Goal: Task Accomplishment & Management: Manage account settings

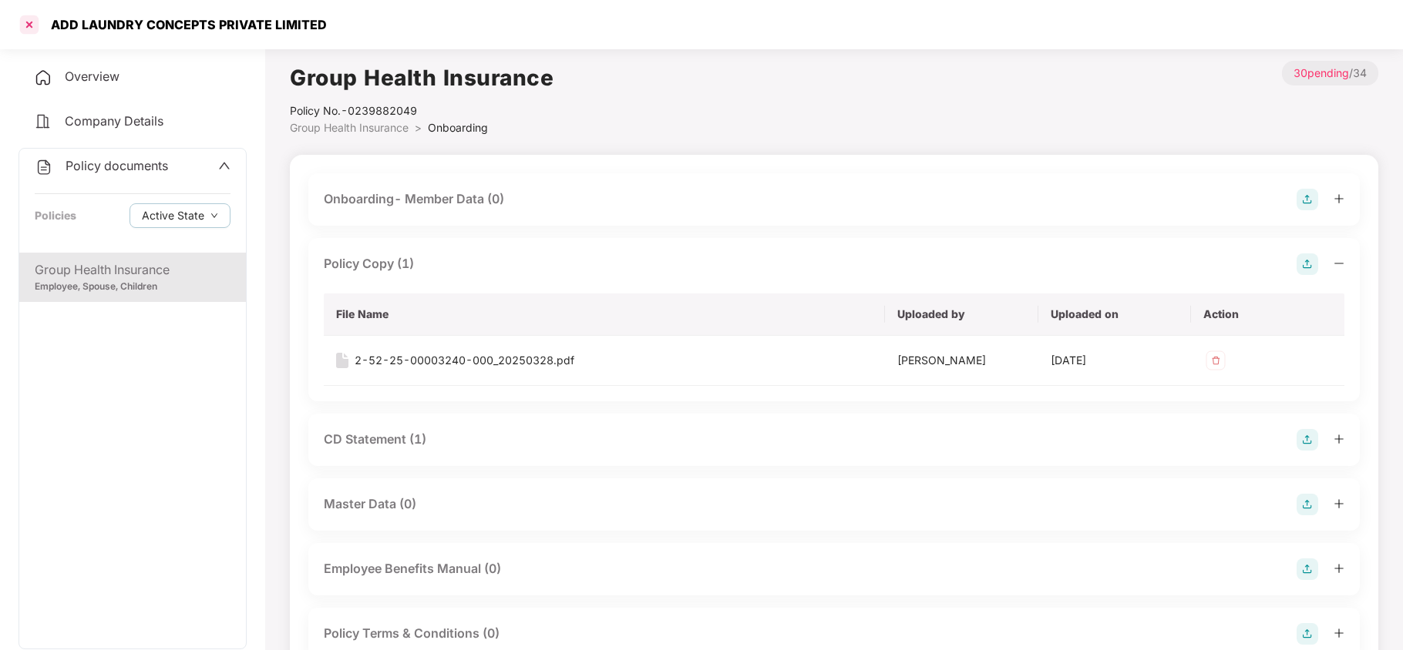
click at [22, 23] on div at bounding box center [29, 24] width 25 height 25
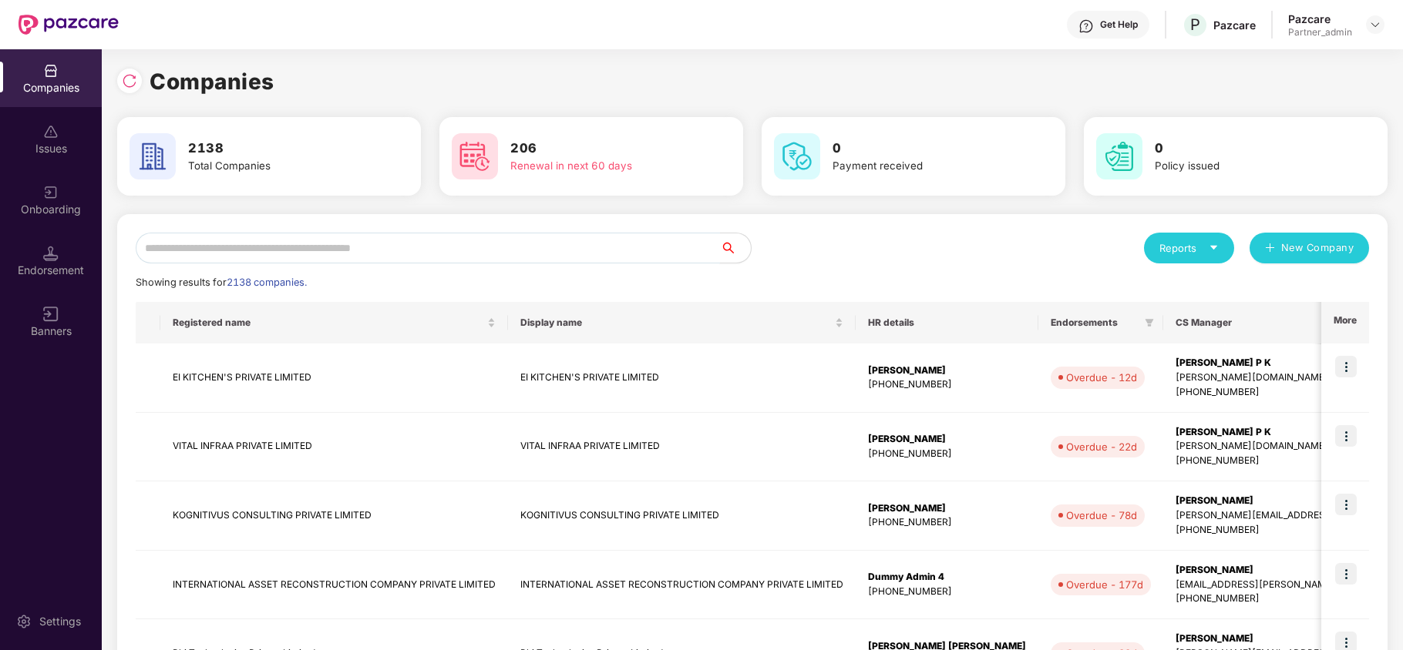
click at [318, 233] on input "text" at bounding box center [428, 248] width 584 height 31
paste input "**********"
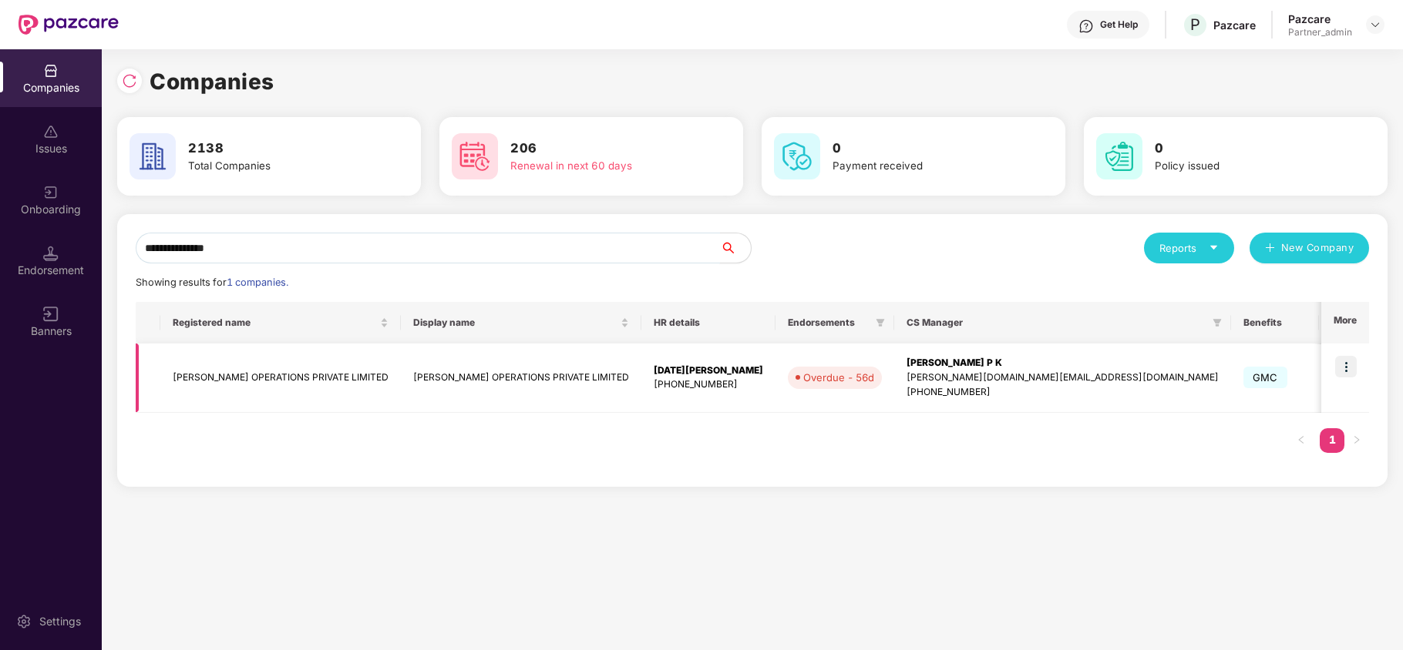
type input "**********"
click at [1342, 370] on img at bounding box center [1346, 367] width 22 height 22
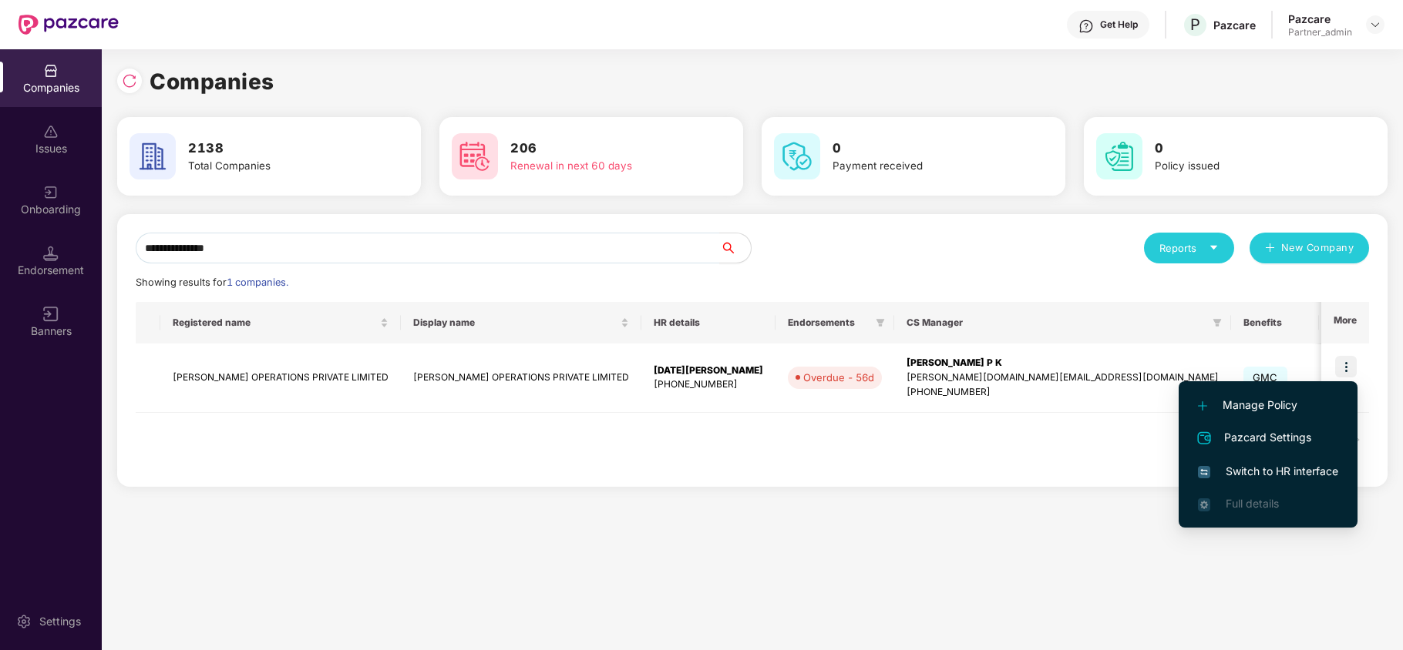
click at [1250, 470] on span "Switch to HR interface" at bounding box center [1268, 471] width 140 height 17
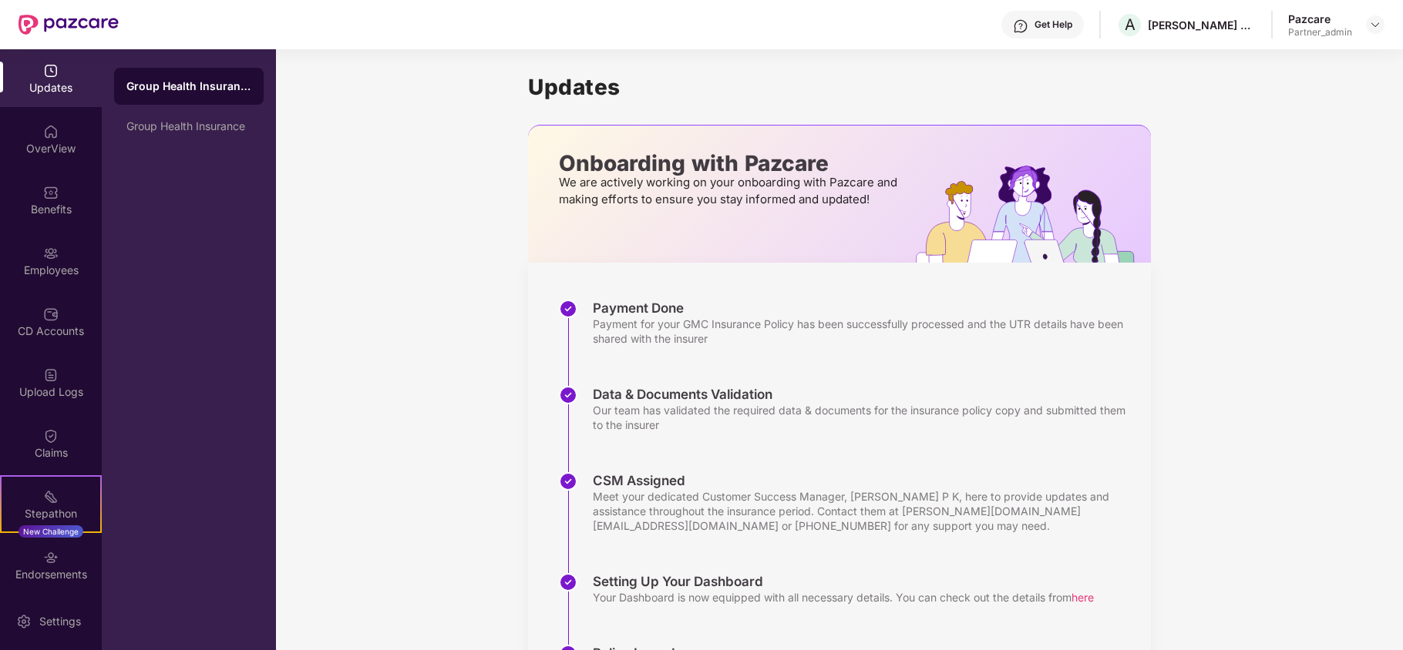
click at [46, 214] on div "Benefits" at bounding box center [51, 209] width 102 height 15
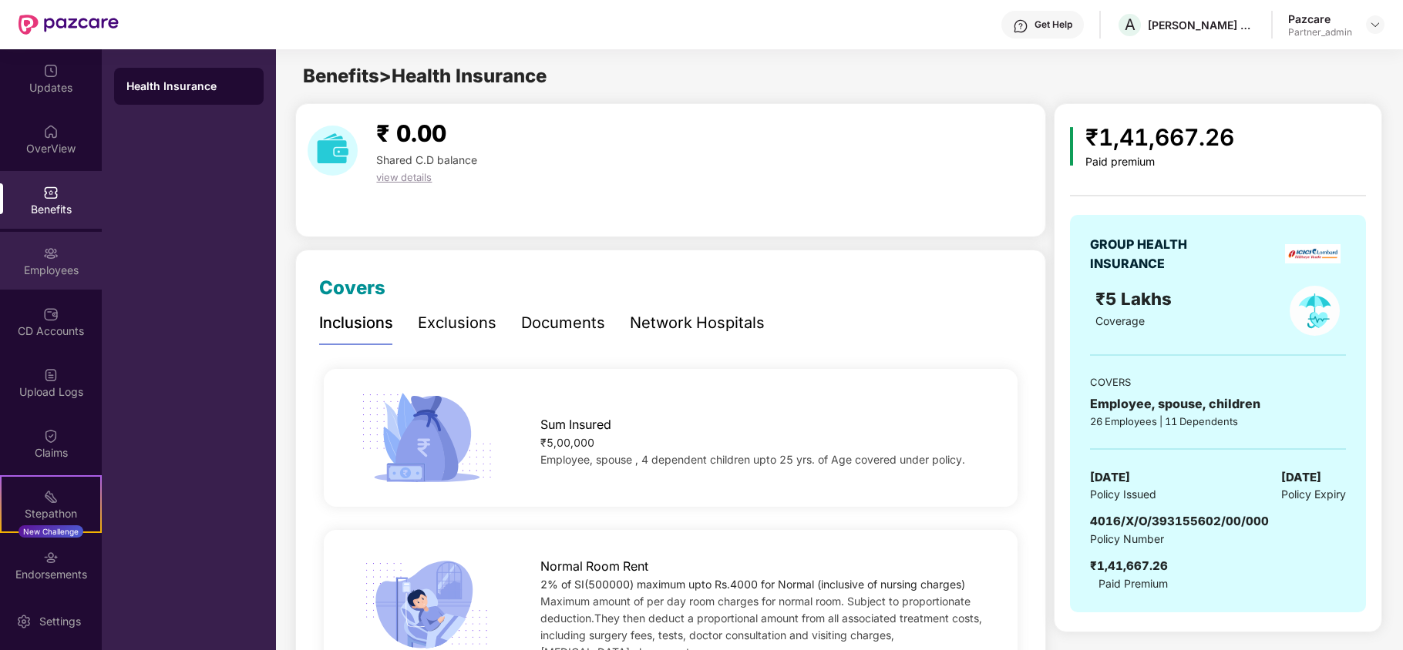
click at [35, 265] on div "Employees" at bounding box center [51, 270] width 102 height 15
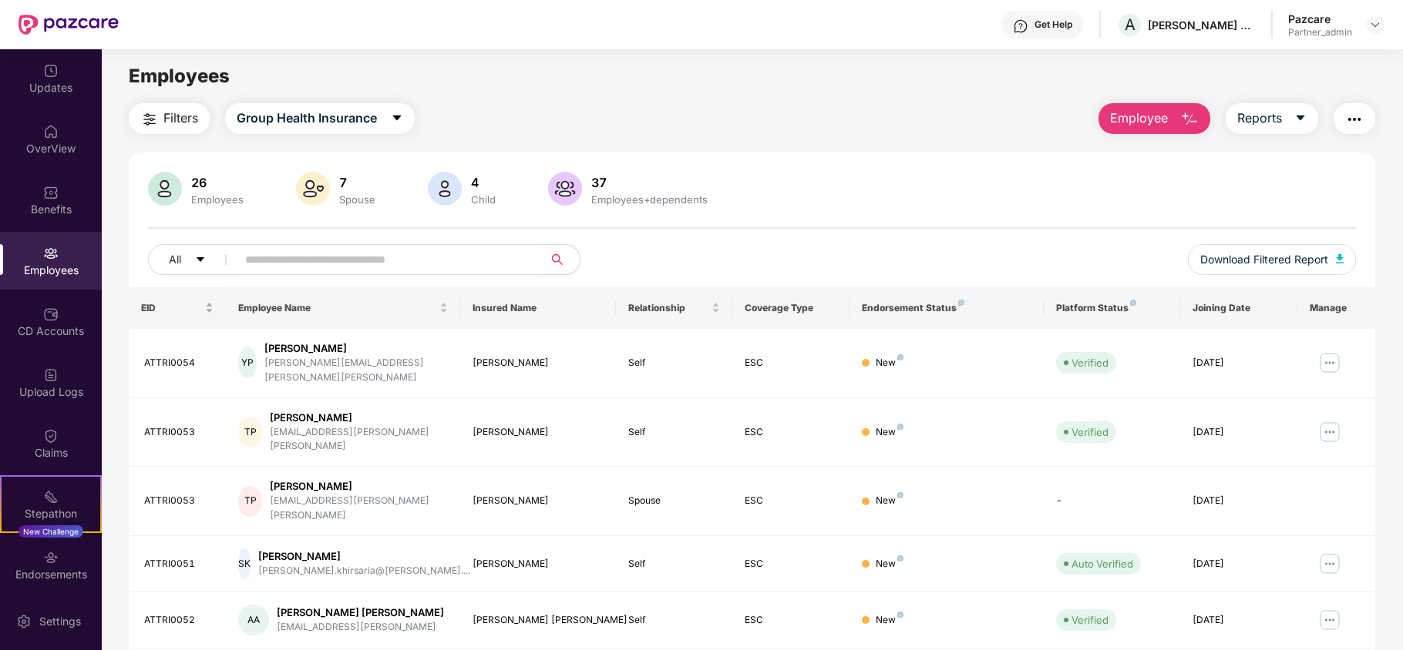
drag, startPoint x: 183, startPoint y: 115, endPoint x: 223, endPoint y: 296, distance: 185.3
click at [183, 136] on div "Filters Group Health Insurance Employee Reports 26 Employees 7 Spouse 4 Child […" at bounding box center [752, 576] width 1246 height 947
click at [171, 116] on span "Filters" at bounding box center [180, 118] width 35 height 19
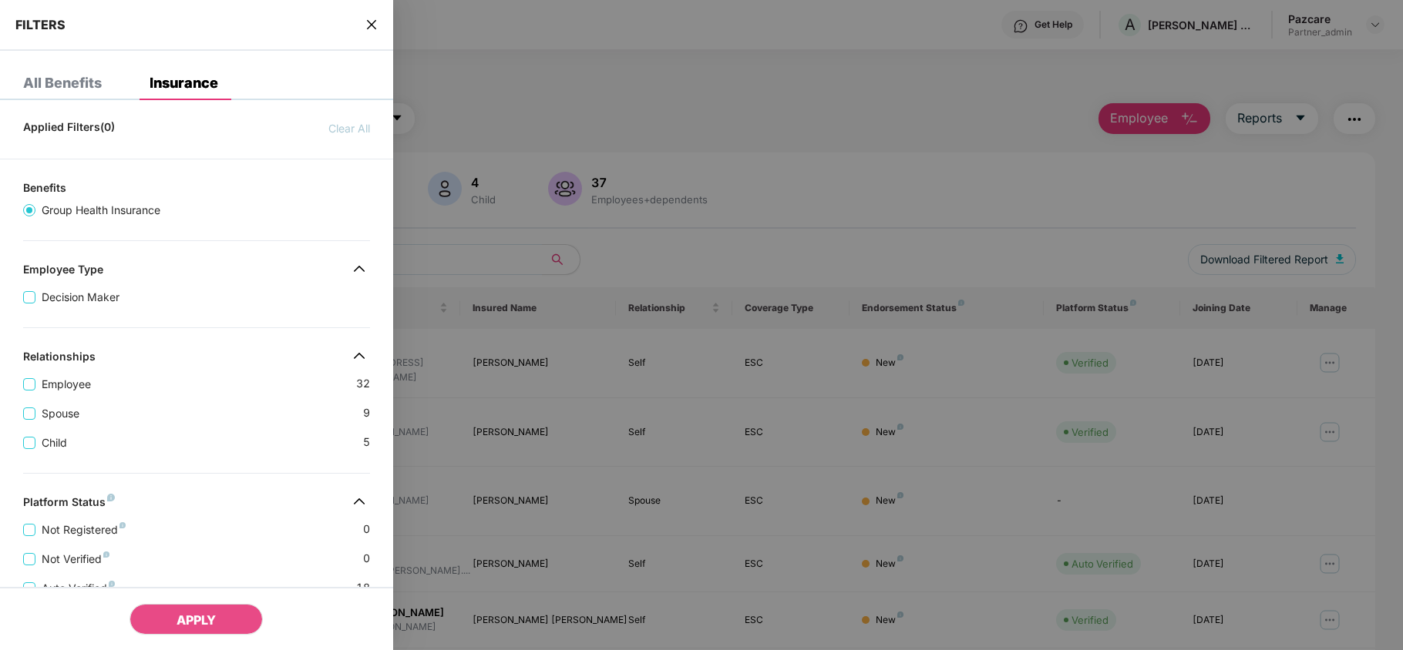
scroll to position [342, 0]
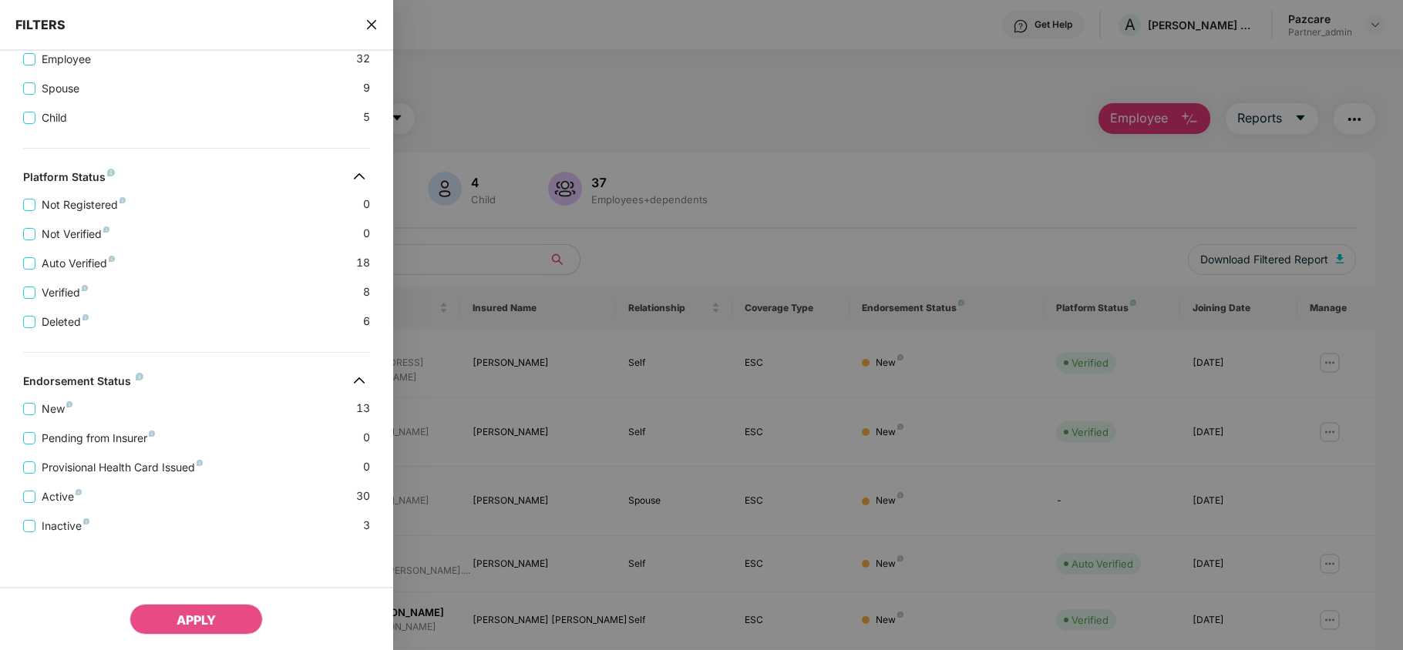
click at [375, 25] on icon "close" at bounding box center [371, 24] width 12 height 12
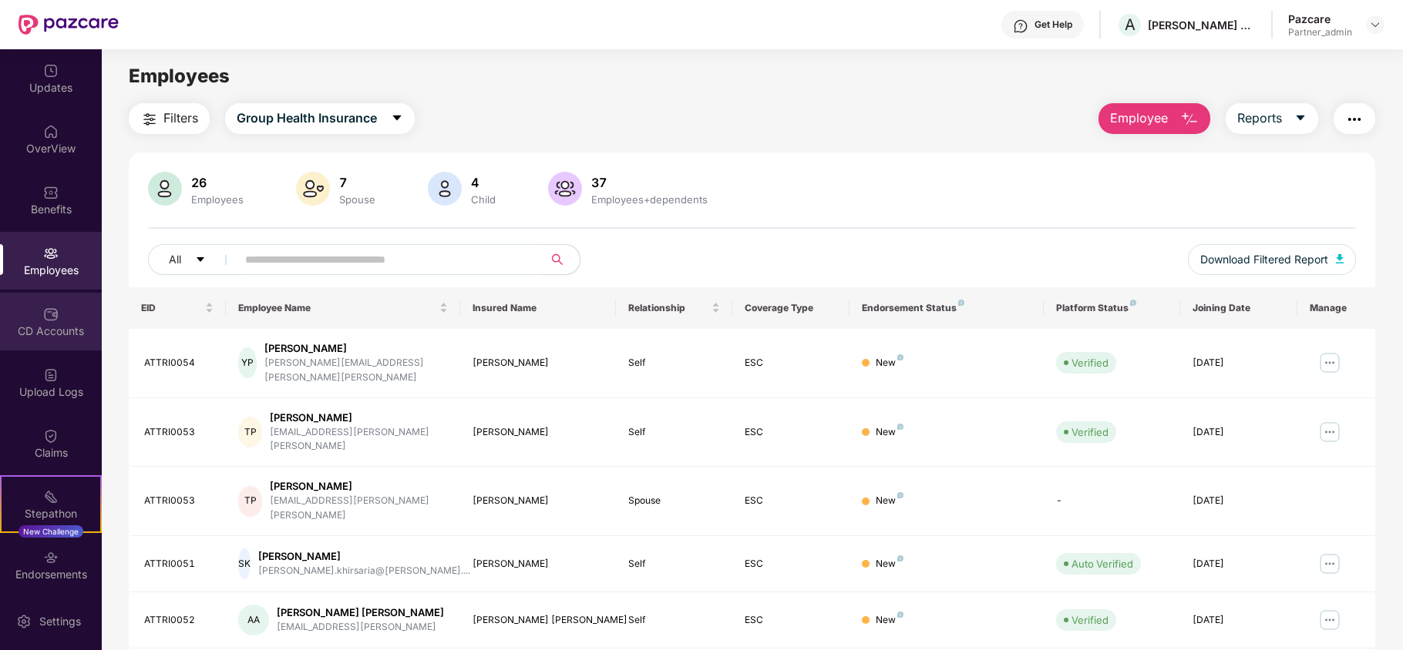
click at [39, 340] on div "CD Accounts" at bounding box center [51, 322] width 102 height 58
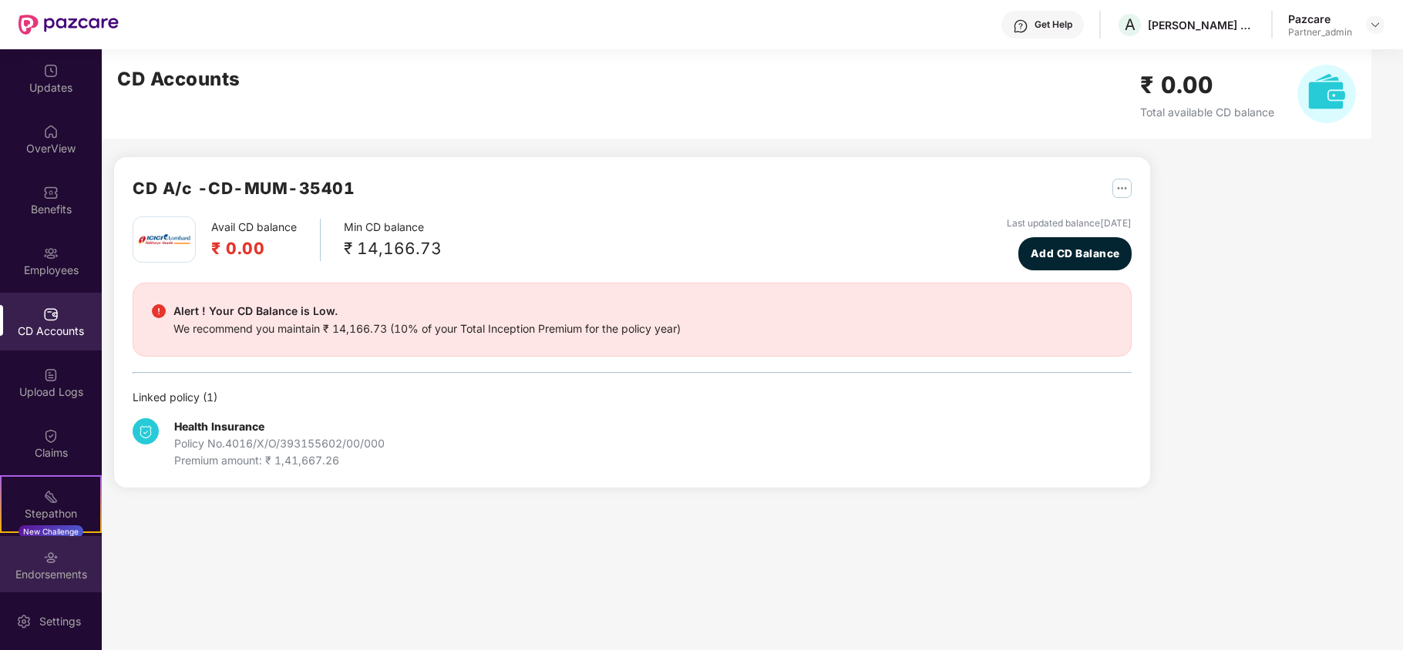
click at [75, 563] on div "Endorsements" at bounding box center [51, 565] width 102 height 58
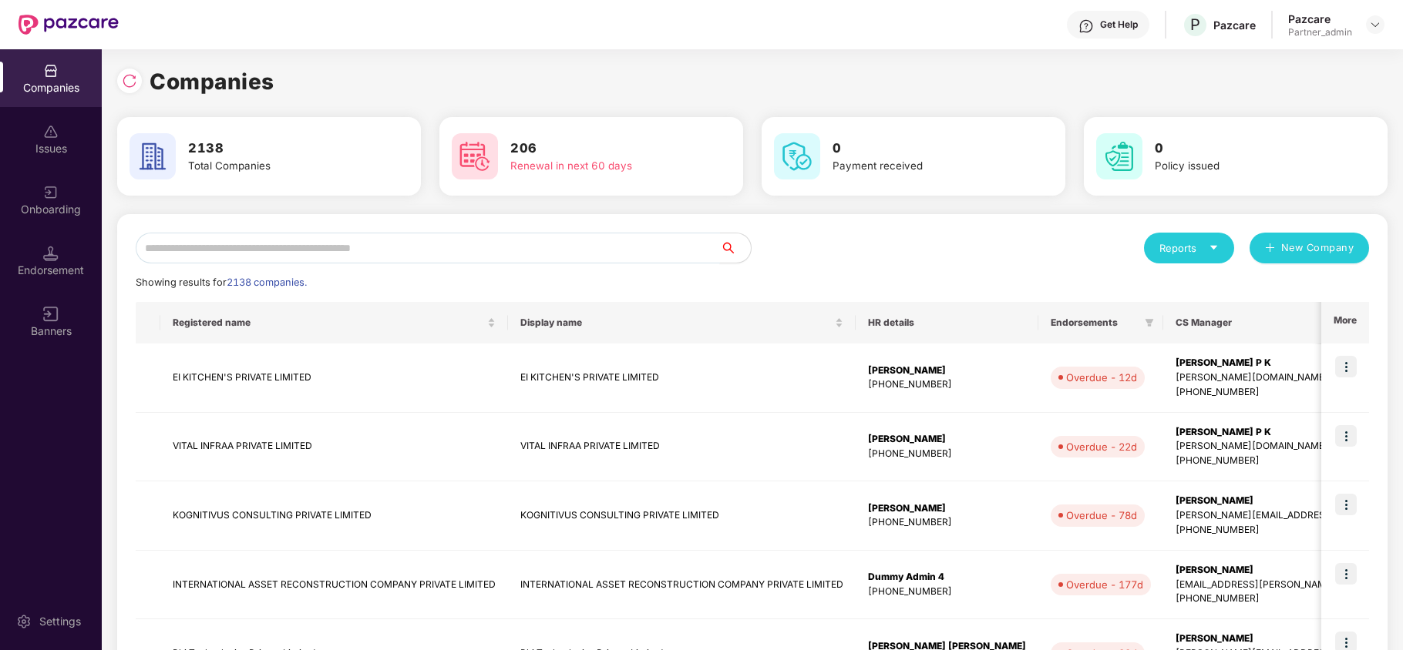
click at [236, 254] on input "text" at bounding box center [428, 248] width 584 height 31
paste input "**********"
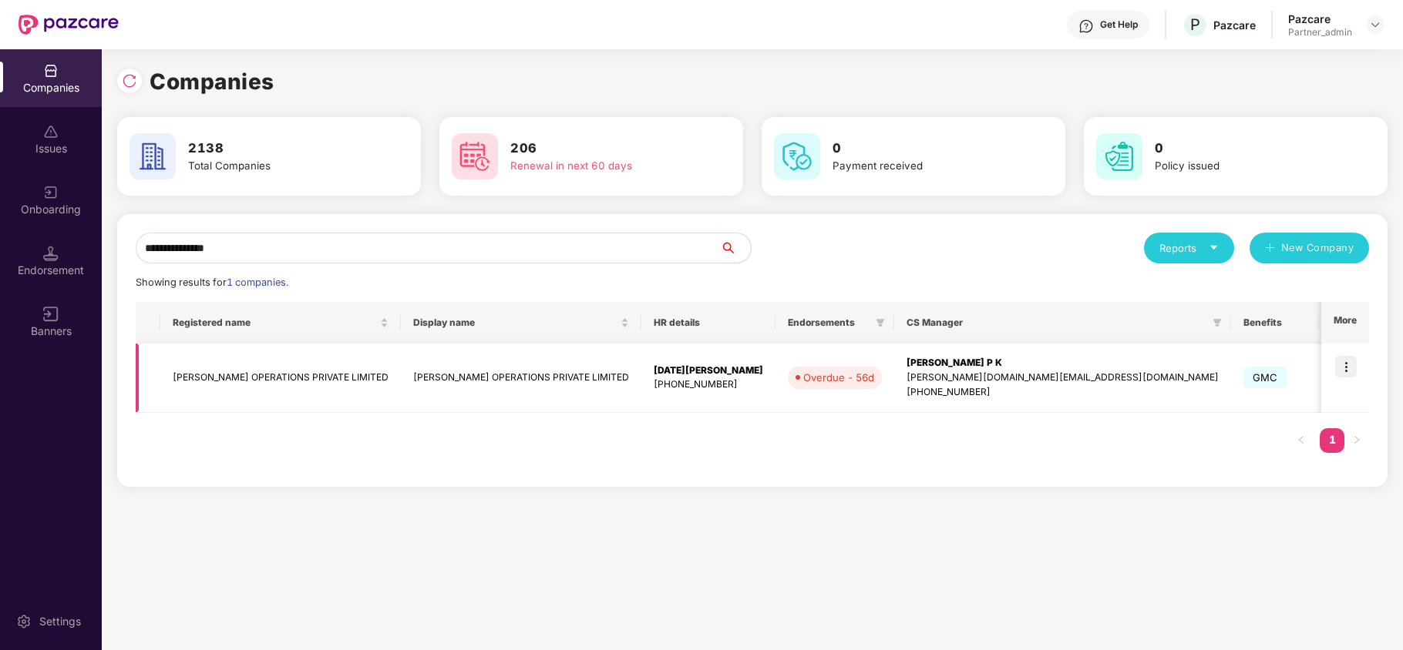
type input "**********"
click at [205, 382] on td "[PERSON_NAME] OPERATIONS PRIVATE LIMITED" at bounding box center [280, 378] width 240 height 69
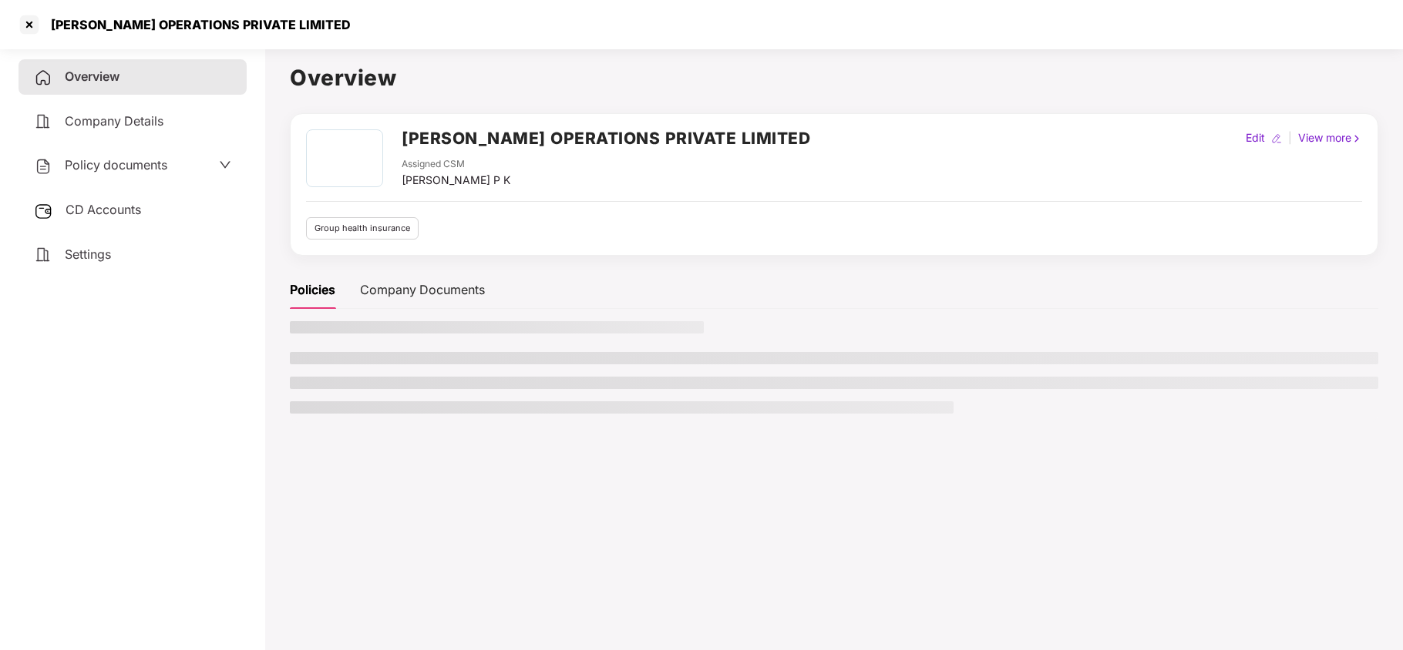
click at [91, 248] on span "Settings" at bounding box center [88, 254] width 46 height 15
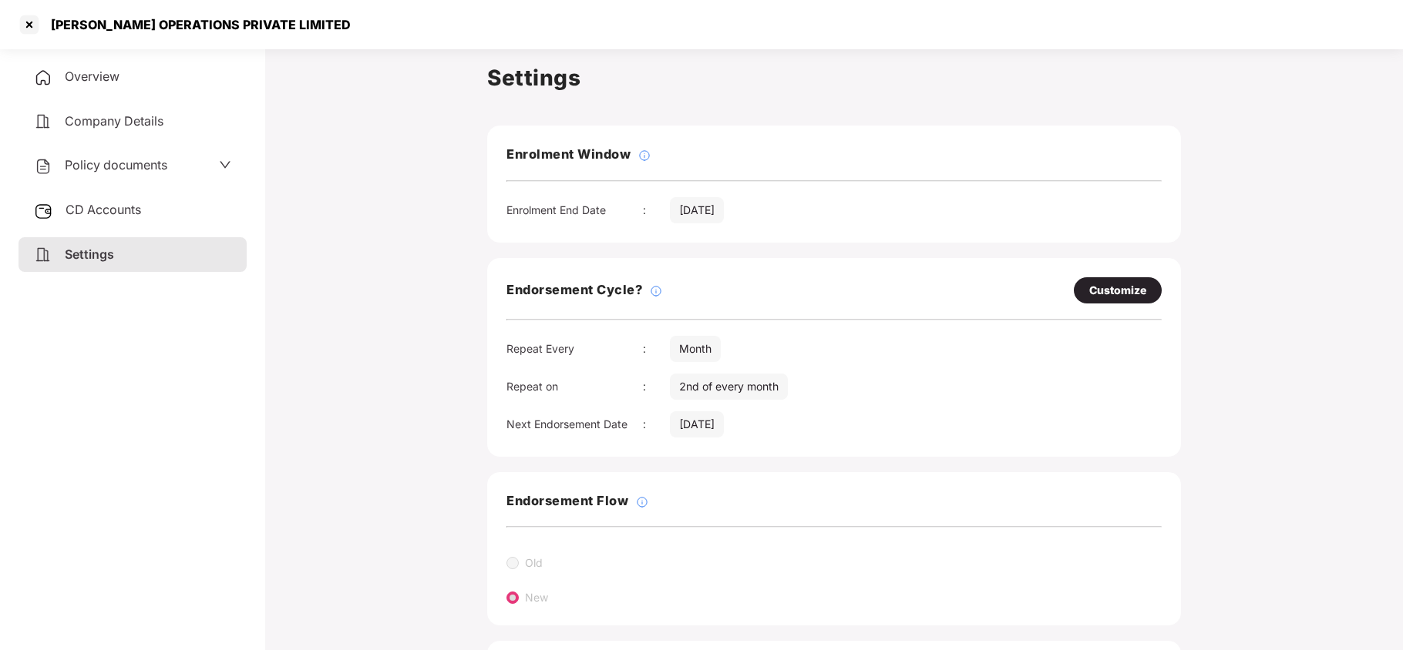
click at [1110, 294] on div "Customize" at bounding box center [1117, 290] width 57 height 17
select select "*****"
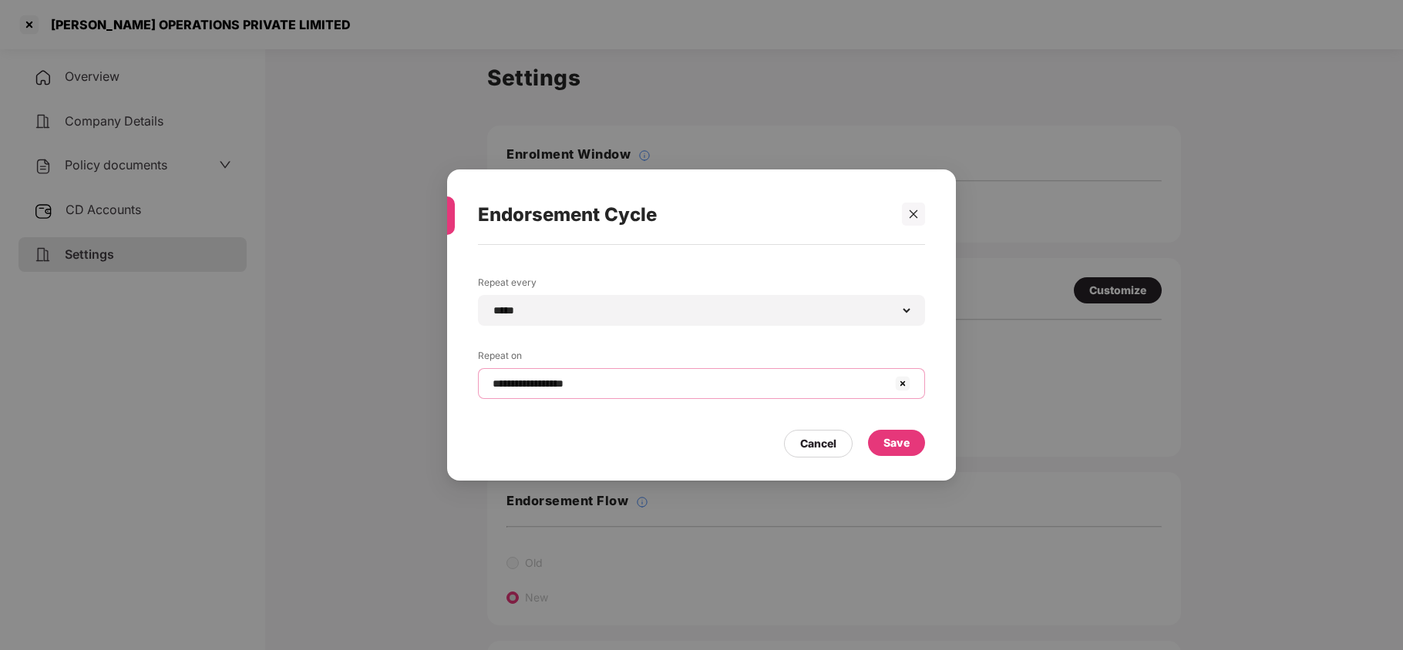
click at [652, 384] on input "**********" at bounding box center [692, 384] width 402 height 16
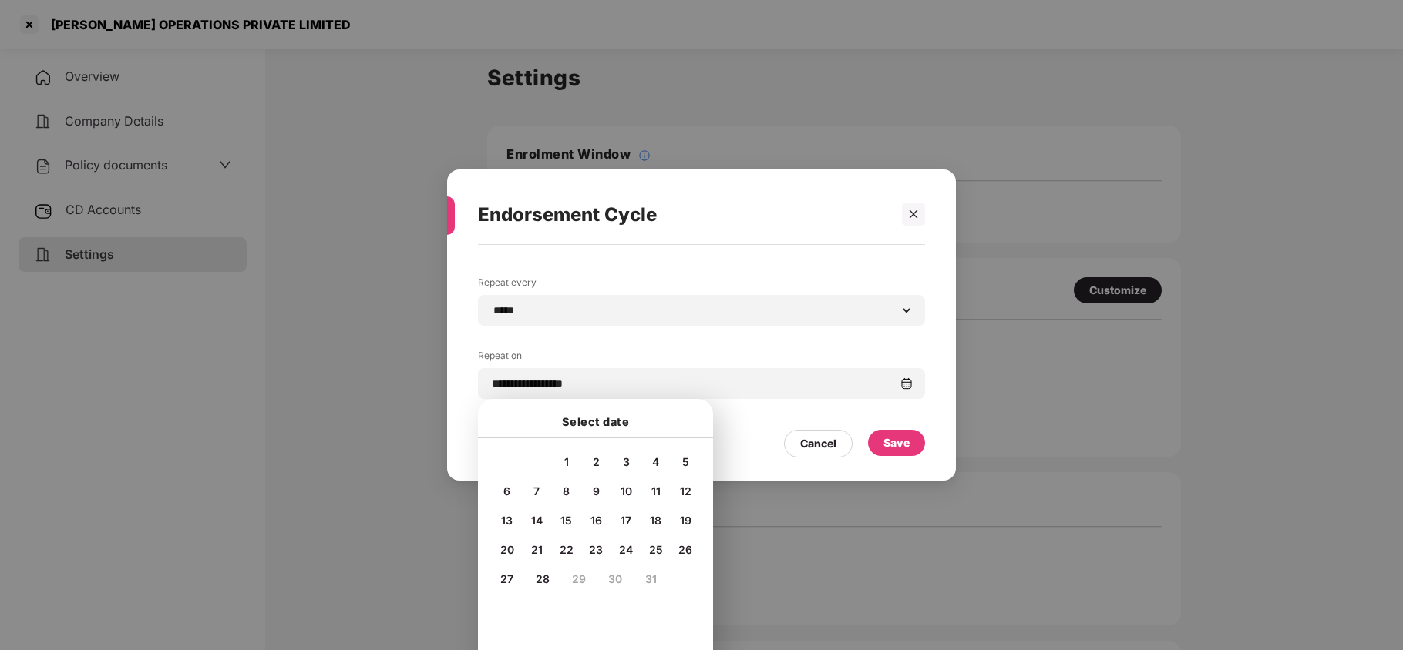
click at [503, 546] on span "20" at bounding box center [507, 549] width 14 height 13
type input "**********"
click at [883, 442] on div "Save" at bounding box center [896, 443] width 26 height 17
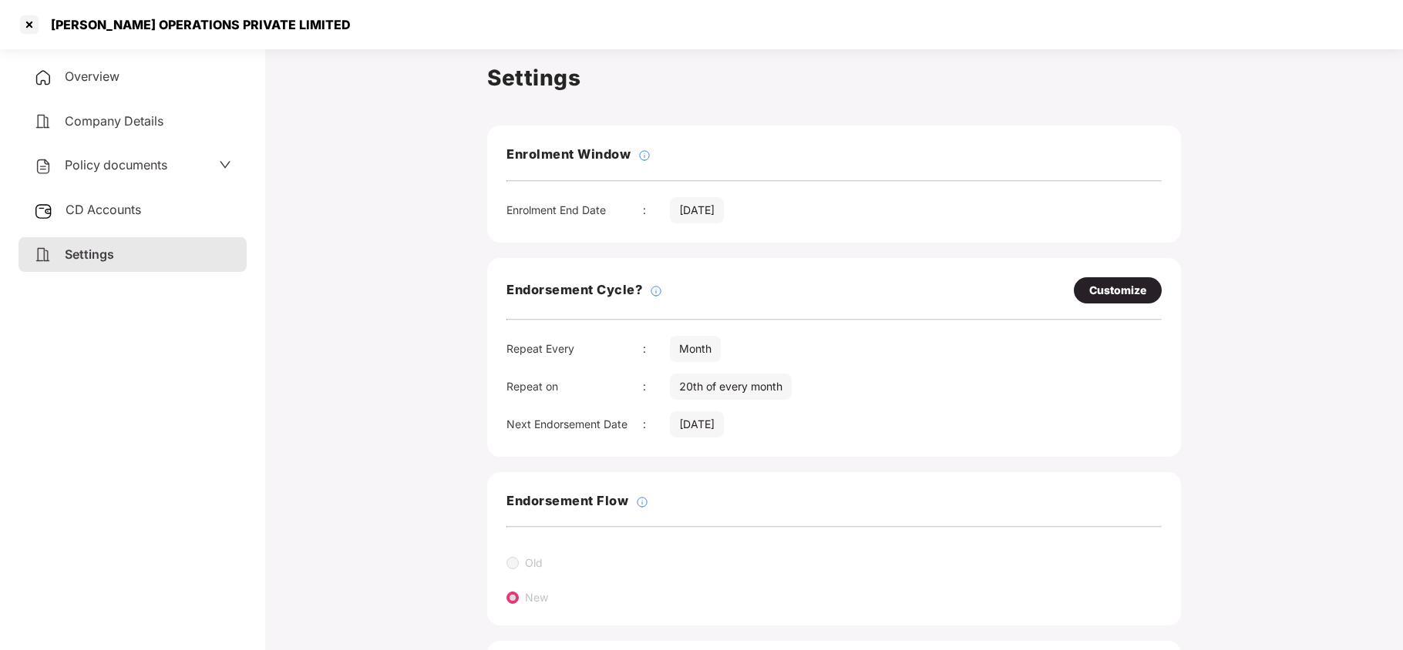
click at [112, 166] on span "Policy documents" at bounding box center [116, 164] width 103 height 15
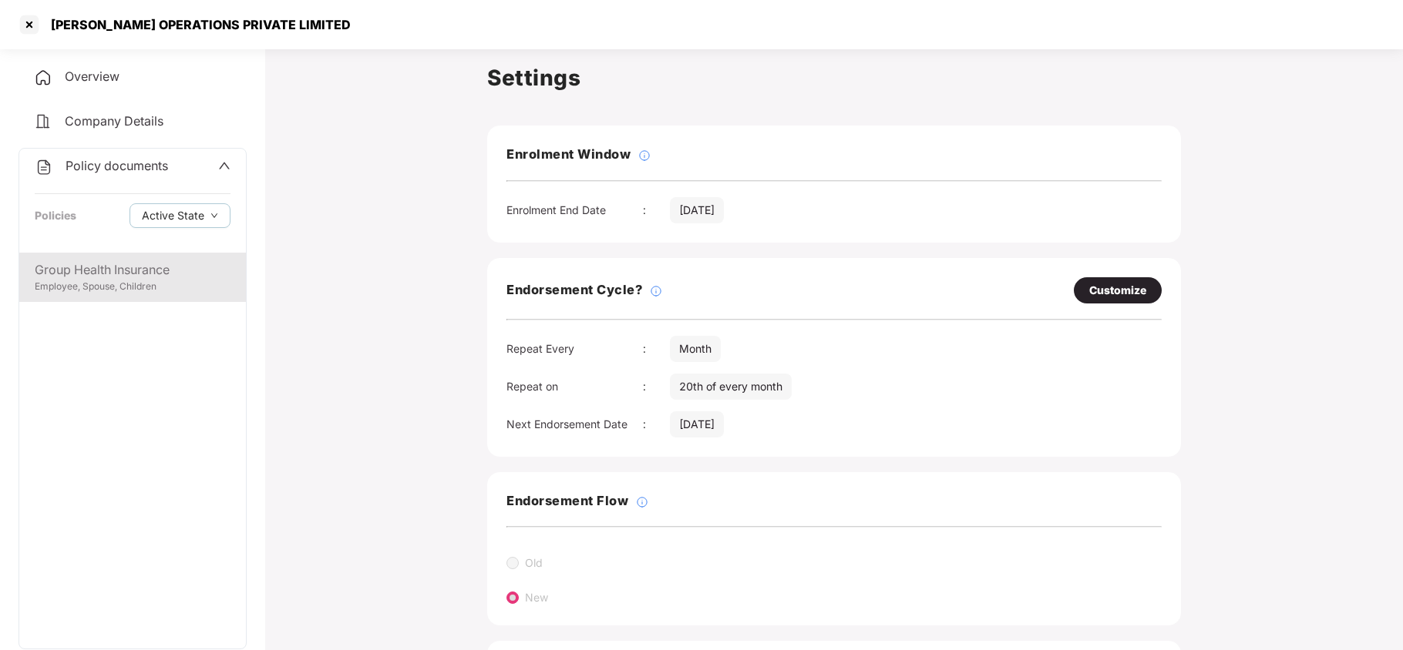
drag, startPoint x: 108, startPoint y: 272, endPoint x: 96, endPoint y: 269, distance: 12.7
click at [106, 271] on div "Group Health Insurance" at bounding box center [133, 269] width 196 height 19
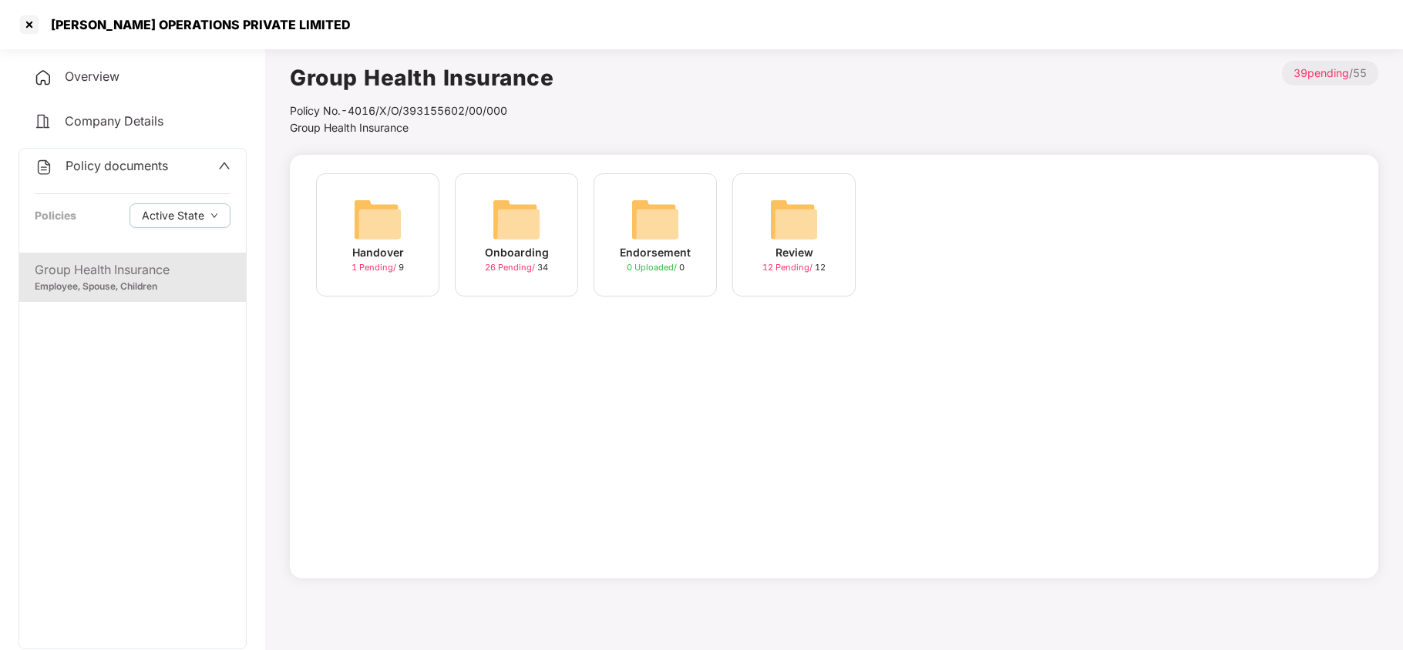
click at [513, 248] on div "Onboarding" at bounding box center [517, 252] width 64 height 17
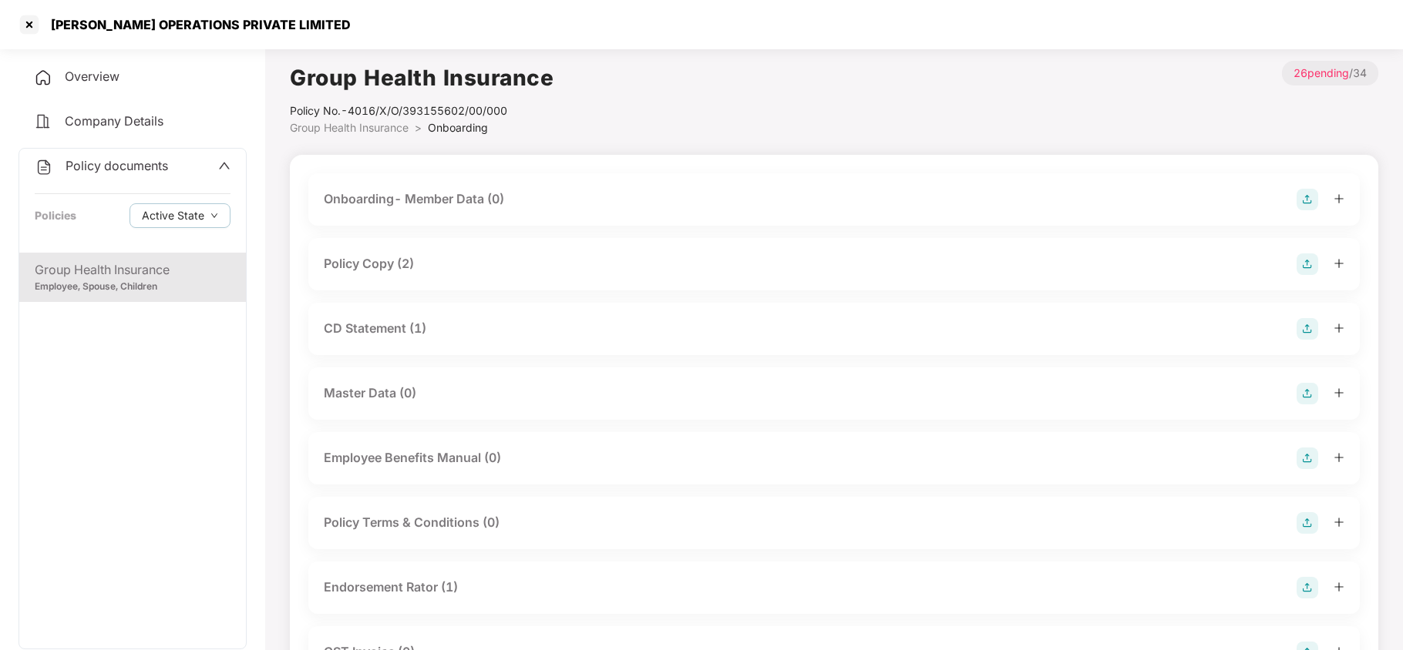
drag, startPoint x: 407, startPoint y: 253, endPoint x: 413, endPoint y: 274, distance: 22.4
click at [407, 259] on div "Policy Copy (2)" at bounding box center [834, 265] width 1020 height 22
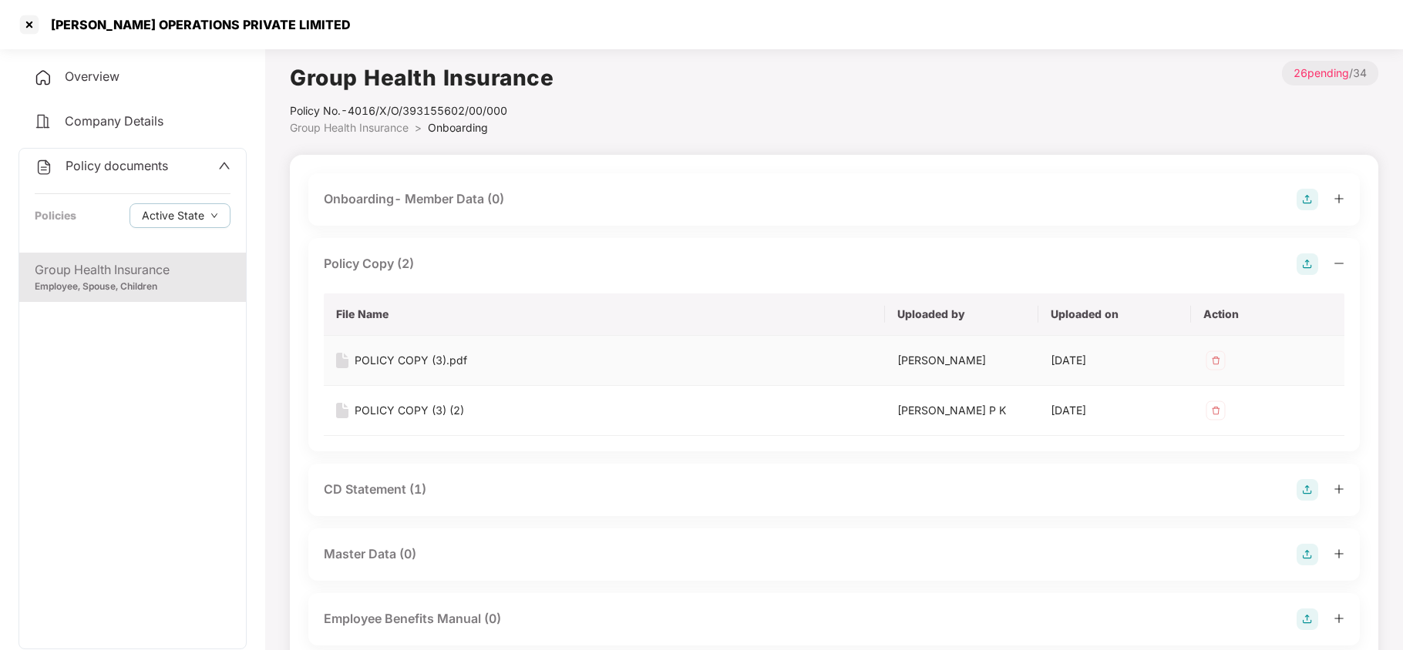
click at [424, 358] on div "POLICY COPY (3).pdf" at bounding box center [411, 360] width 113 height 17
drag, startPoint x: 401, startPoint y: 488, endPoint x: 584, endPoint y: 361, distance: 222.8
click at [405, 482] on div "CD Statement (1)" at bounding box center [375, 489] width 103 height 19
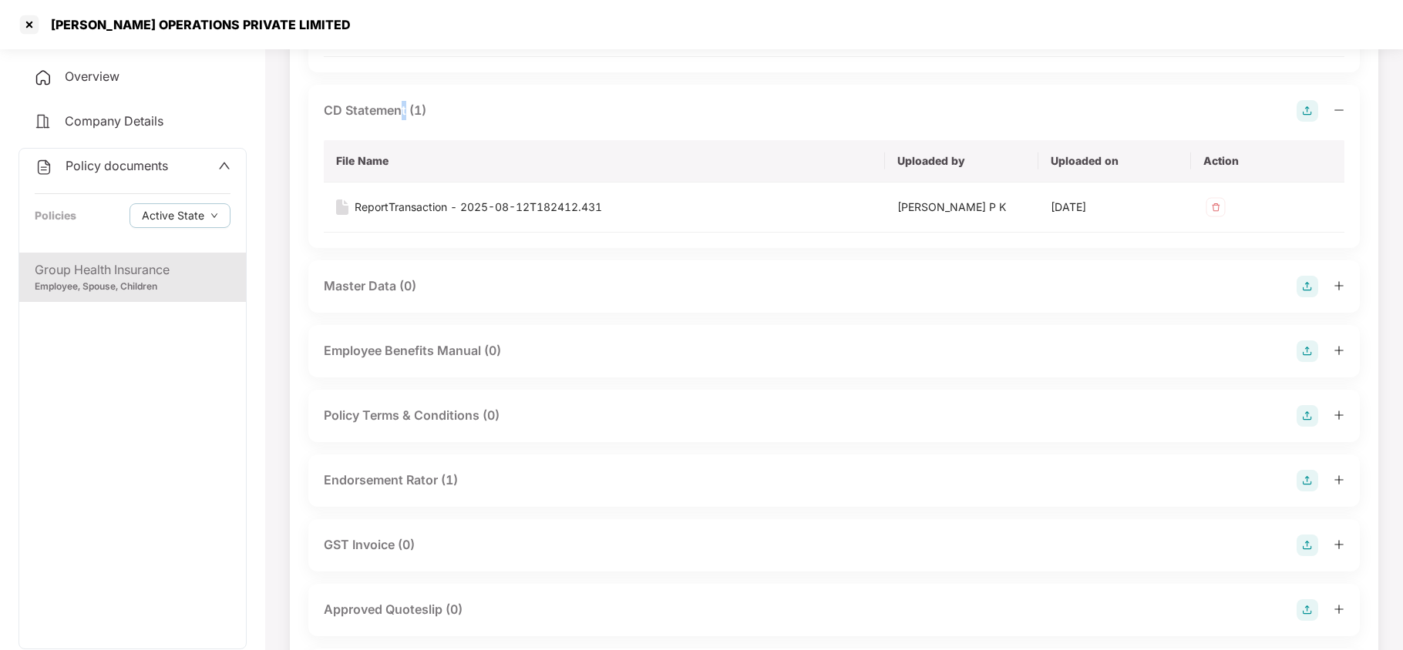
scroll to position [411, 0]
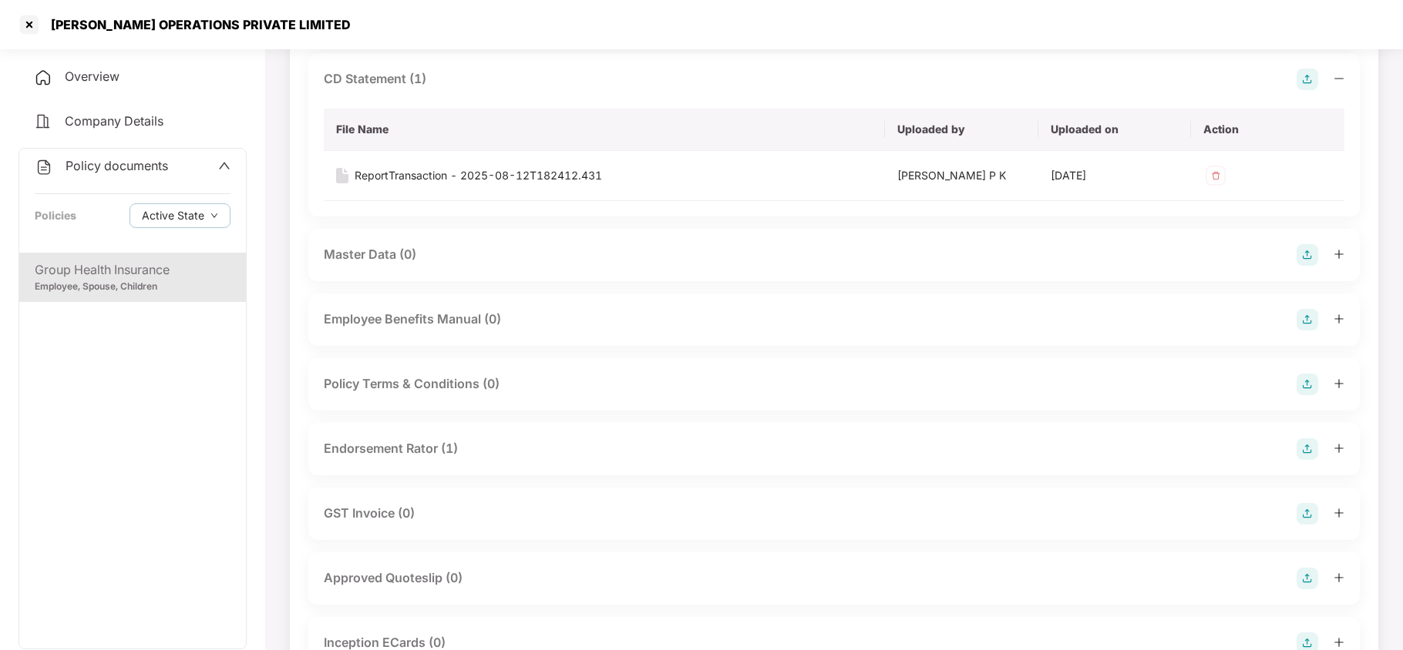
drag, startPoint x: 408, startPoint y: 445, endPoint x: 484, endPoint y: 418, distance: 80.9
click at [415, 445] on div "Endorsement Rator (1)" at bounding box center [391, 448] width 134 height 19
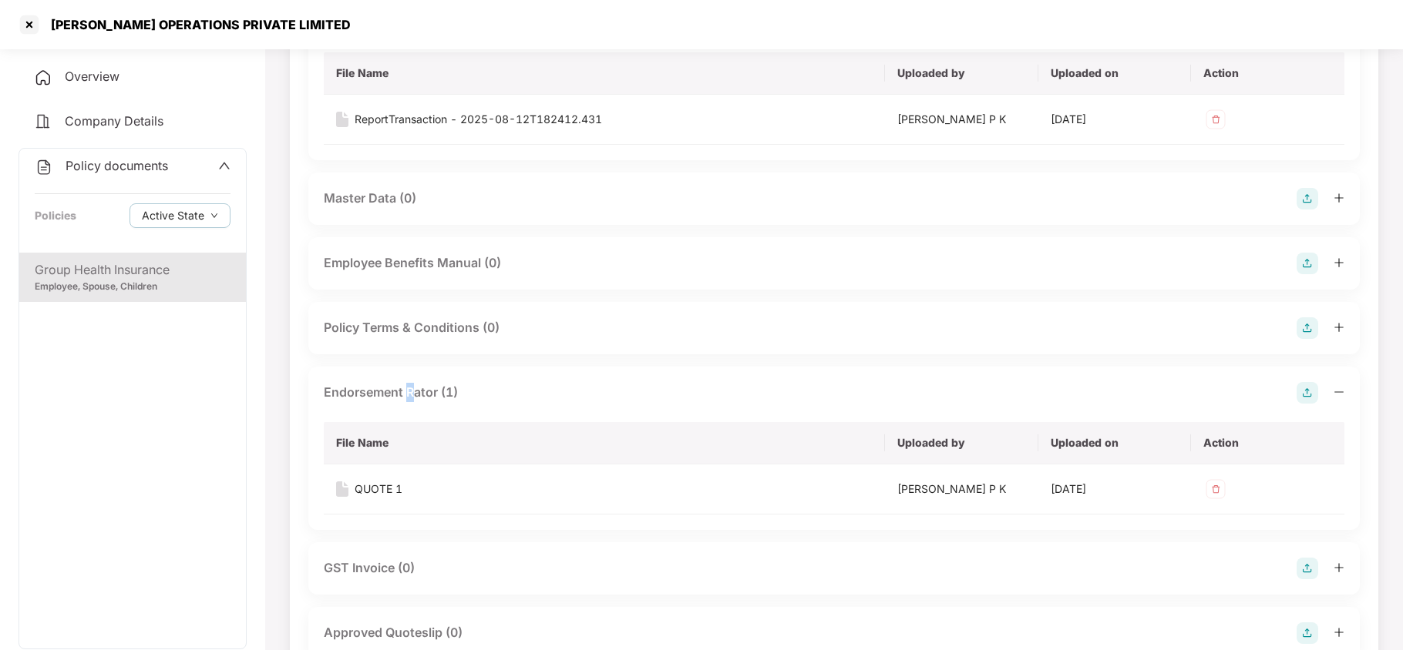
scroll to position [513, 0]
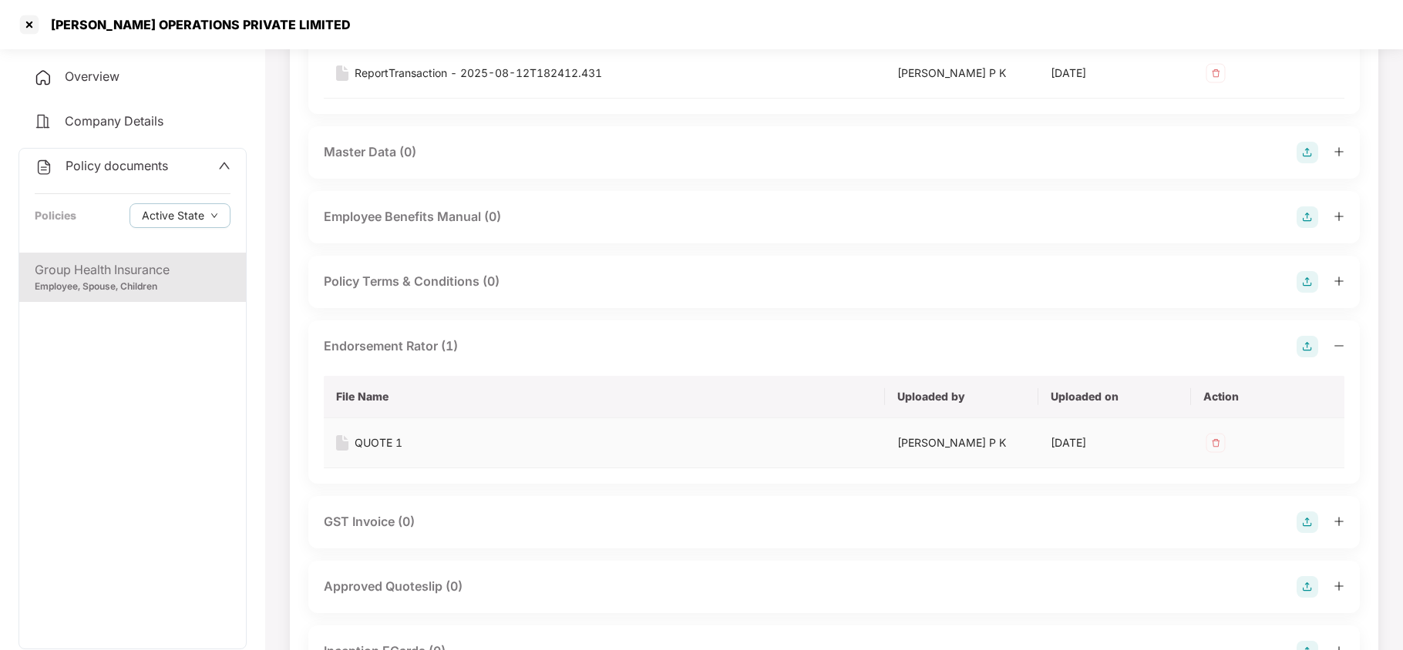
click at [388, 439] on div "QUOTE 1" at bounding box center [379, 443] width 48 height 17
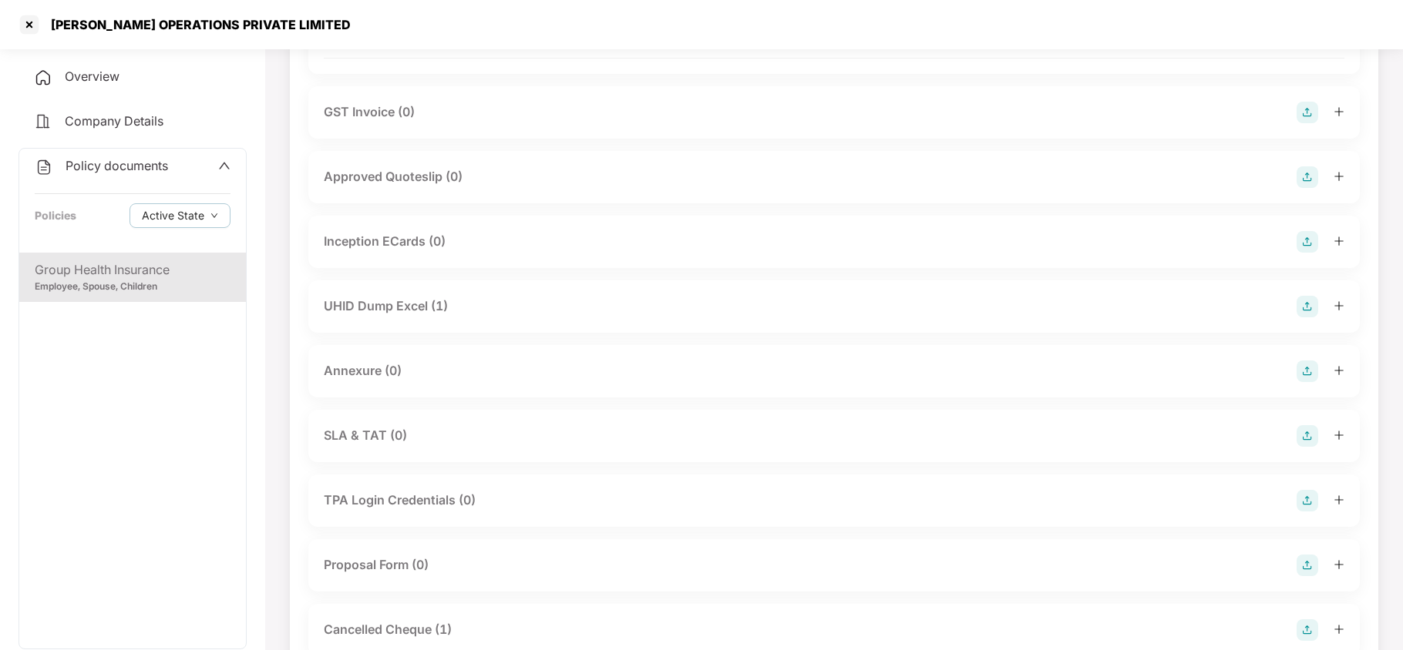
scroll to position [925, 0]
click at [408, 297] on div "UHID Dump Excel (1)" at bounding box center [386, 304] width 124 height 19
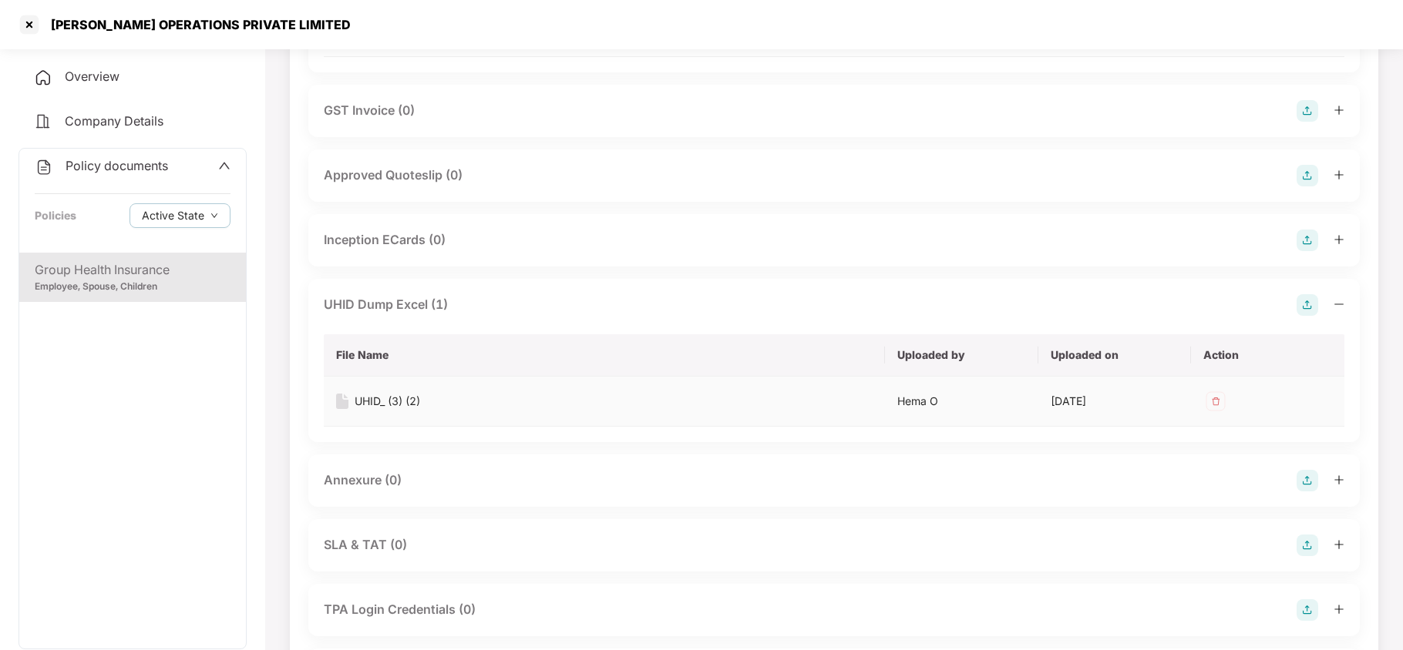
click at [407, 399] on div "UHID_ (3) (2)" at bounding box center [388, 401] width 66 height 17
click at [32, 23] on div at bounding box center [29, 24] width 25 height 25
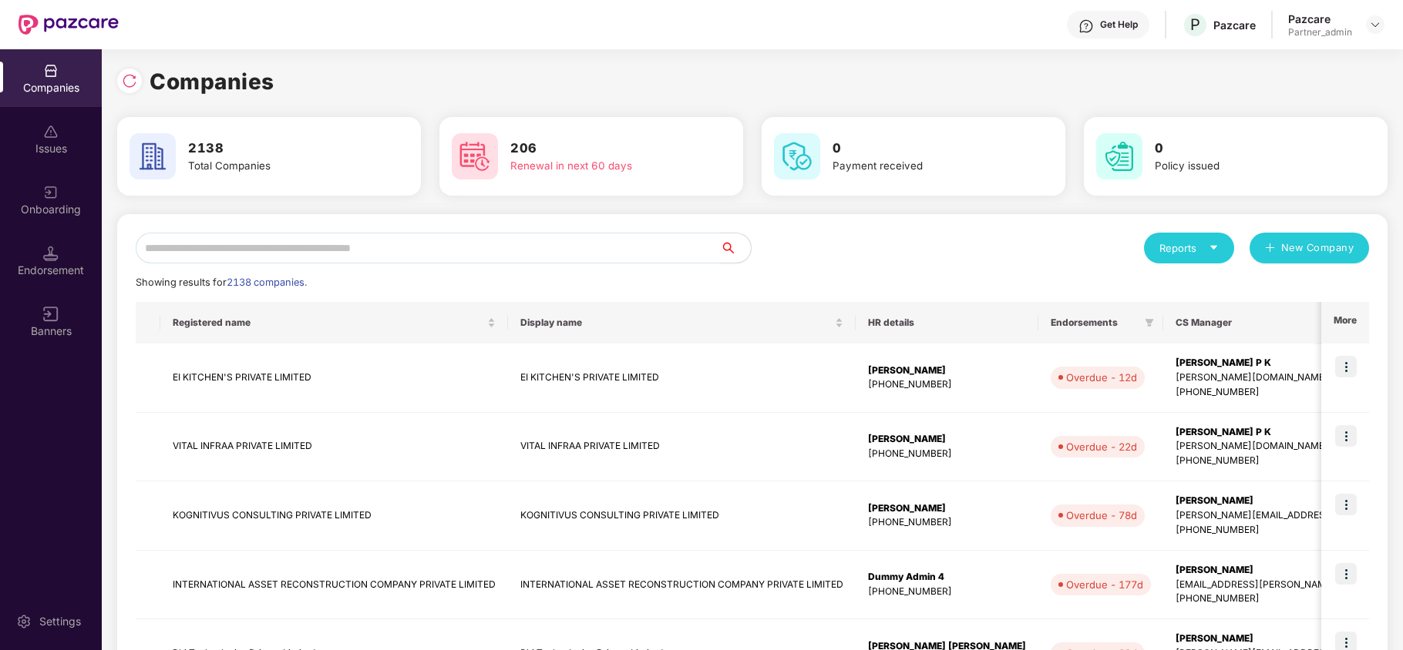
click at [306, 247] on input "text" at bounding box center [428, 248] width 584 height 31
paste input "**********"
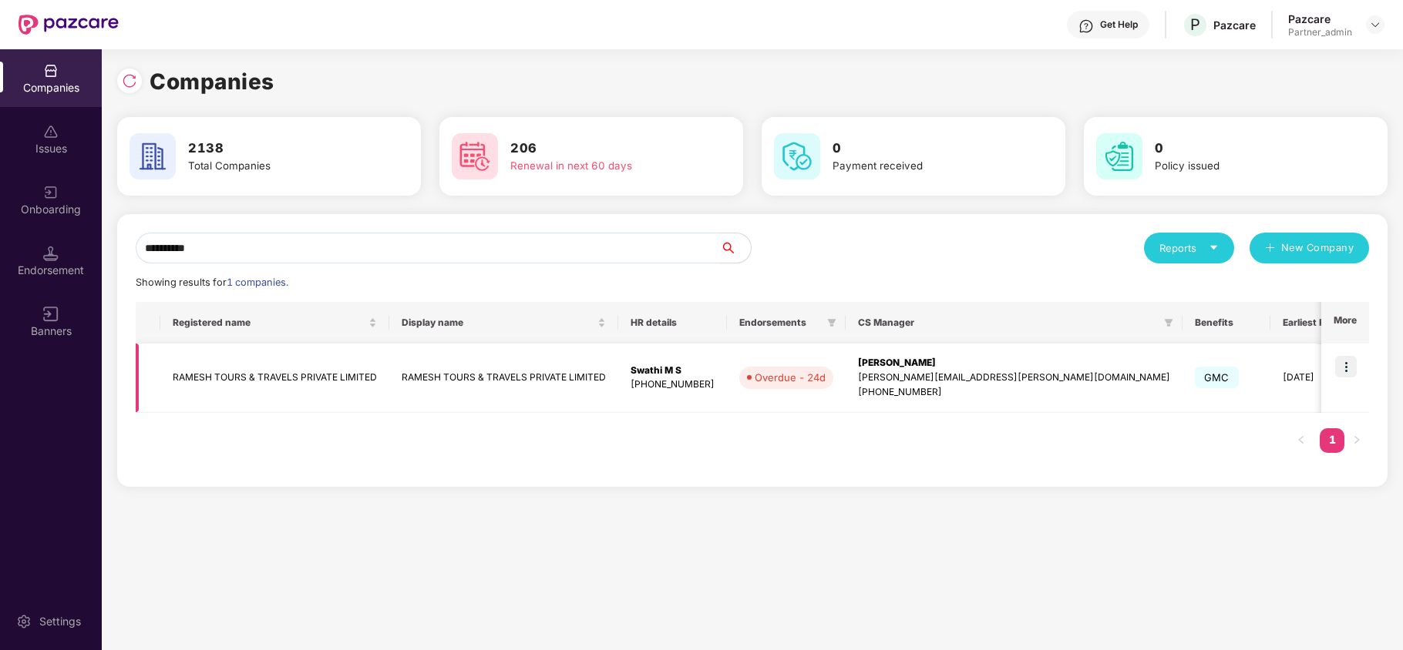
type input "**********"
click at [1343, 371] on img at bounding box center [1346, 367] width 22 height 22
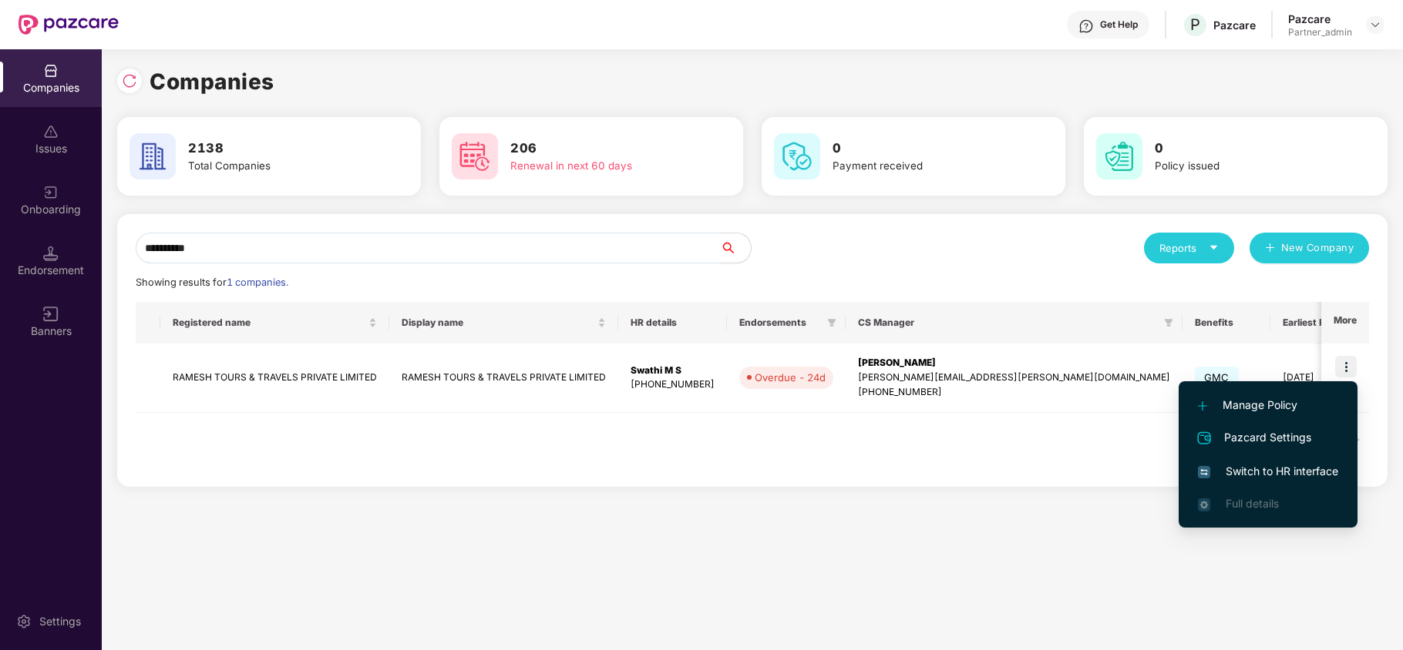
click at [1278, 476] on span "Switch to HR interface" at bounding box center [1268, 471] width 140 height 17
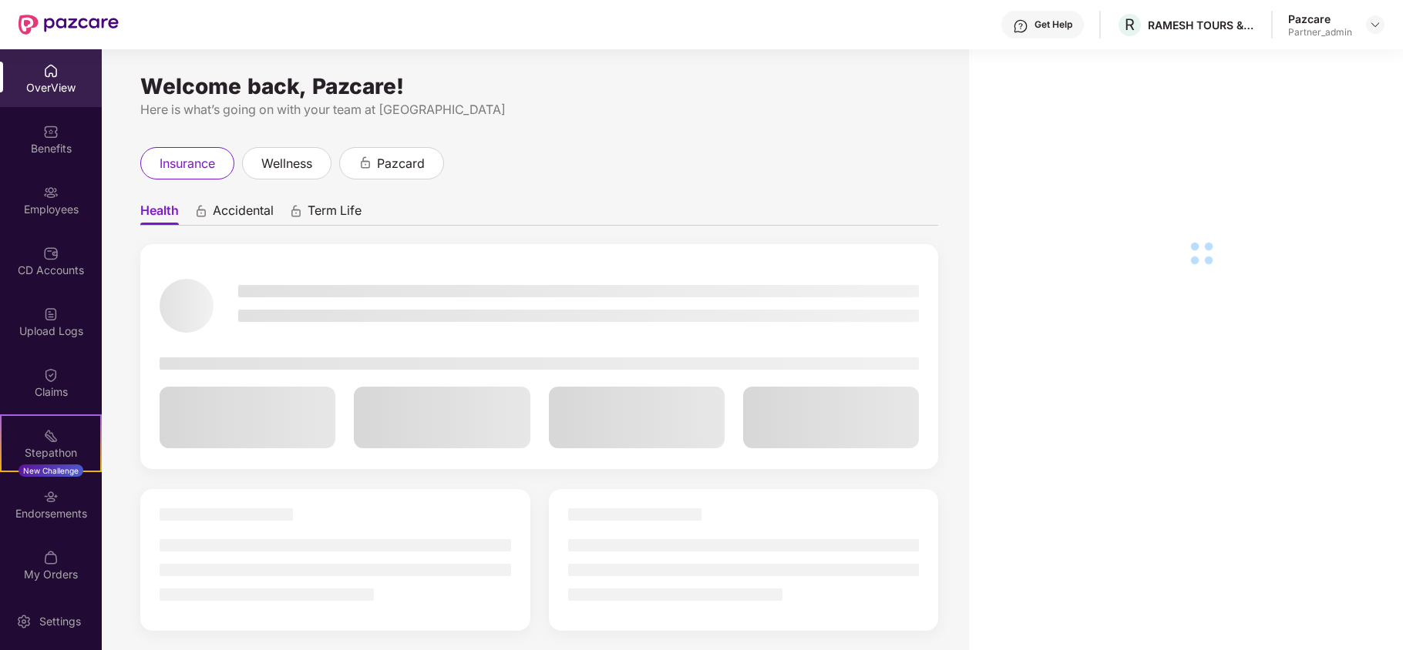
click at [22, 143] on div "Benefits" at bounding box center [51, 148] width 102 height 15
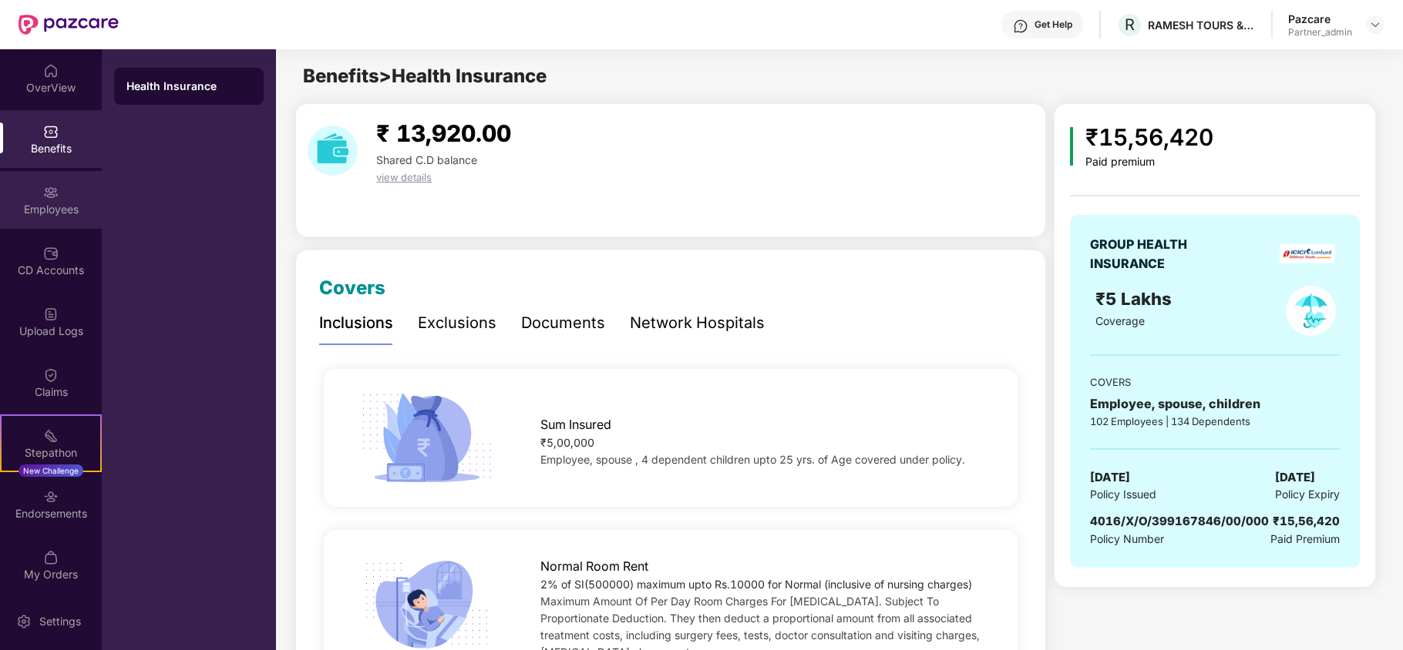
click at [23, 207] on div "Employees" at bounding box center [51, 209] width 102 height 15
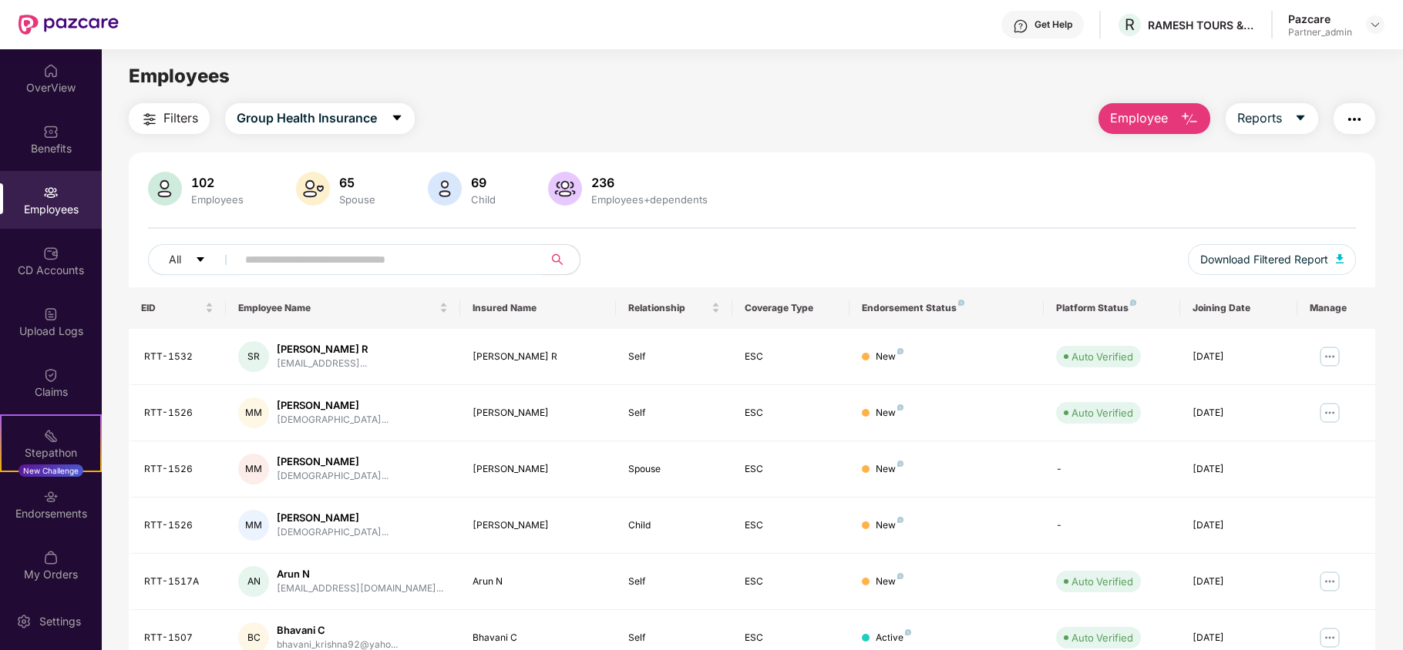
click at [170, 121] on span "Filters" at bounding box center [180, 118] width 35 height 19
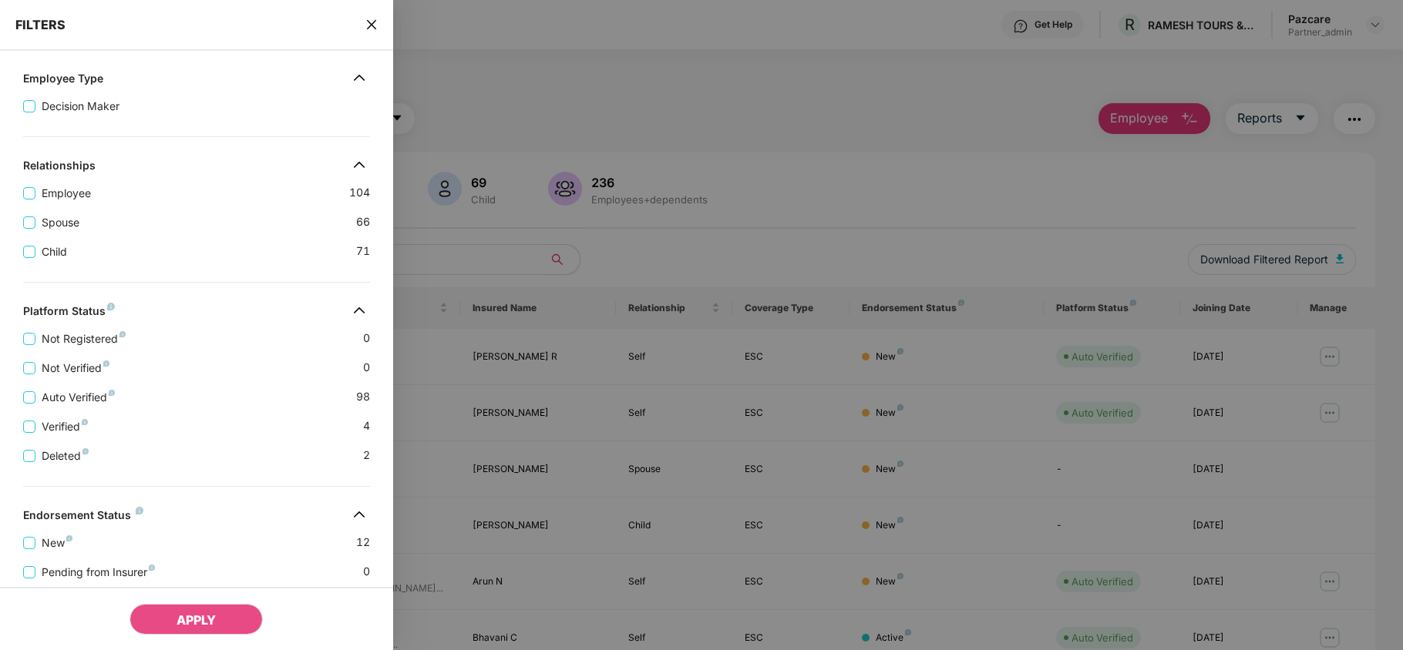
scroll to position [342, 0]
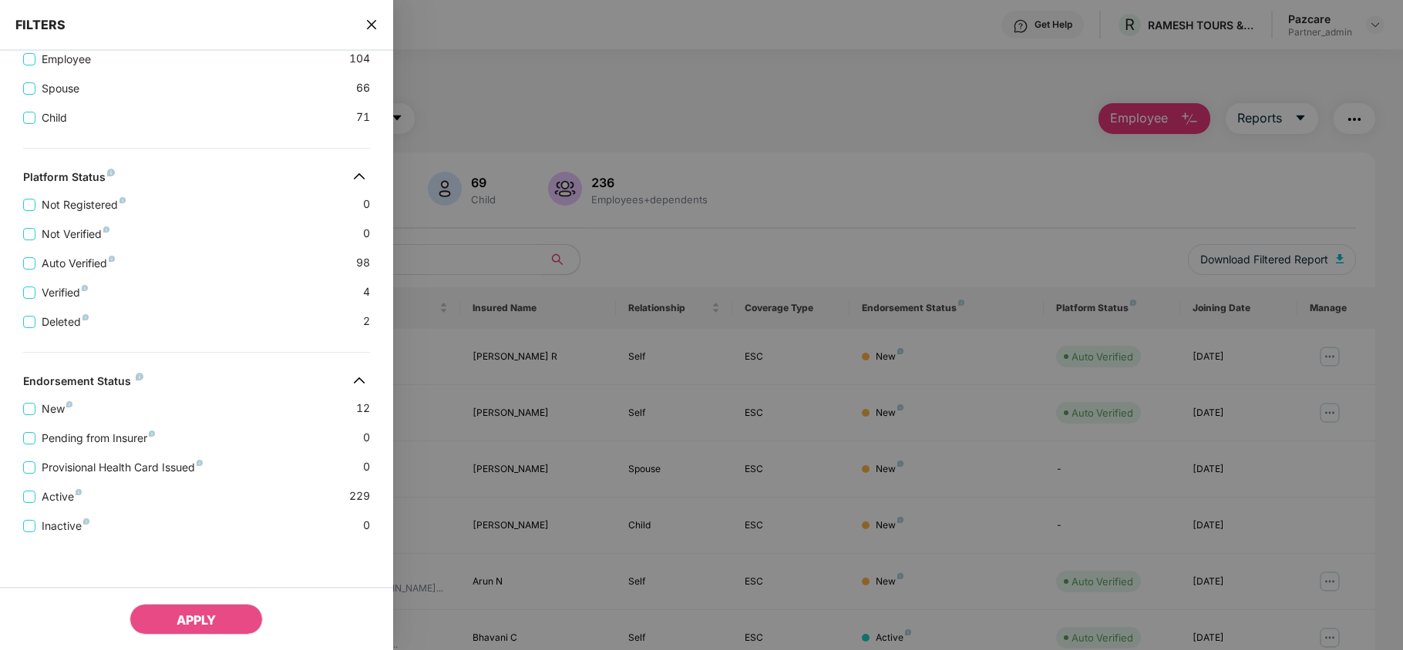
click at [367, 22] on icon "close" at bounding box center [371, 24] width 12 height 12
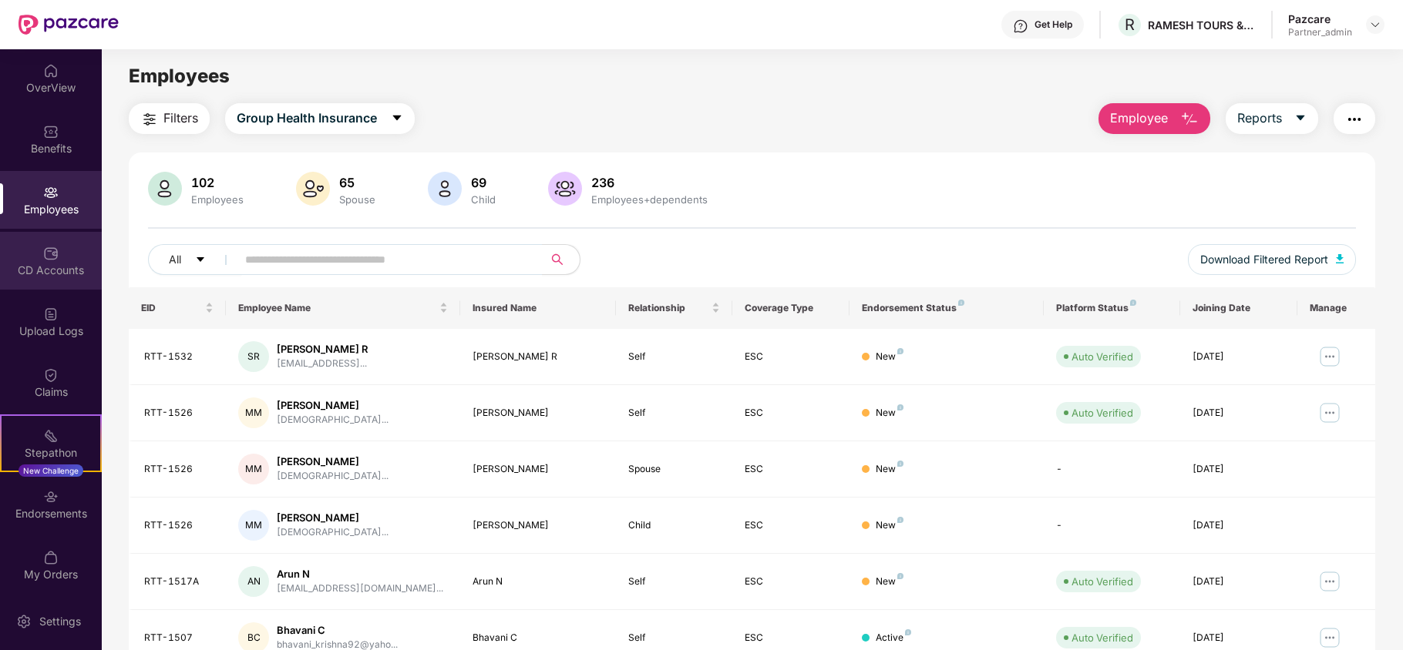
click at [52, 263] on div "CD Accounts" at bounding box center [51, 270] width 102 height 15
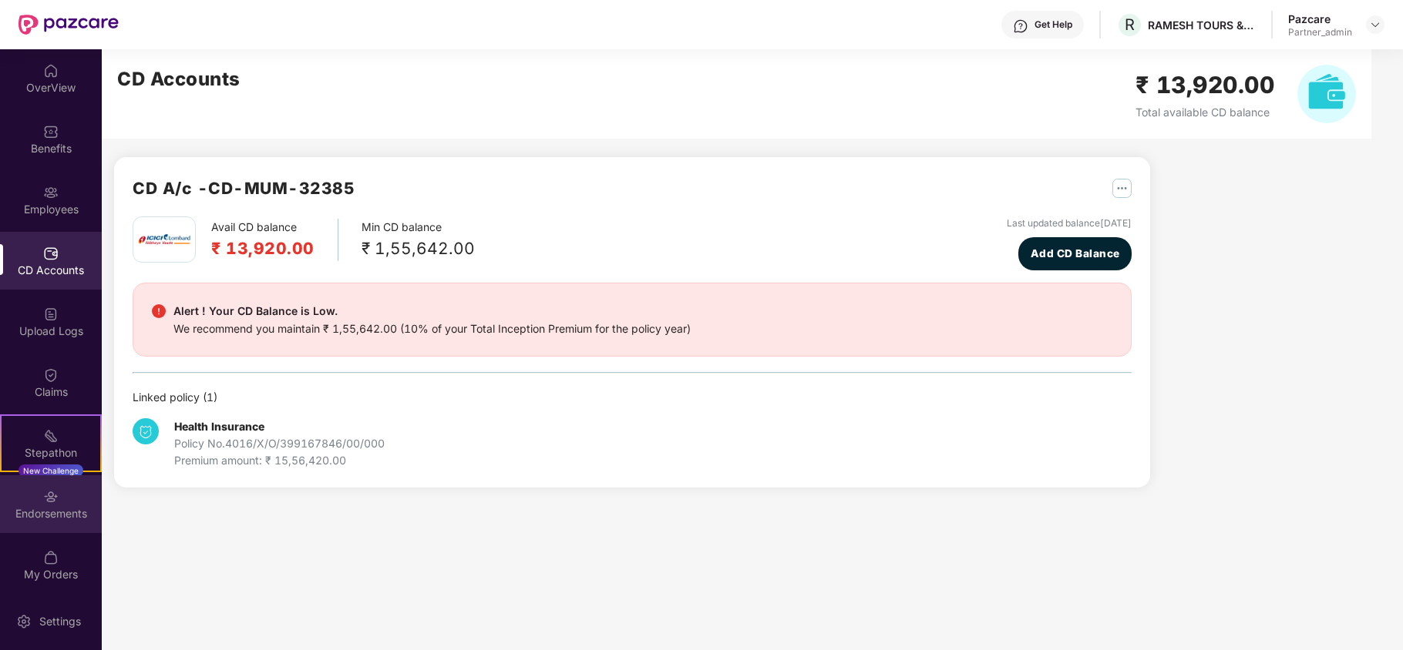
click at [18, 518] on div "Endorsements" at bounding box center [51, 513] width 102 height 15
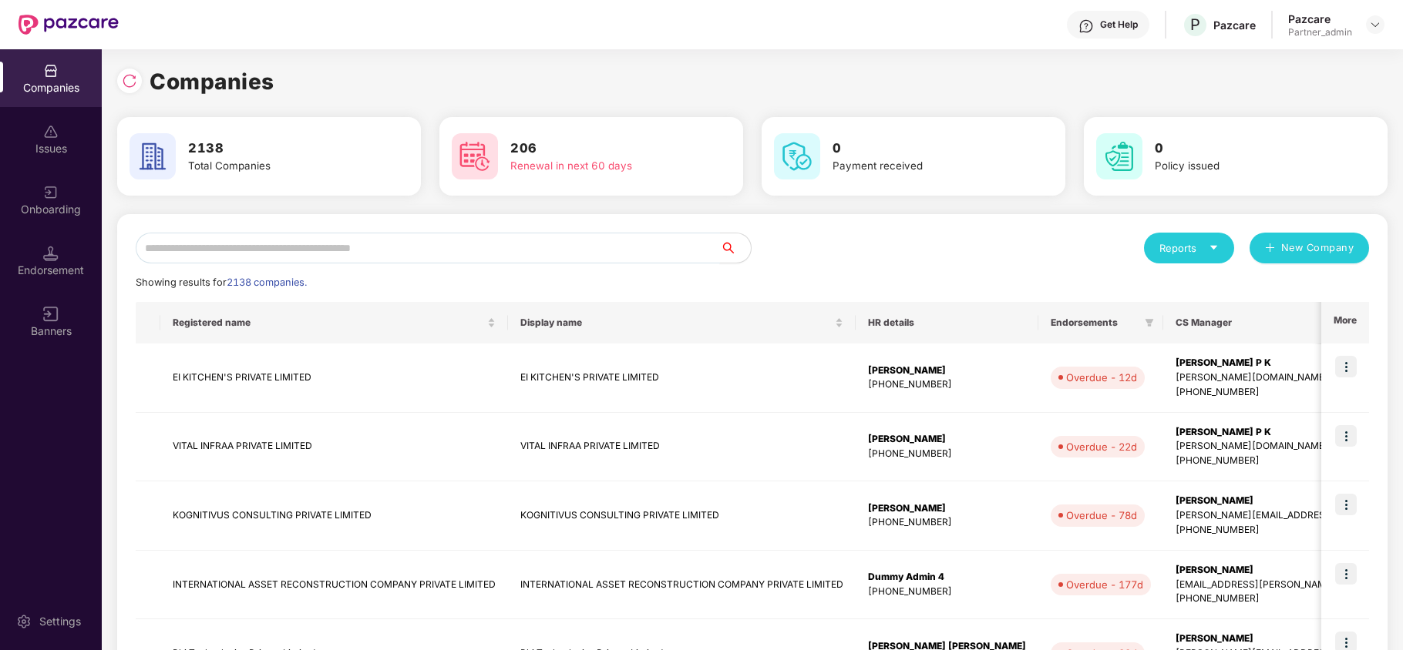
click at [167, 254] on input "text" at bounding box center [428, 248] width 584 height 31
paste input "**********"
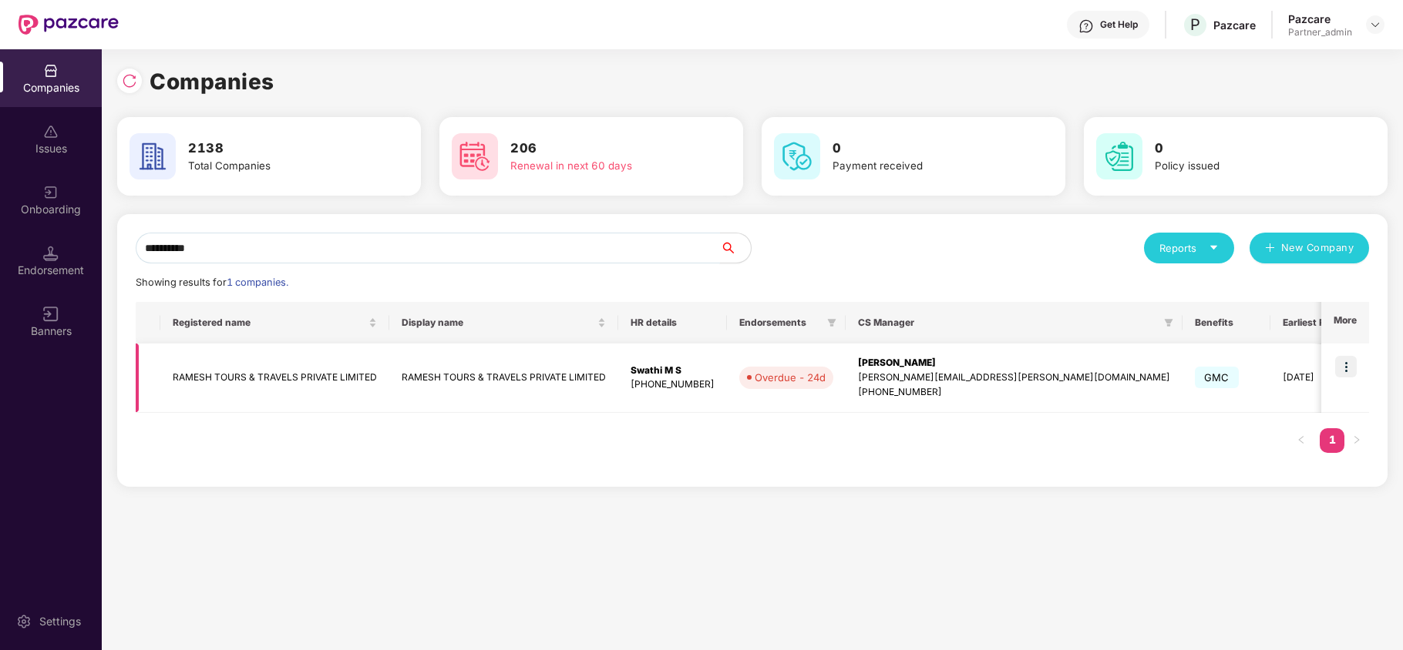
type input "**********"
click at [266, 390] on td "RAMESH TOURS & TRAVELS PRIVATE LIMITED" at bounding box center [274, 378] width 229 height 69
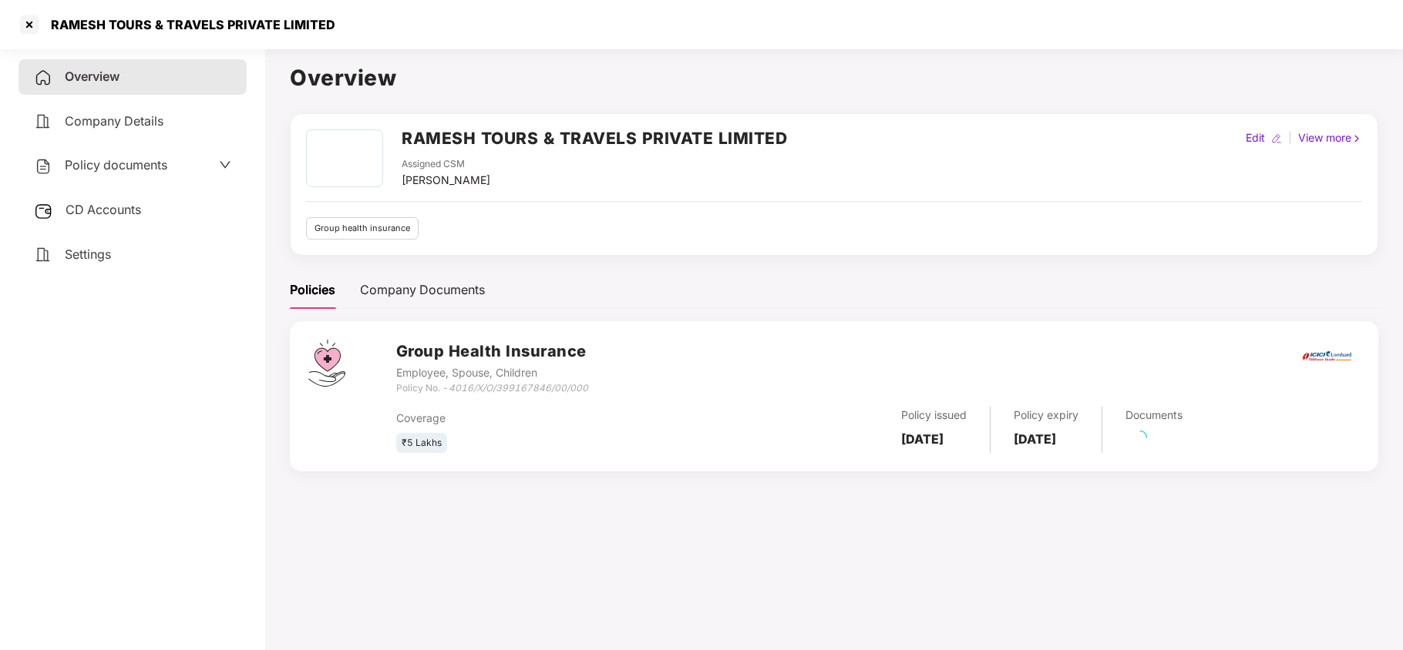
click at [92, 253] on span "Settings" at bounding box center [88, 254] width 46 height 15
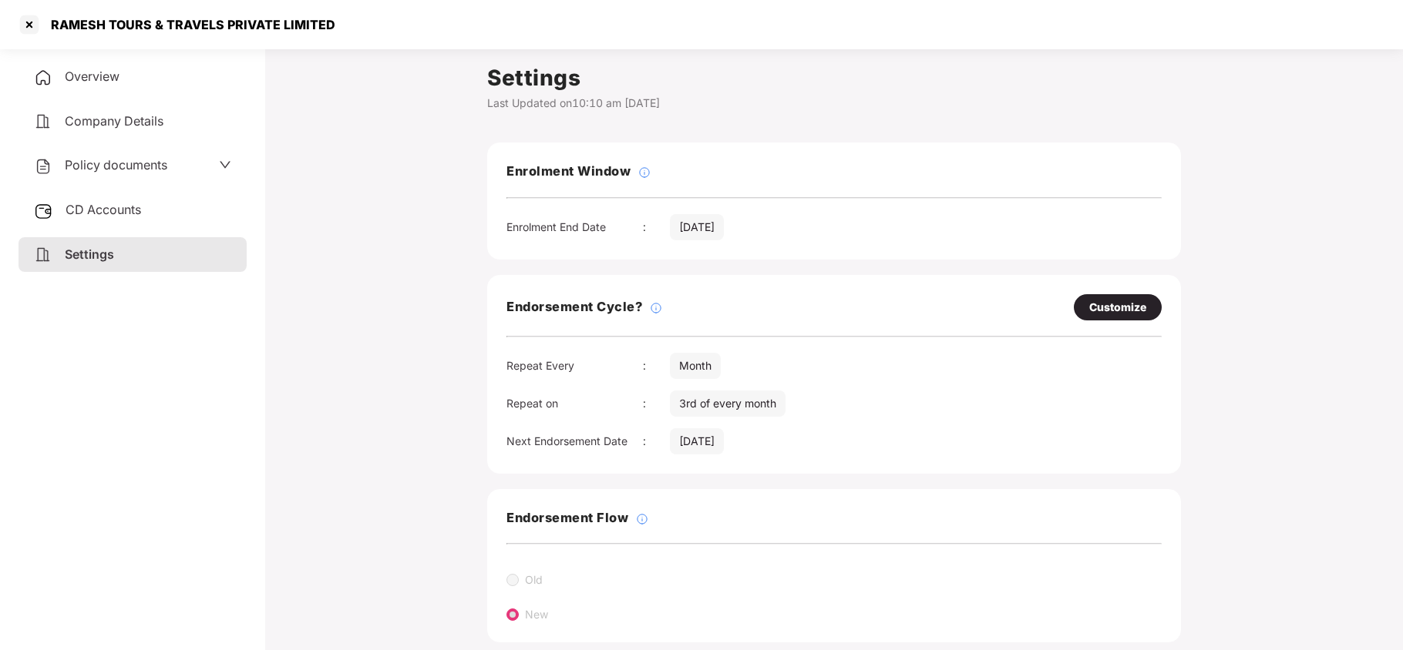
click at [1090, 306] on div "Customize" at bounding box center [1117, 307] width 57 height 17
select select "*****"
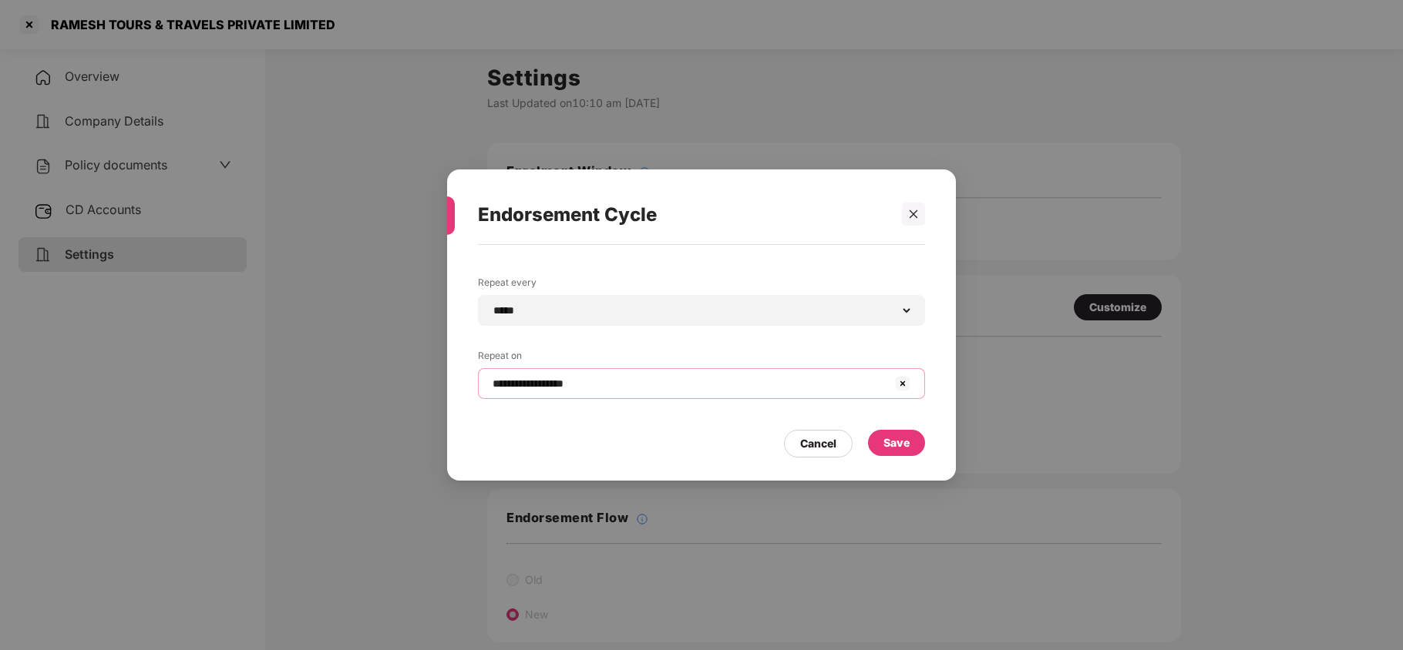
click at [608, 390] on input "**********" at bounding box center [692, 384] width 402 height 16
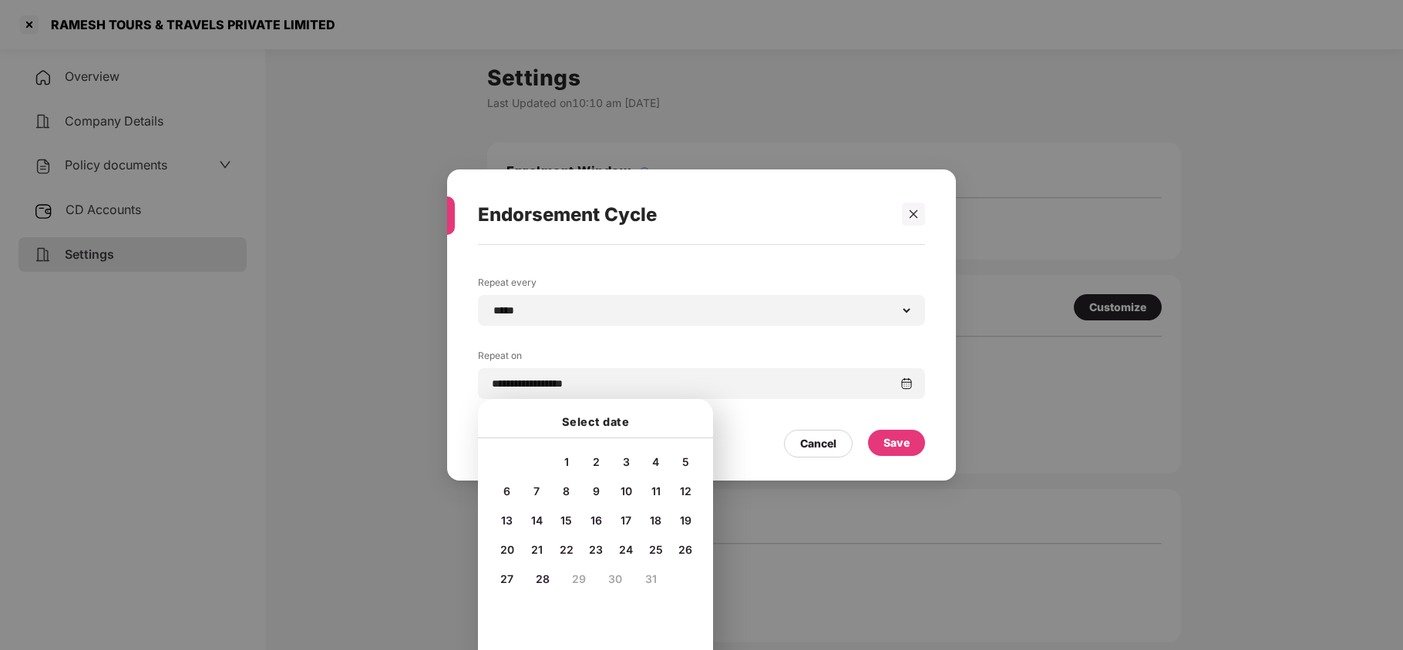
click at [623, 489] on span "10" at bounding box center [626, 491] width 12 height 13
type input "**********"
click at [897, 439] on div "Save" at bounding box center [896, 443] width 26 height 17
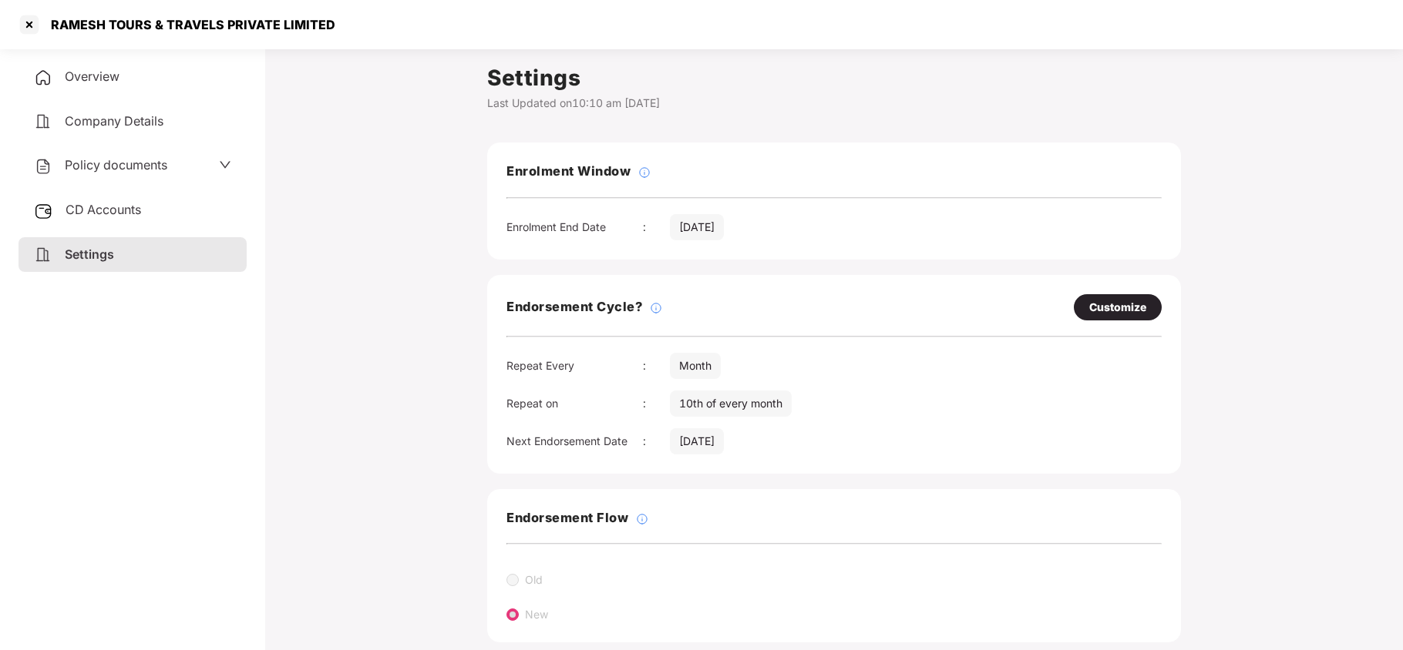
click at [146, 157] on span "Policy documents" at bounding box center [116, 164] width 103 height 15
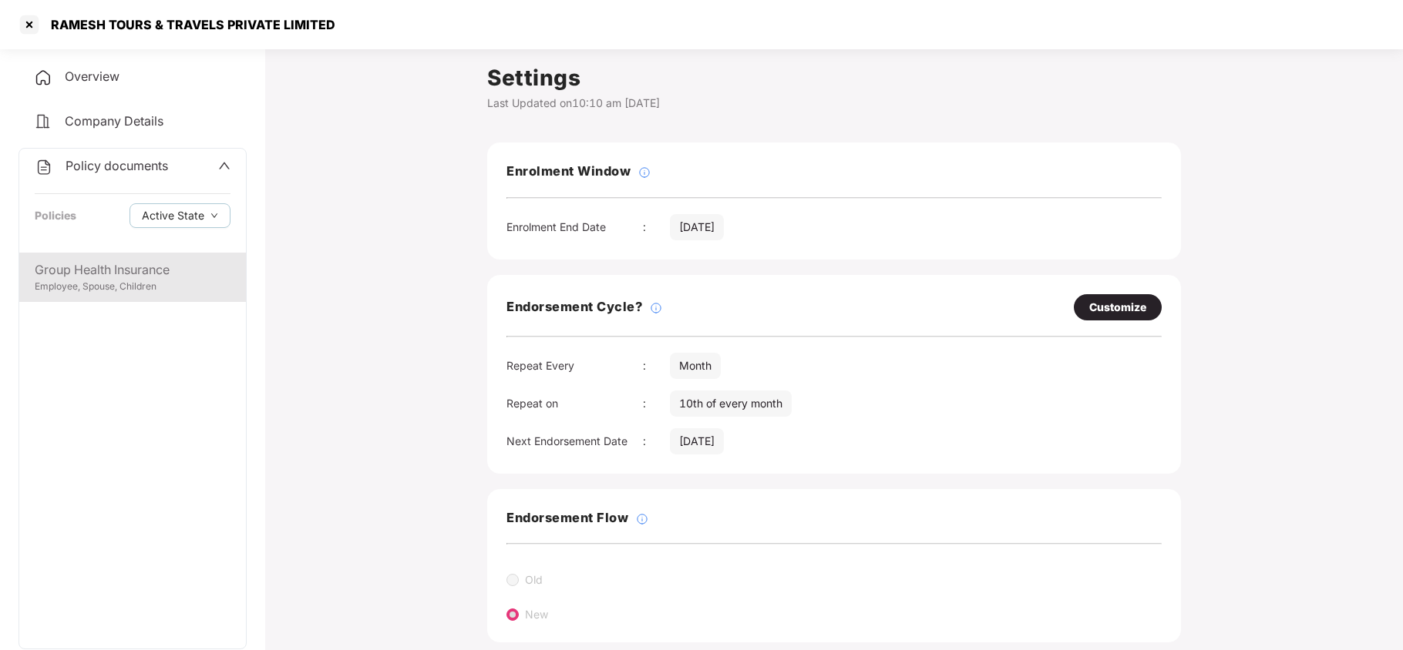
click at [143, 293] on div "Employee, Spouse, Children" at bounding box center [133, 287] width 196 height 15
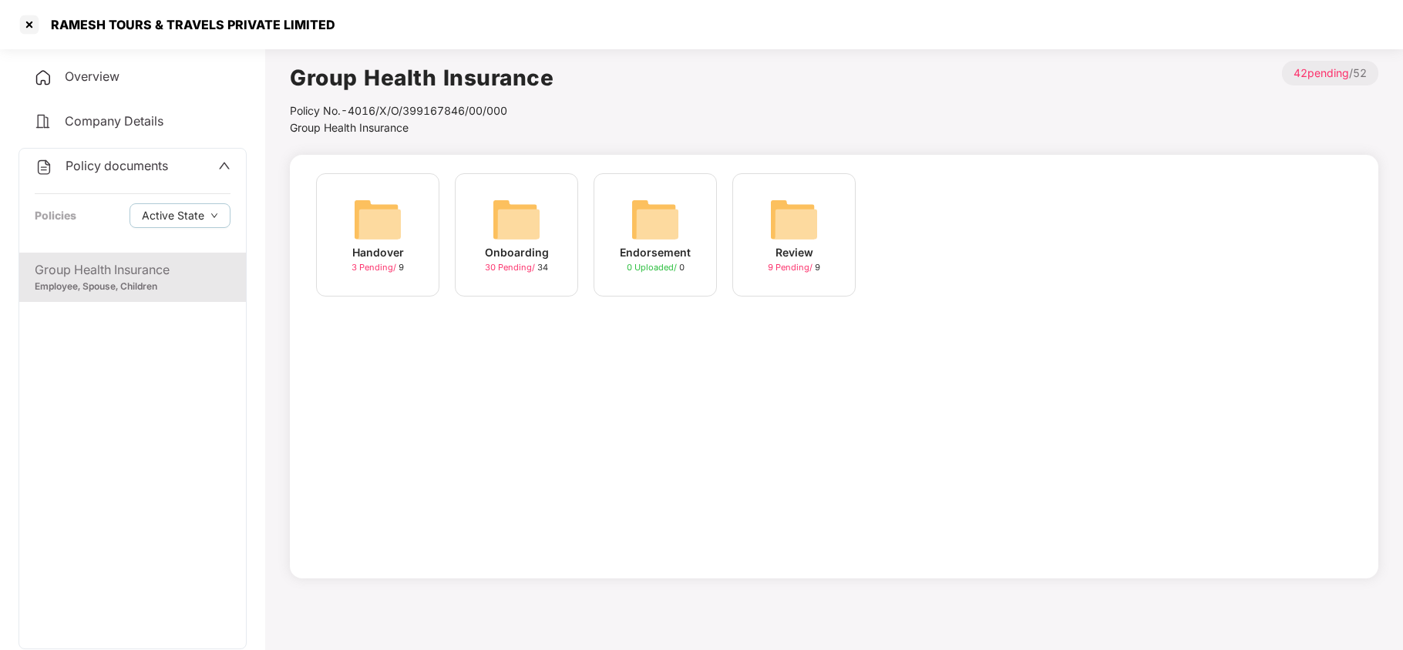
click at [513, 210] on img at bounding box center [516, 219] width 49 height 49
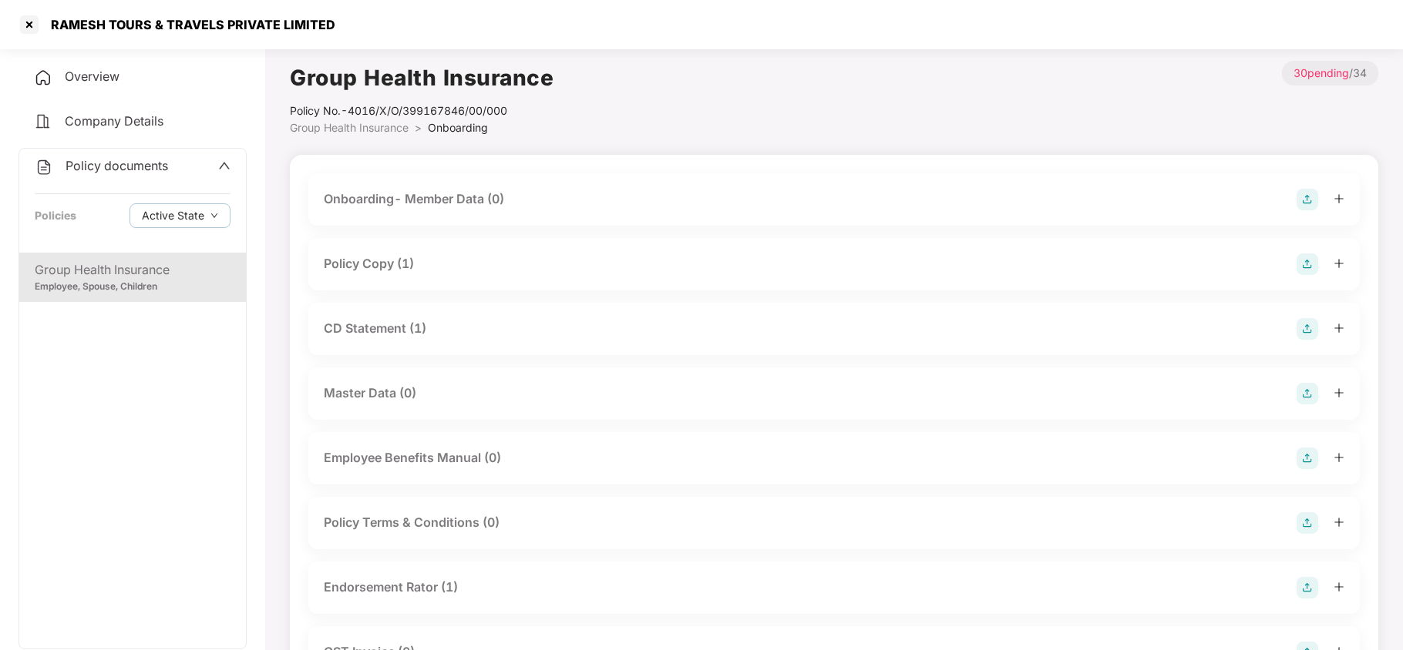
click at [398, 263] on div "Policy Copy (1)" at bounding box center [369, 263] width 90 height 19
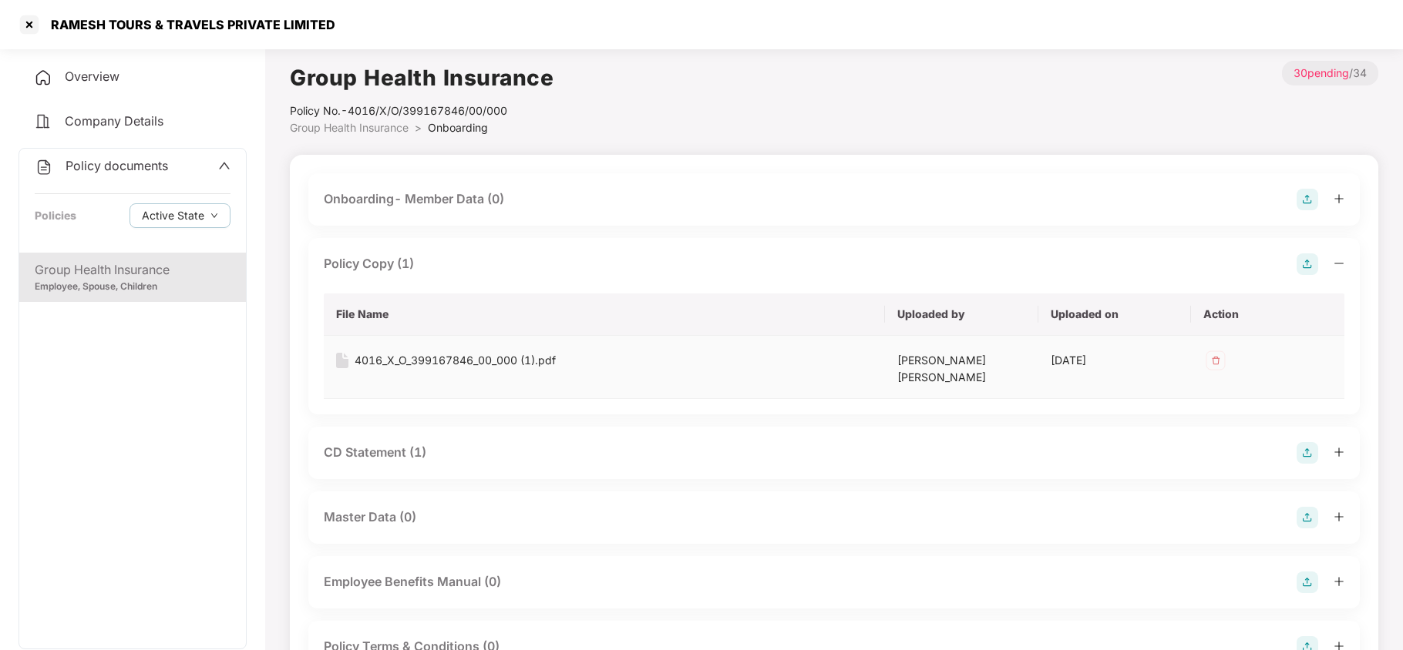
click at [501, 362] on div "4016_X_O_399167846_00_000 (1).pdf" at bounding box center [455, 360] width 201 height 17
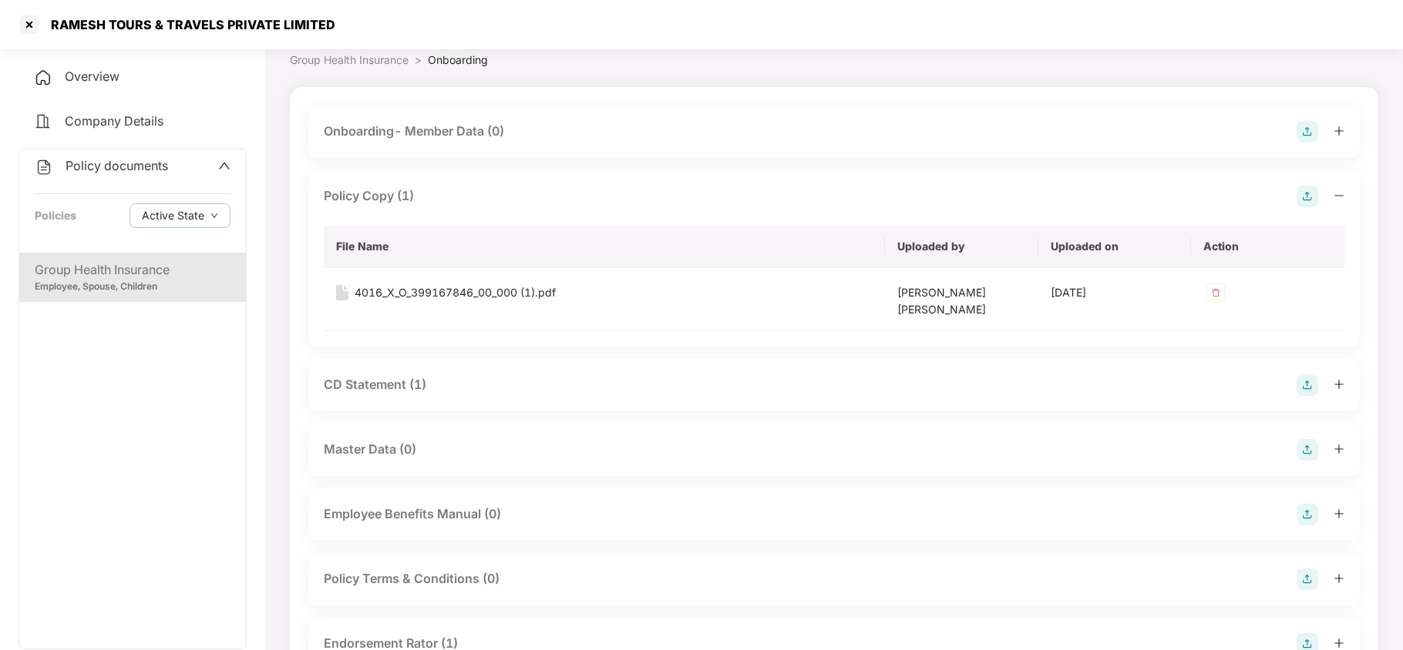
scroll to position [103, 0]
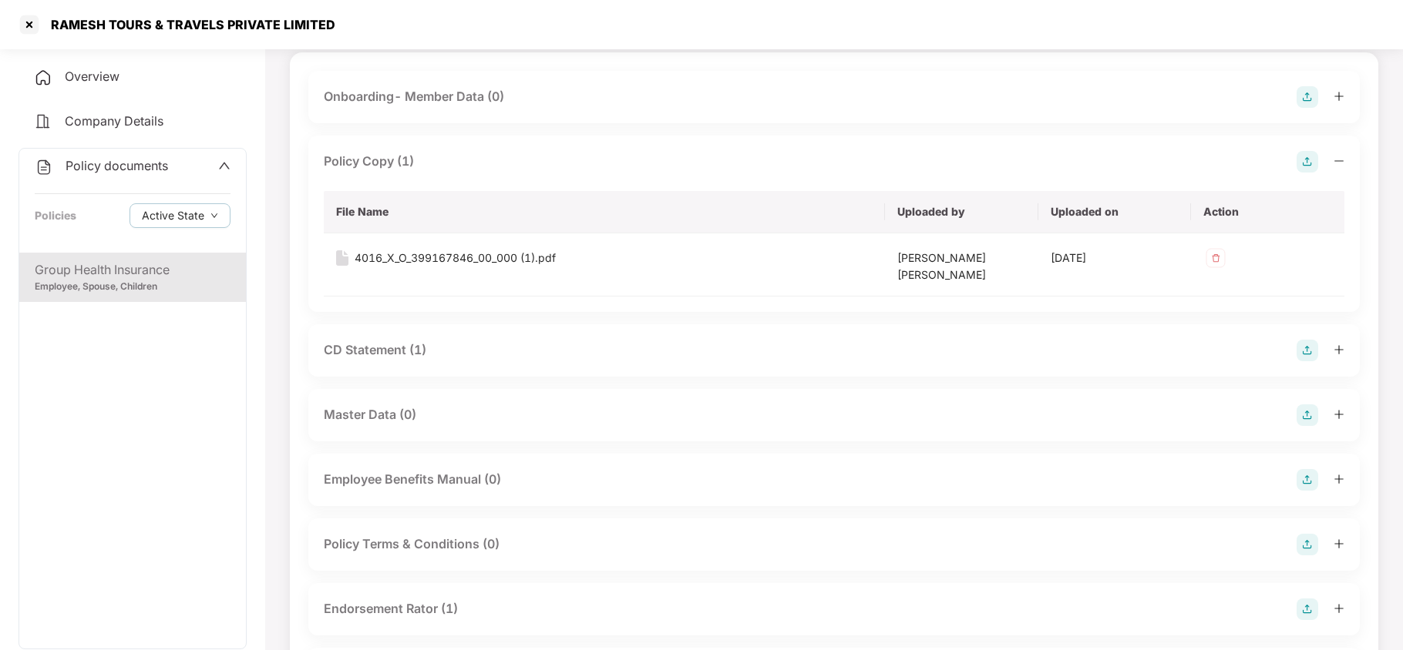
click at [368, 341] on div "CD Statement (1)" at bounding box center [375, 350] width 103 height 19
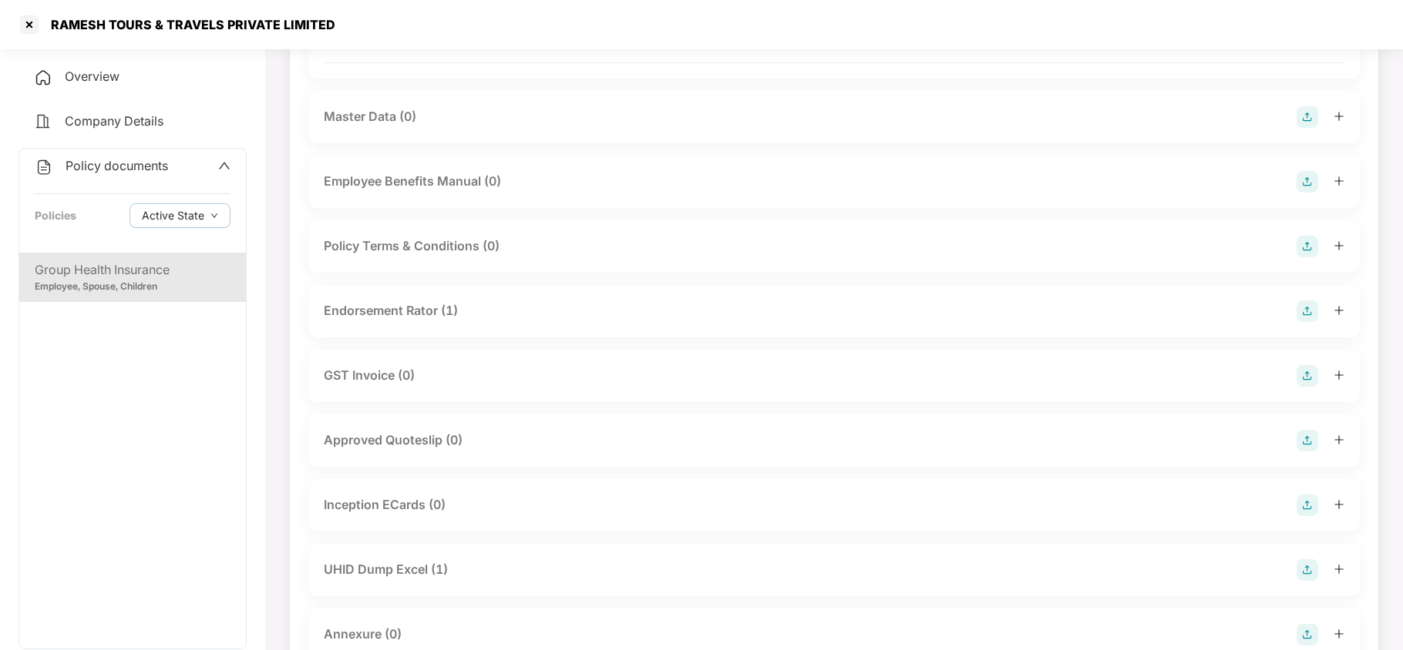
scroll to position [513, 0]
drag, startPoint x: 447, startPoint y: 297, endPoint x: 456, endPoint y: 324, distance: 28.5
click at [445, 300] on div "Endorsement Rator (1)" at bounding box center [391, 309] width 134 height 19
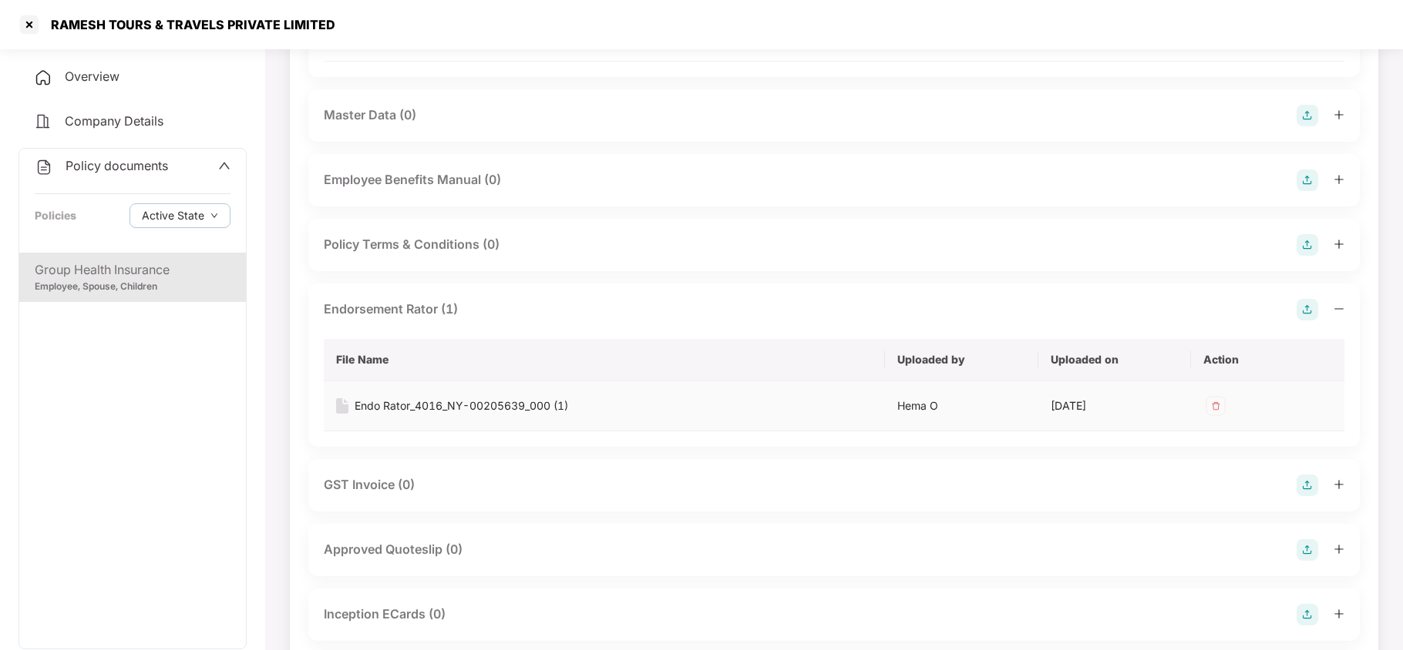
click at [432, 398] on div "Endo Rator_4016_NY-00205639_000 (1)" at bounding box center [461, 406] width 213 height 17
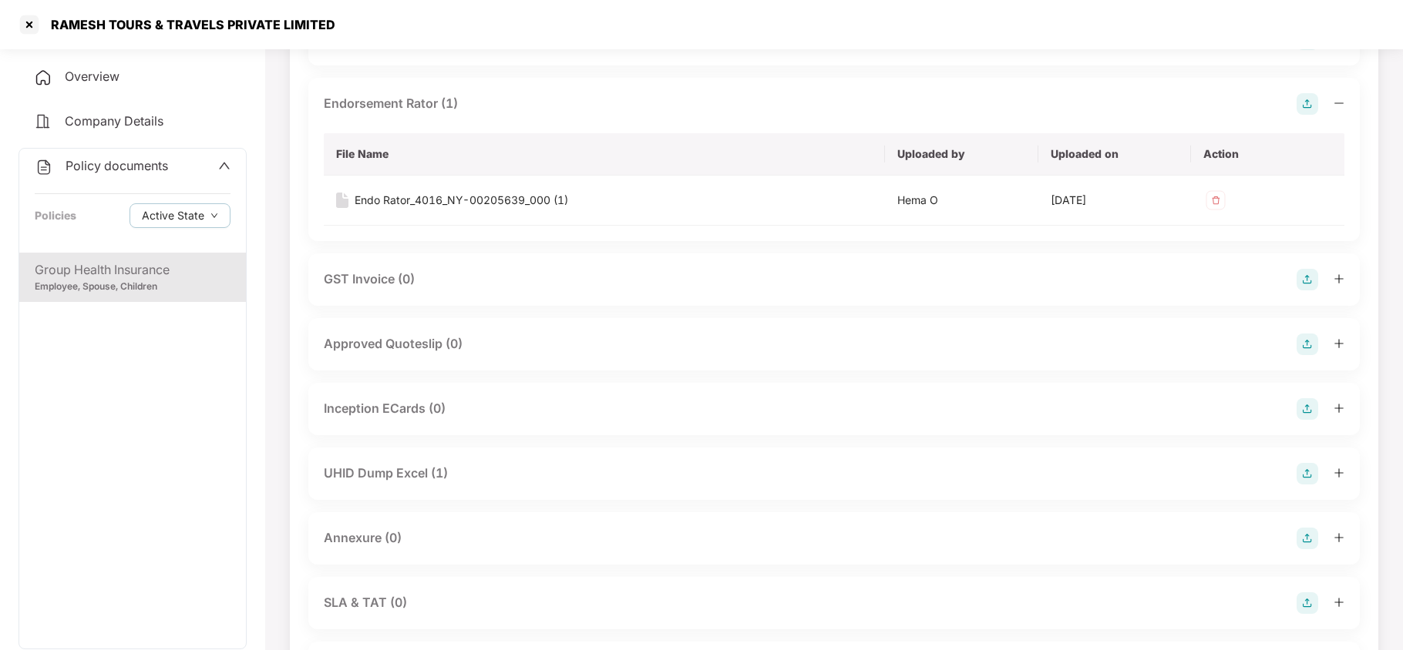
scroll to position [925, 0]
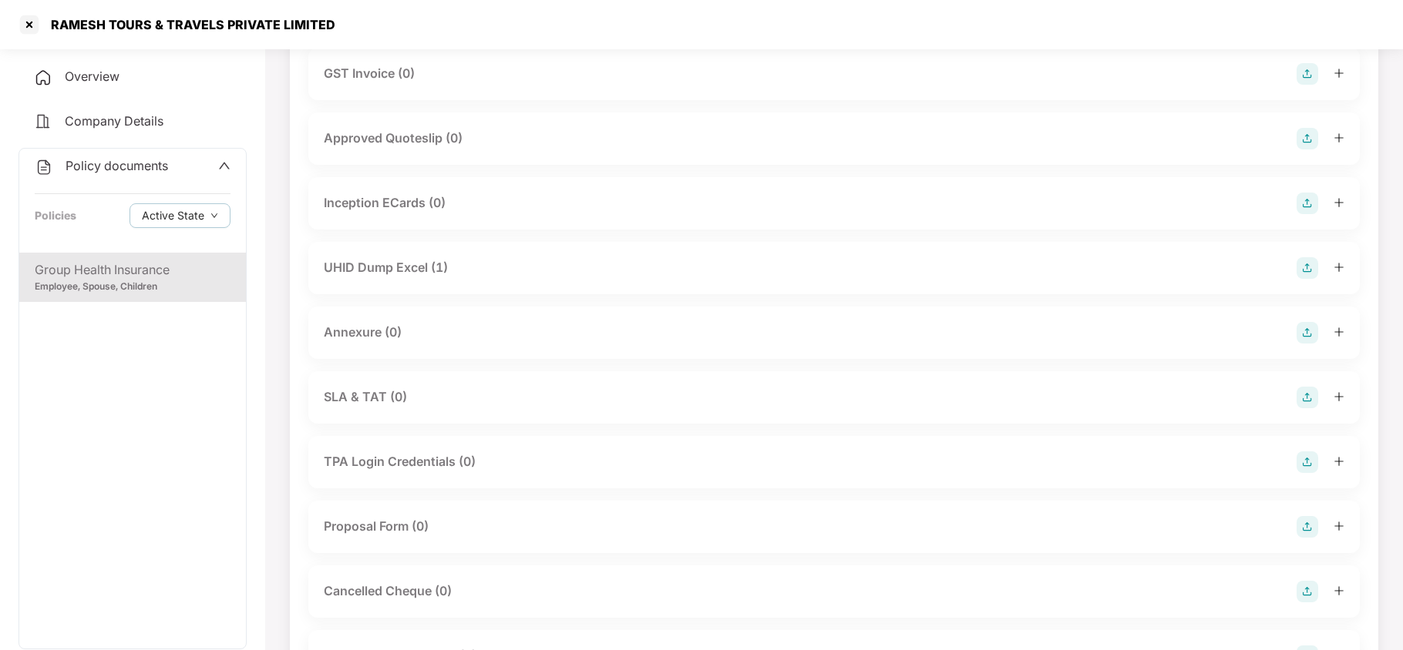
click at [375, 242] on div "UHID Dump Excel (1)" at bounding box center [833, 268] width 1051 height 52
click at [381, 263] on div "UHID Dump Excel (1)" at bounding box center [386, 267] width 124 height 19
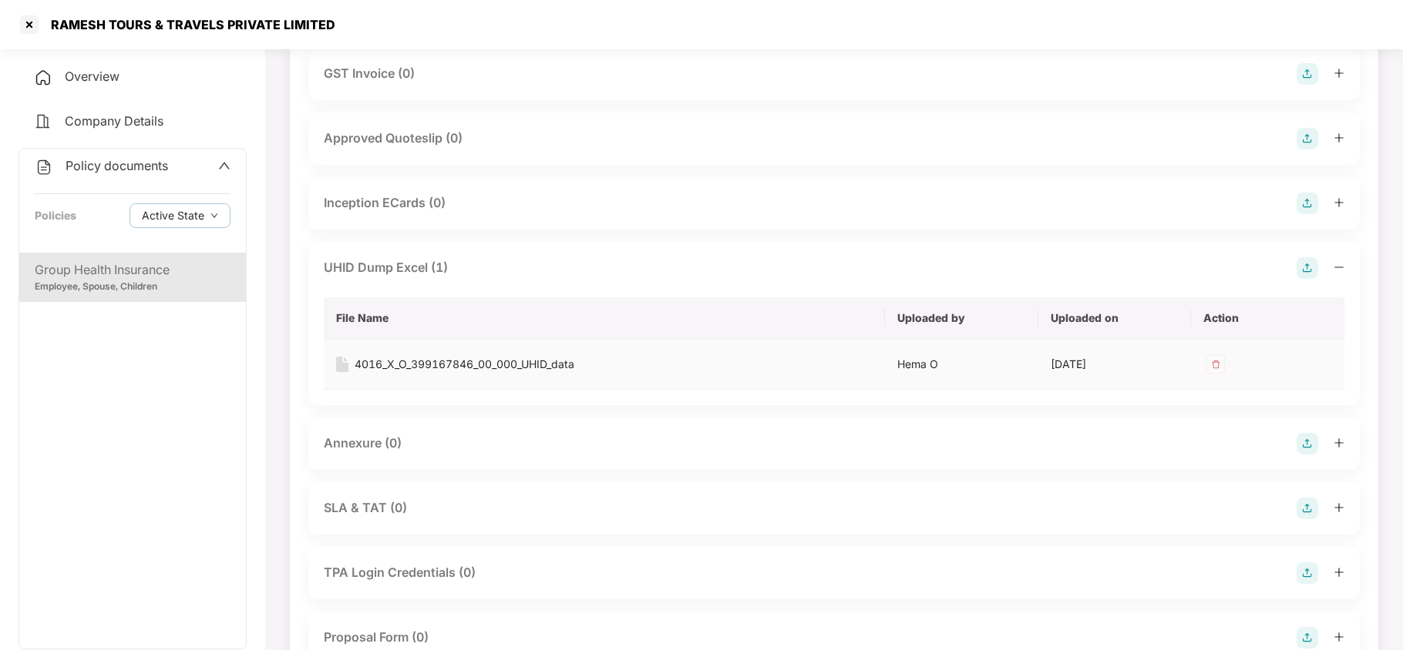
click at [402, 356] on div "4016_X_O_399167846_00_000_UHID_data" at bounding box center [465, 364] width 220 height 17
click at [25, 23] on div at bounding box center [29, 24] width 25 height 25
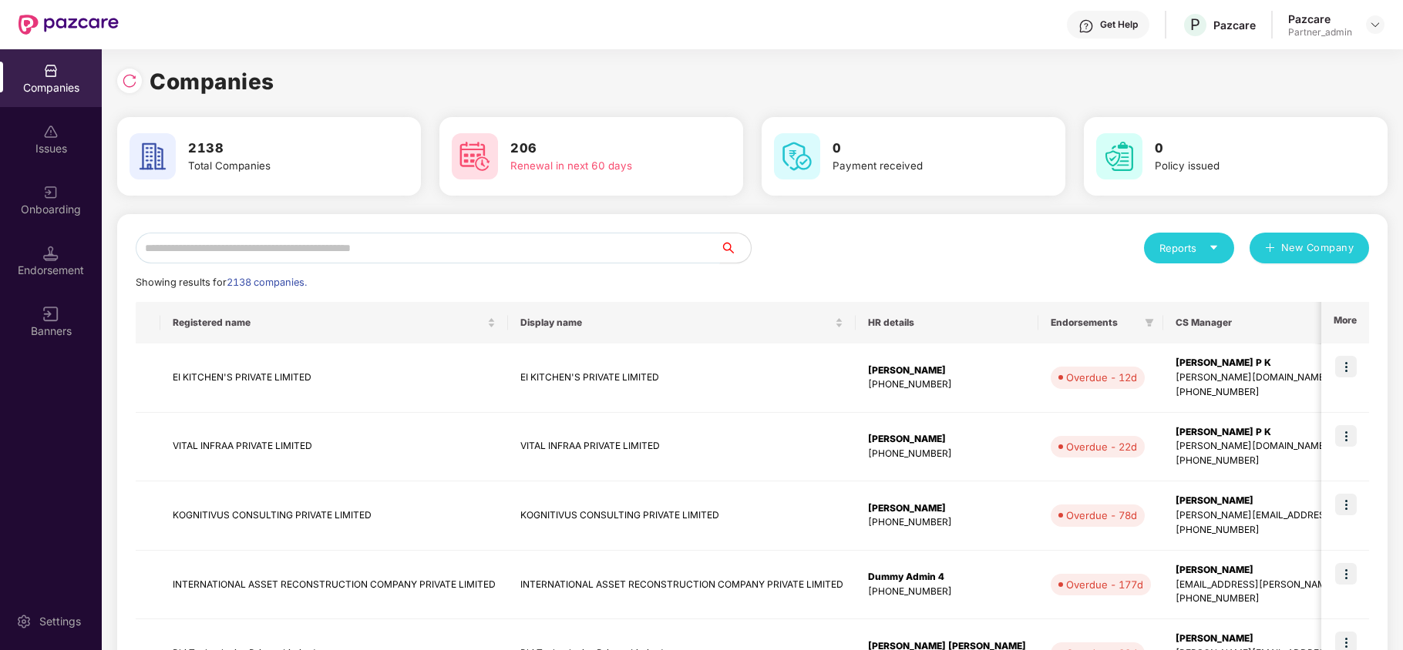
click at [535, 244] on input "text" at bounding box center [428, 248] width 584 height 31
paste input "**********"
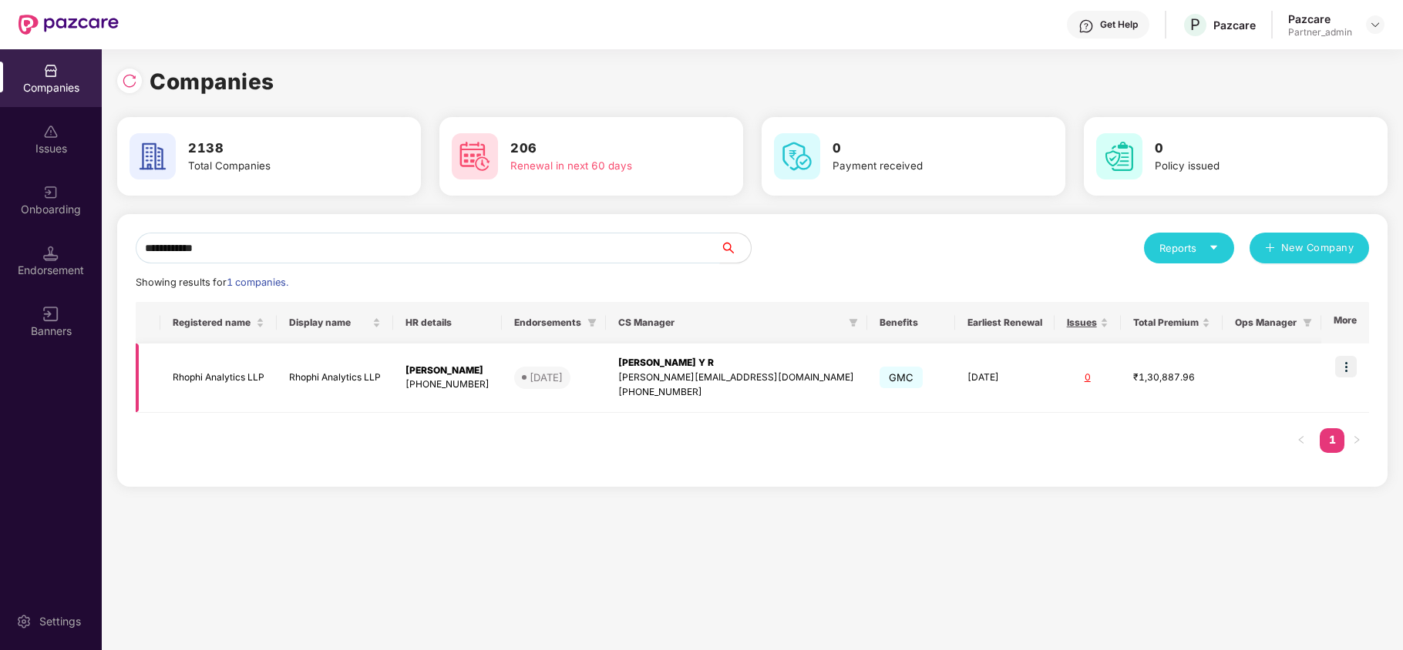
type input "**********"
click at [1346, 364] on img at bounding box center [1346, 367] width 22 height 22
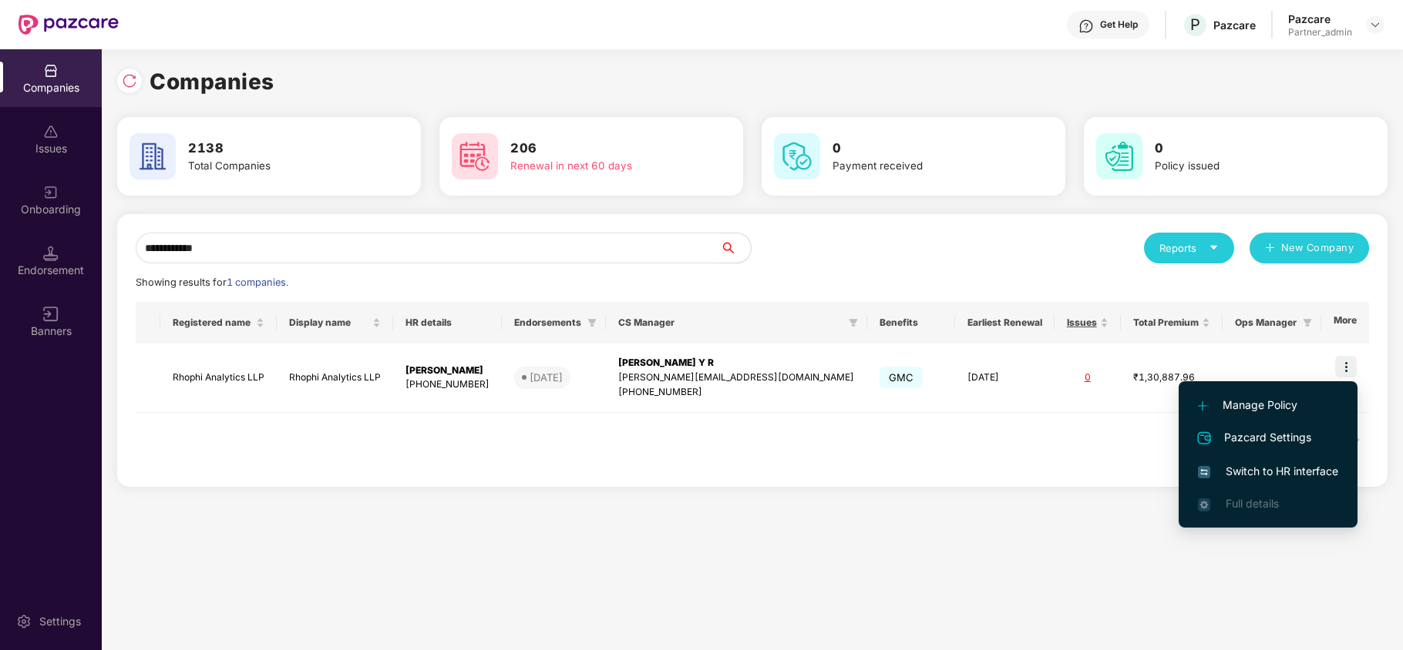
click at [1235, 464] on span "Switch to HR interface" at bounding box center [1268, 471] width 140 height 17
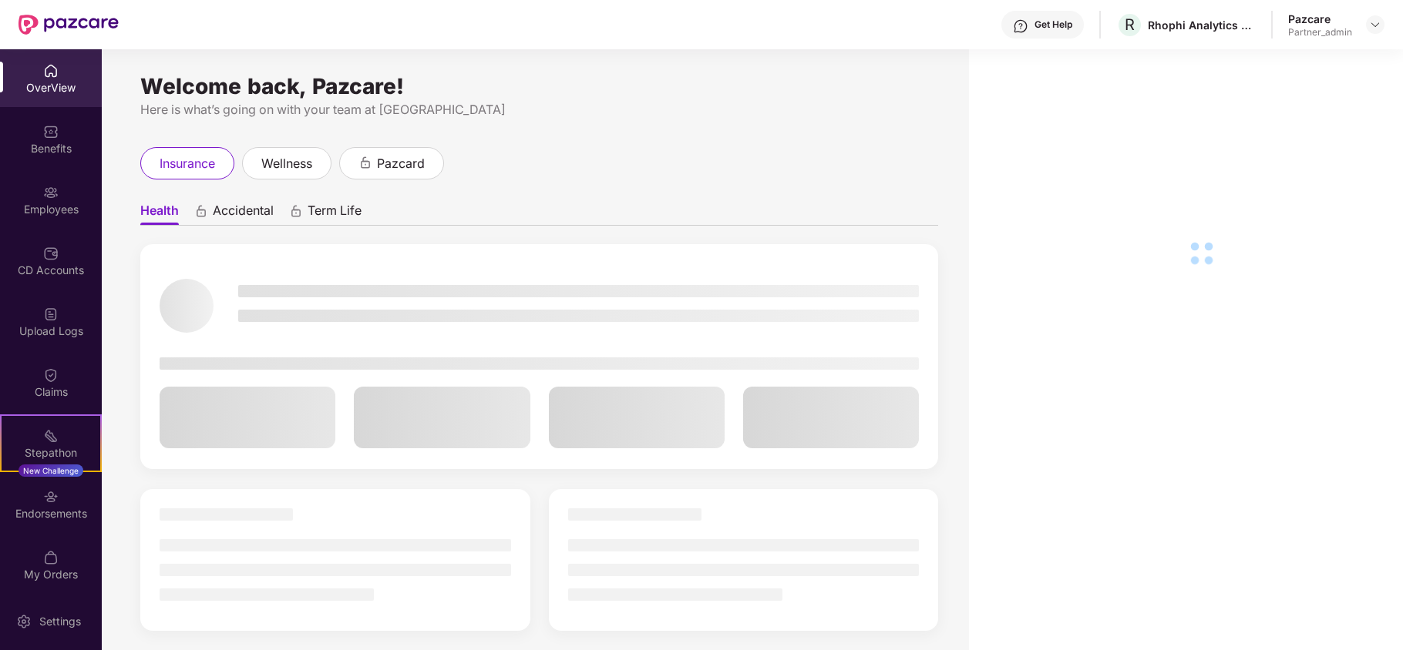
click at [31, 163] on div "Benefits" at bounding box center [51, 139] width 102 height 58
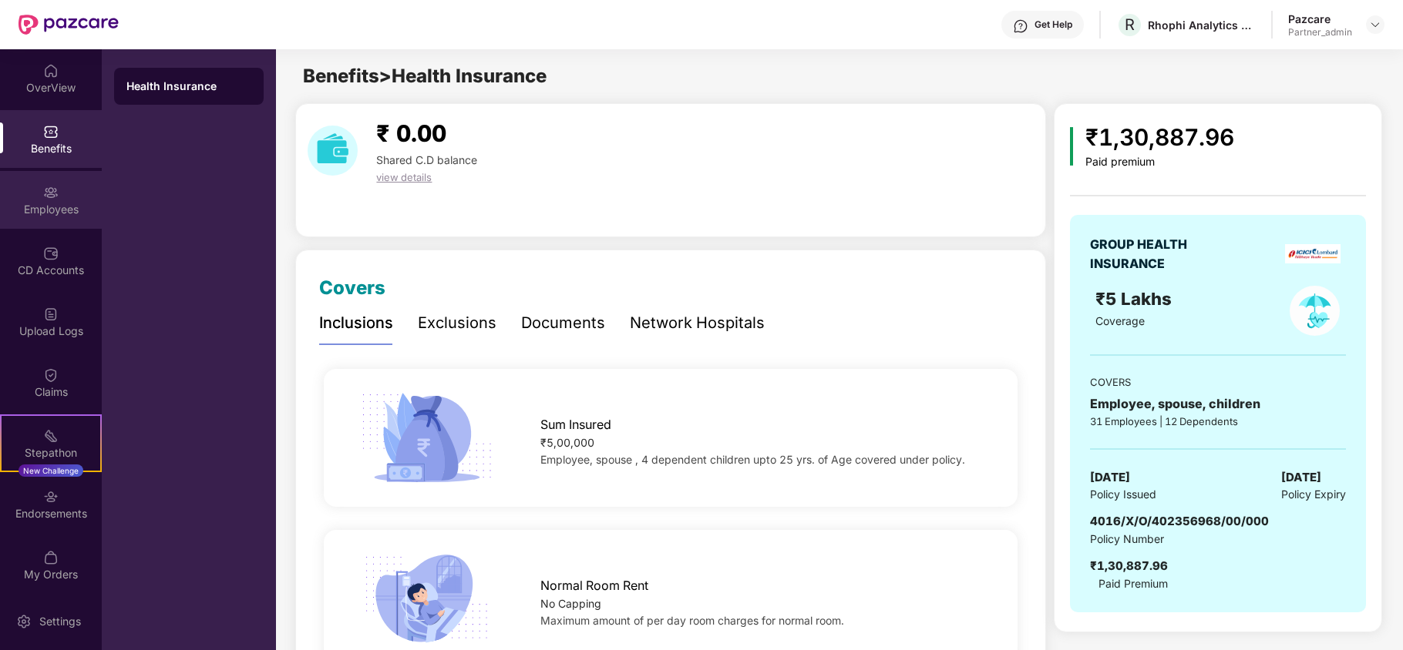
click at [29, 213] on div "Employees" at bounding box center [51, 209] width 102 height 15
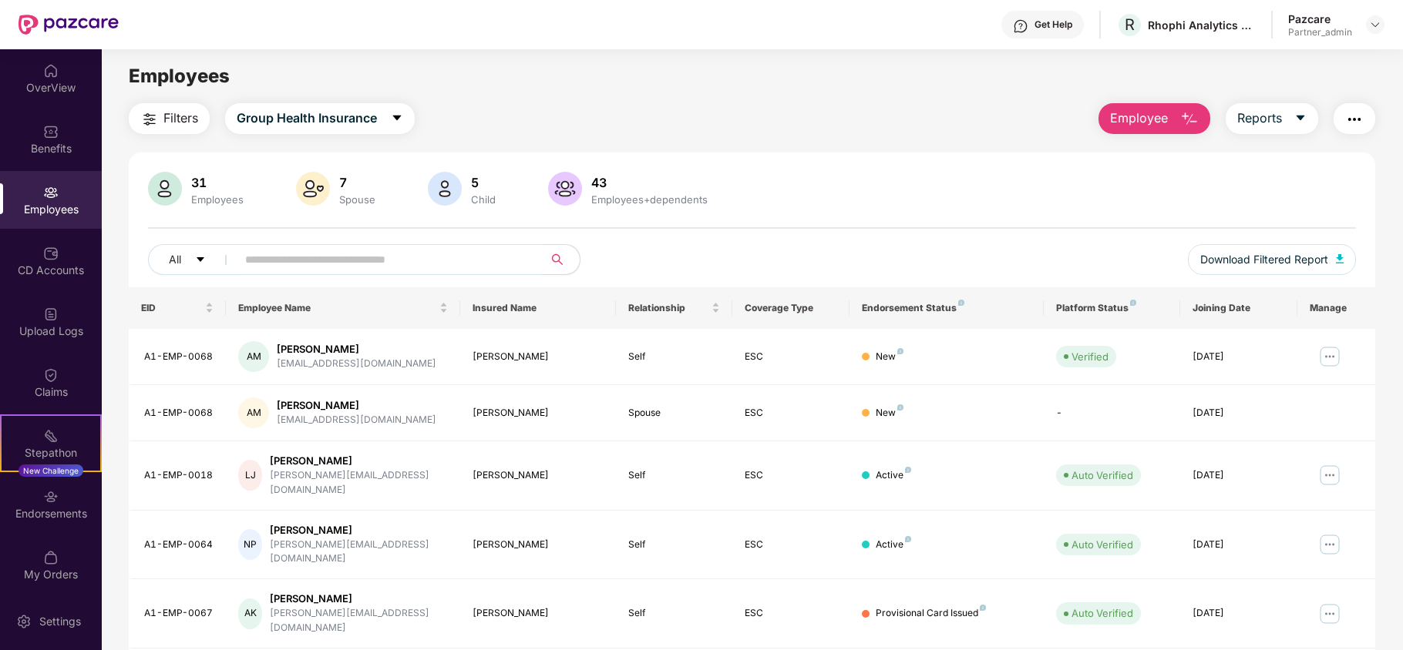
click at [156, 118] on img "button" at bounding box center [149, 119] width 18 height 18
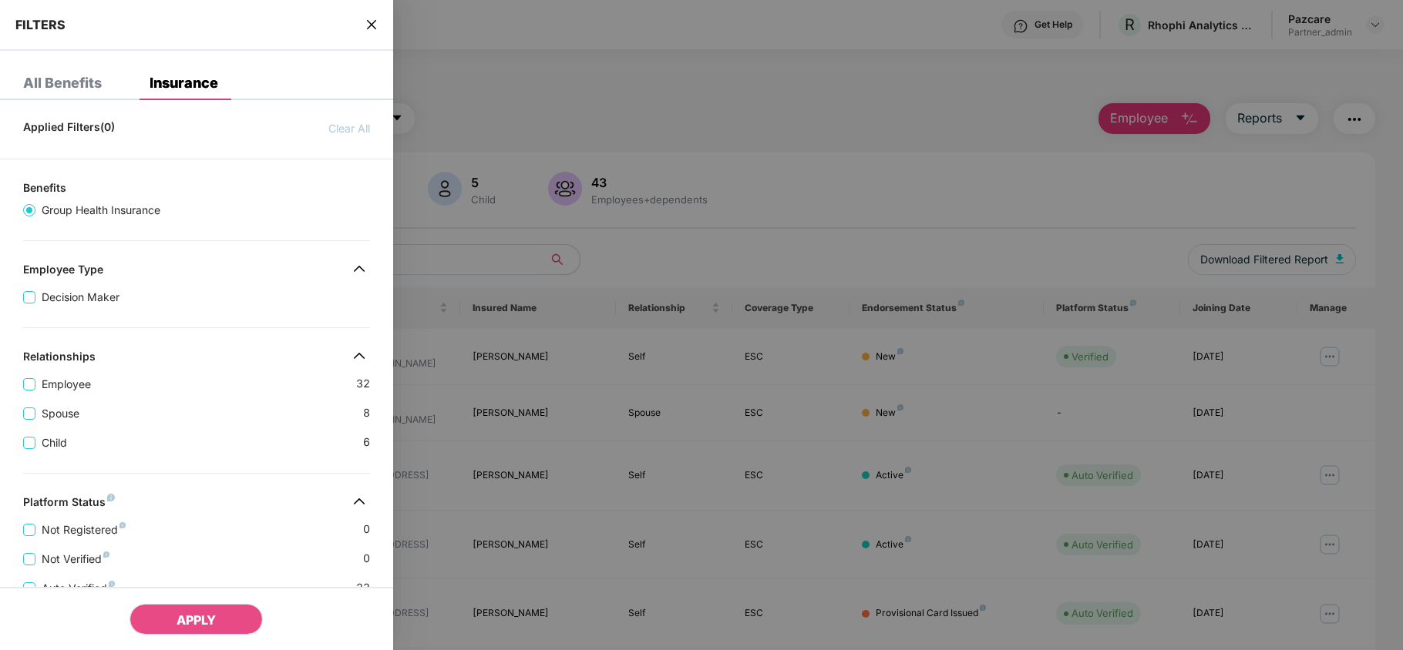
scroll to position [342, 0]
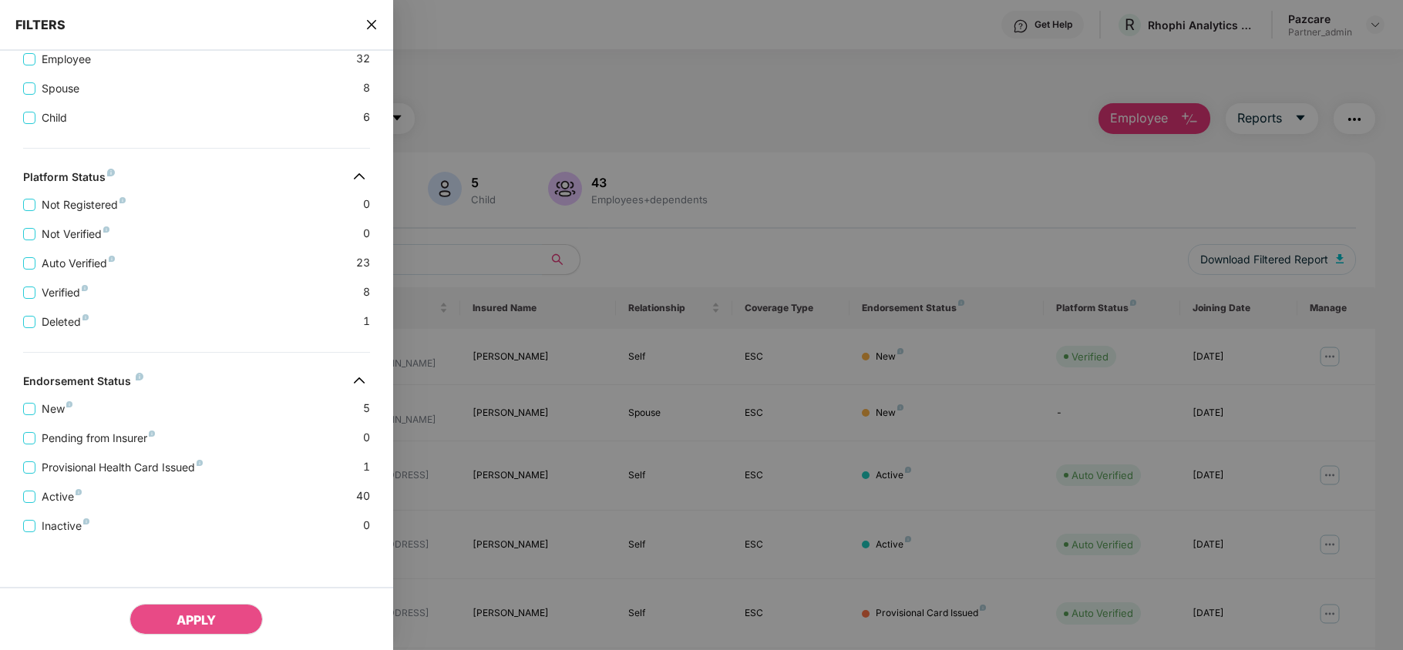
click at [371, 19] on icon "close" at bounding box center [371, 24] width 12 height 12
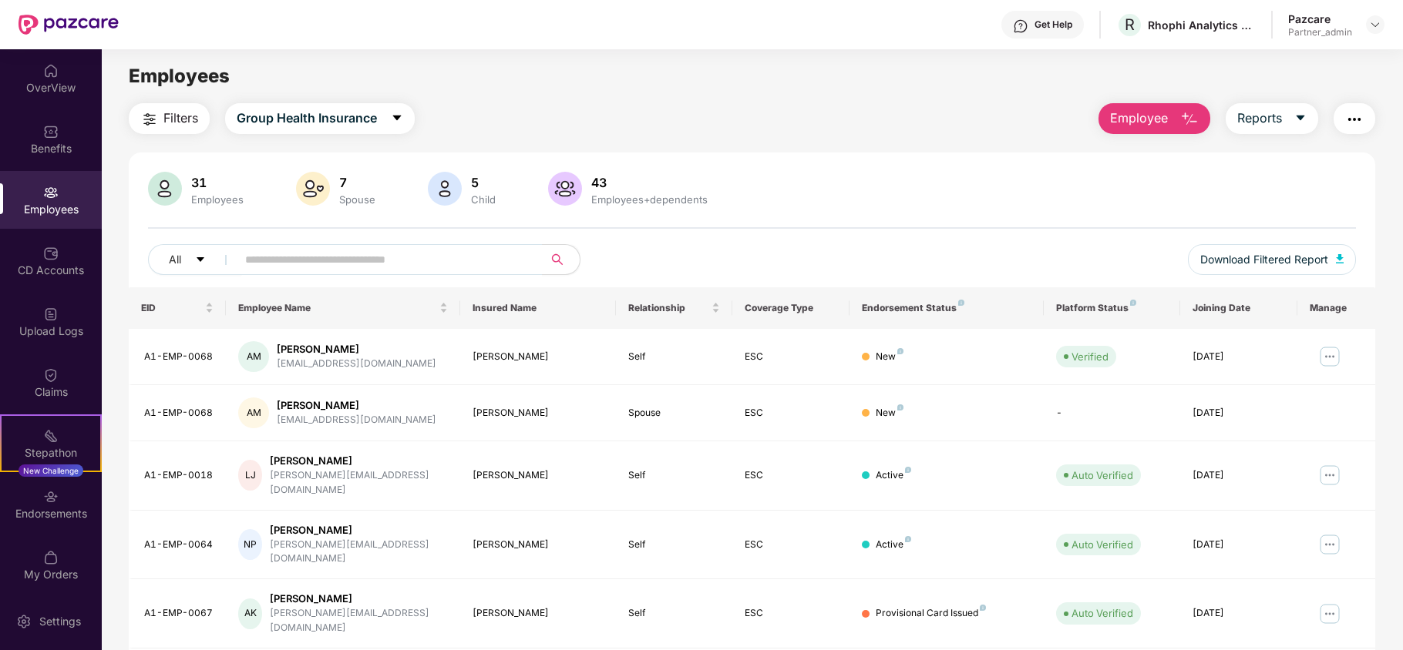
click at [159, 120] on button "Filters" at bounding box center [169, 118] width 81 height 31
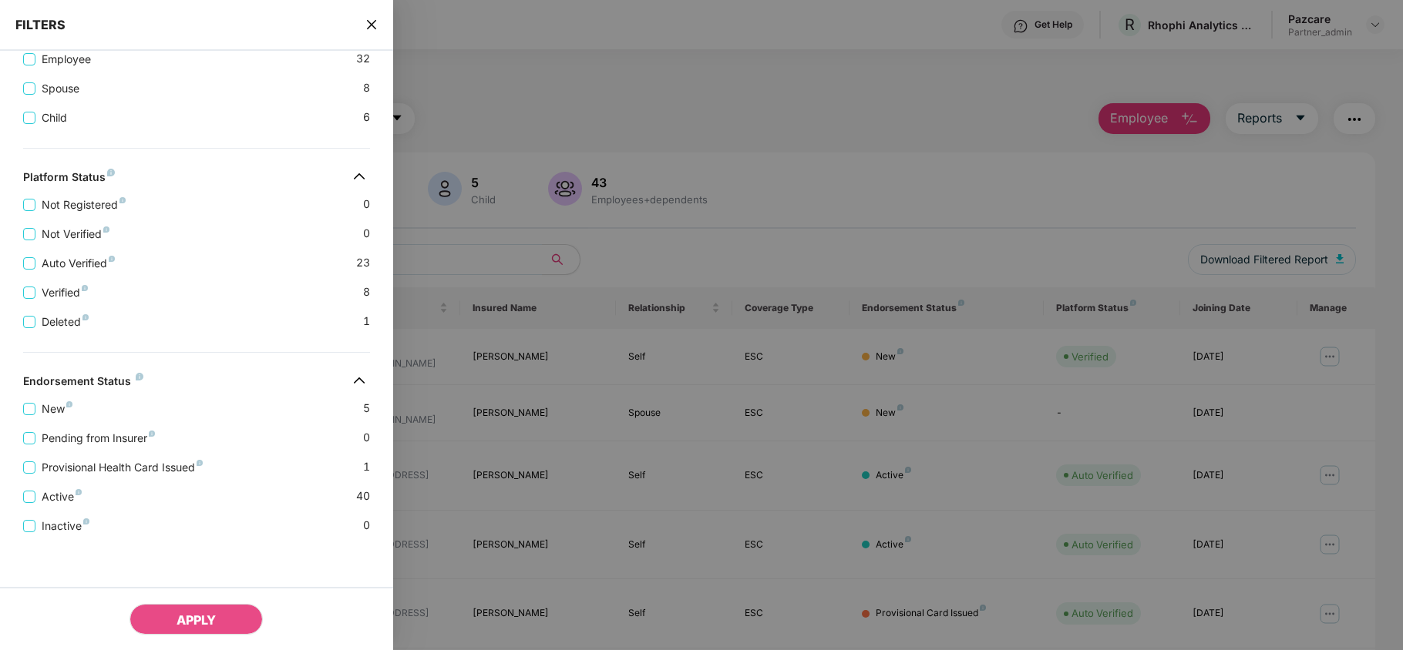
click at [370, 25] on icon "close" at bounding box center [370, 24] width 9 height 9
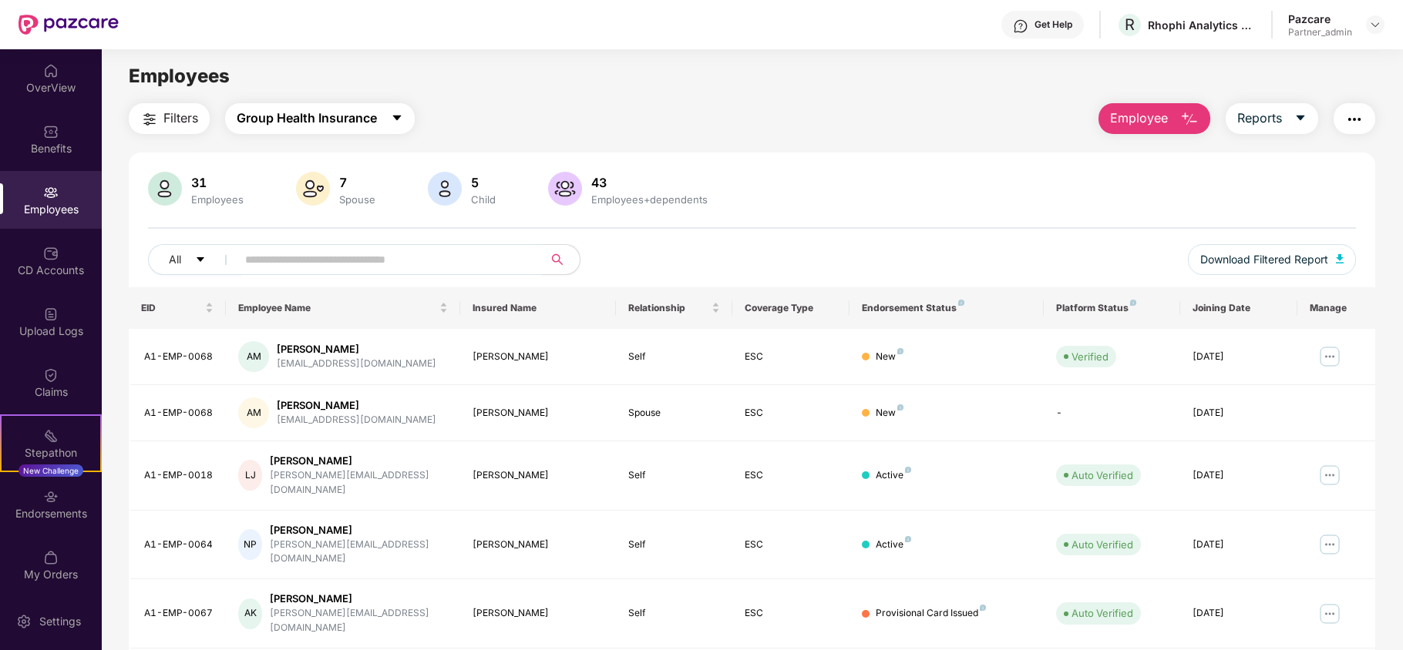
click at [302, 124] on span "Group Health Insurance" at bounding box center [307, 118] width 140 height 19
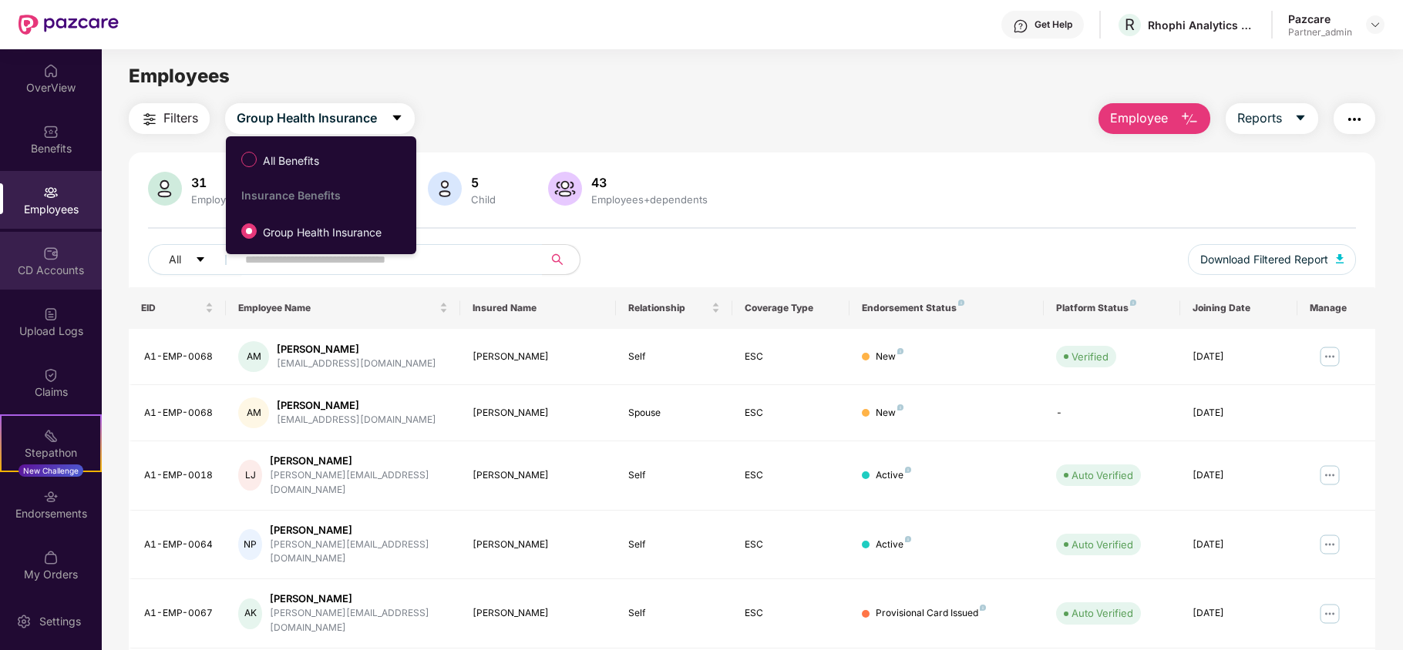
click at [53, 250] on img at bounding box center [50, 253] width 15 height 15
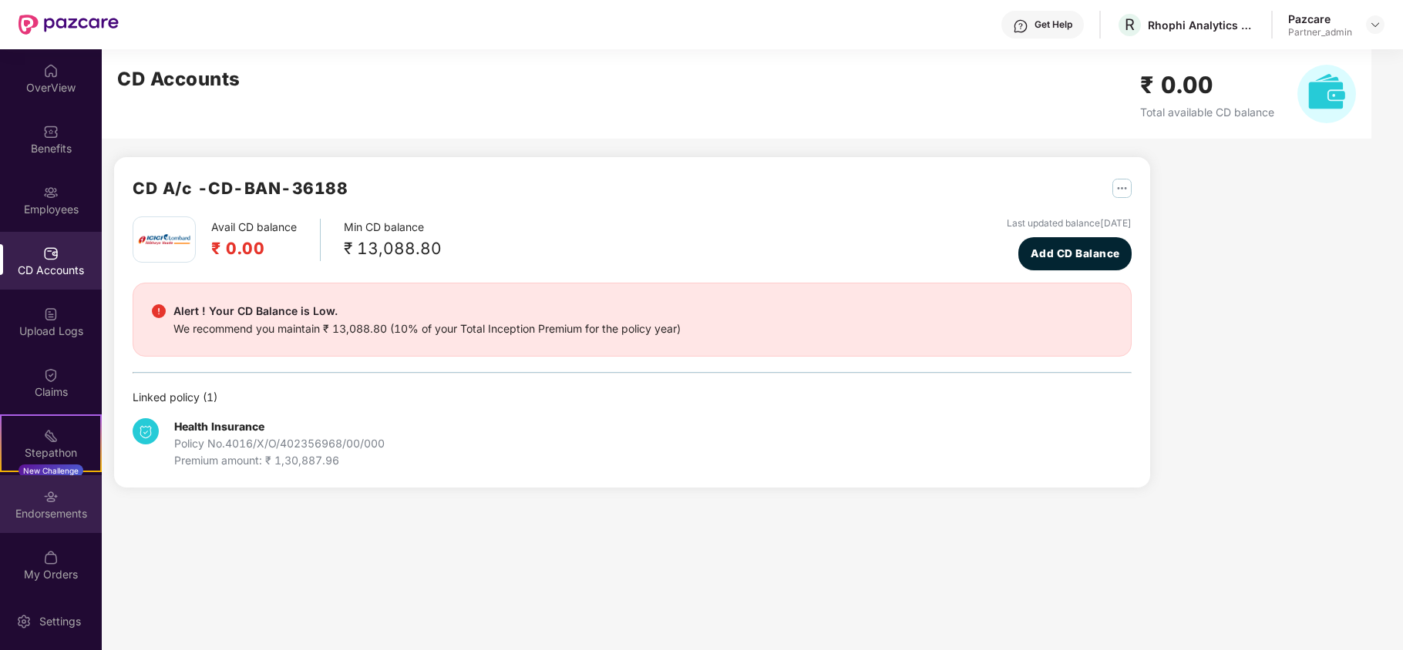
click at [57, 509] on div "Endorsements" at bounding box center [51, 513] width 102 height 15
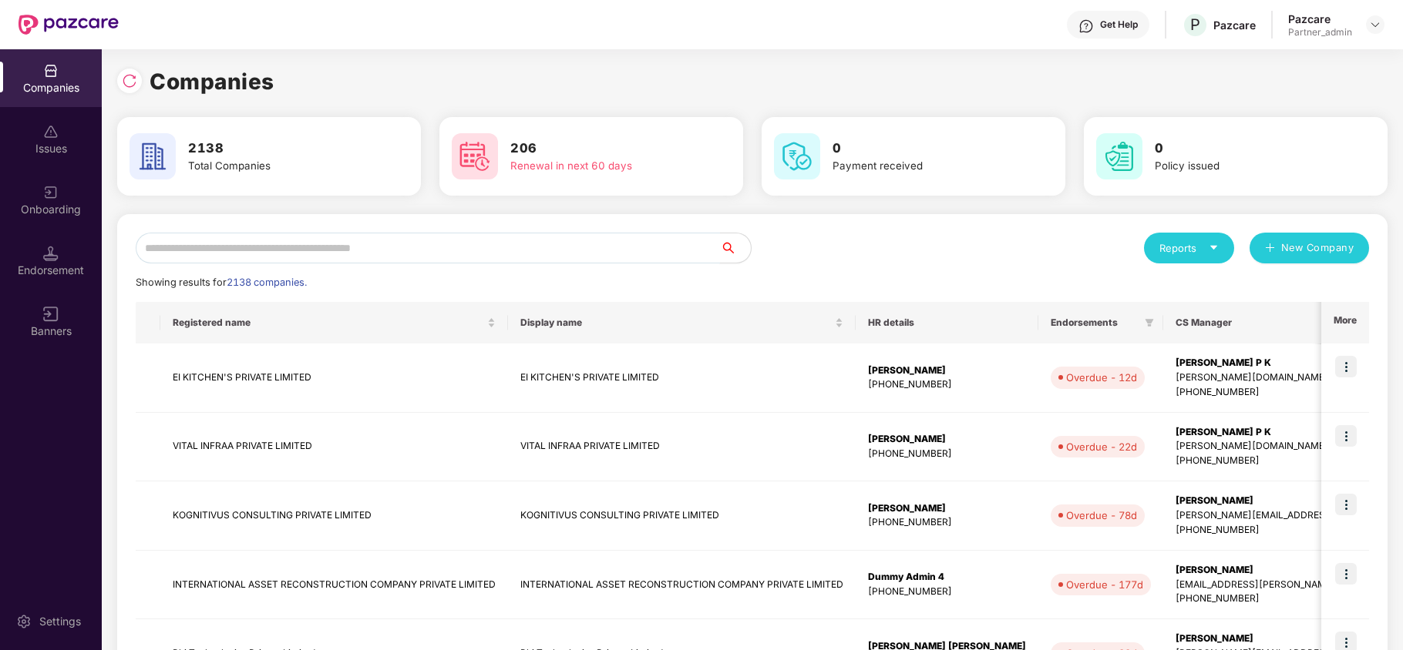
click at [238, 234] on input "text" at bounding box center [428, 248] width 584 height 31
paste input "**********"
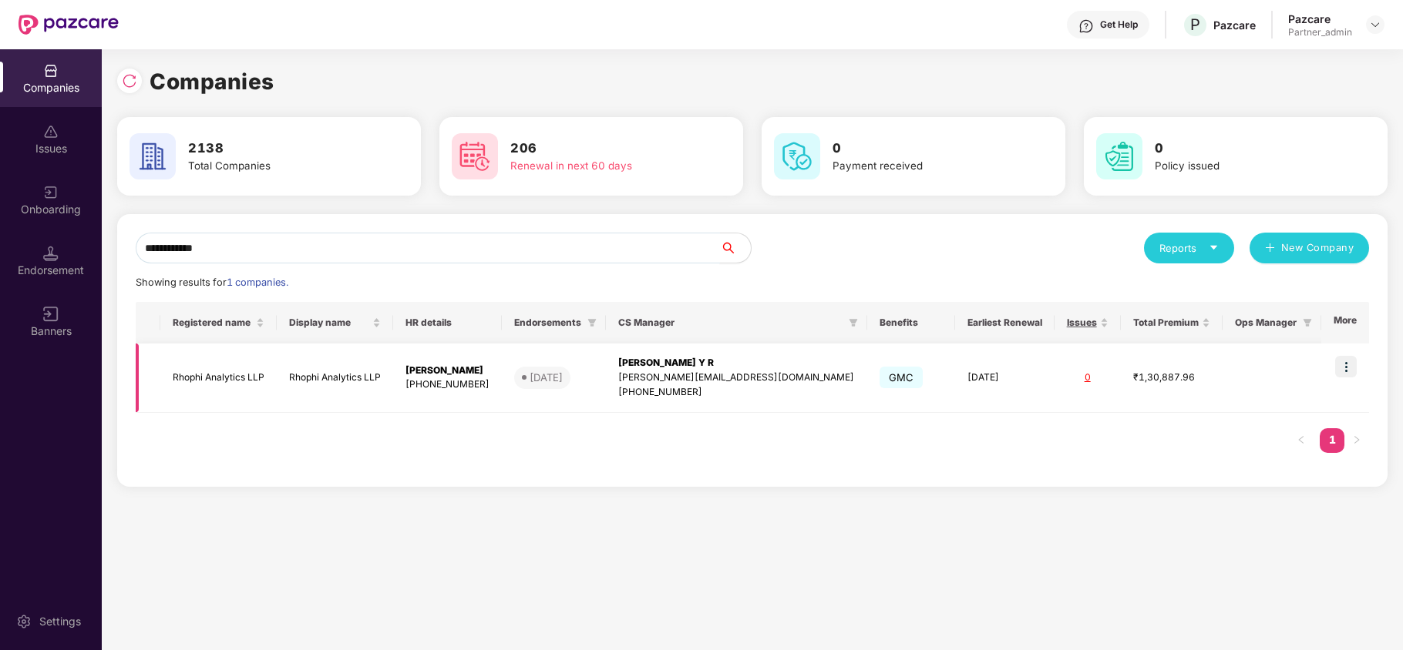
type input "**********"
click at [225, 373] on td "Rhophi Analytics LLP" at bounding box center [218, 378] width 116 height 69
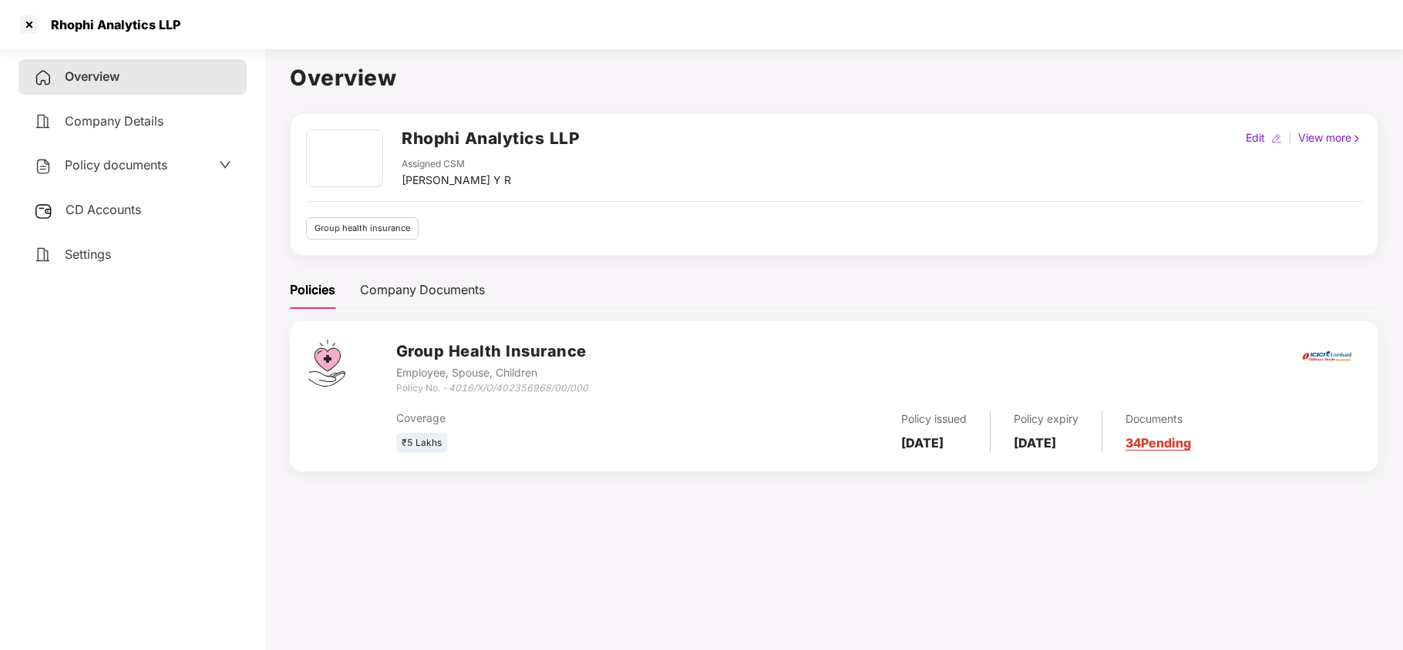
drag, startPoint x: 100, startPoint y: 248, endPoint x: 287, endPoint y: 247, distance: 186.5
click at [103, 250] on span "Settings" at bounding box center [88, 254] width 46 height 15
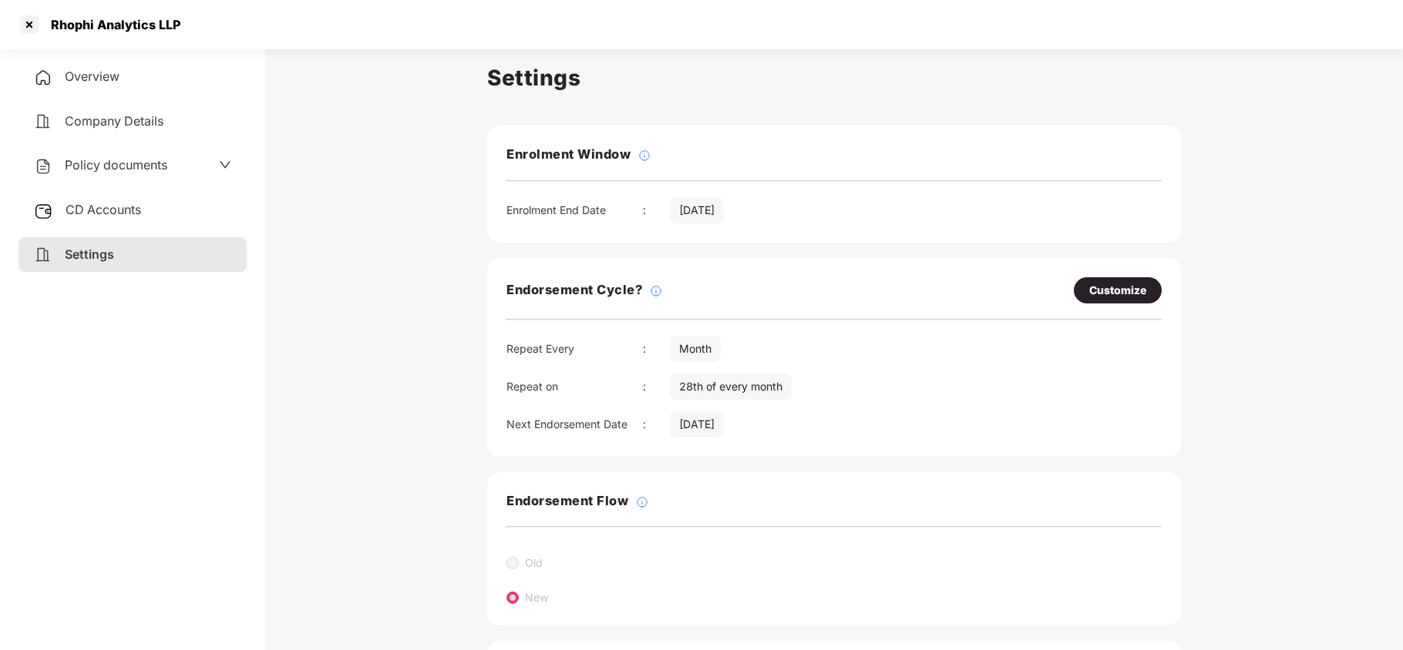
click at [71, 170] on span "Policy documents" at bounding box center [116, 164] width 103 height 15
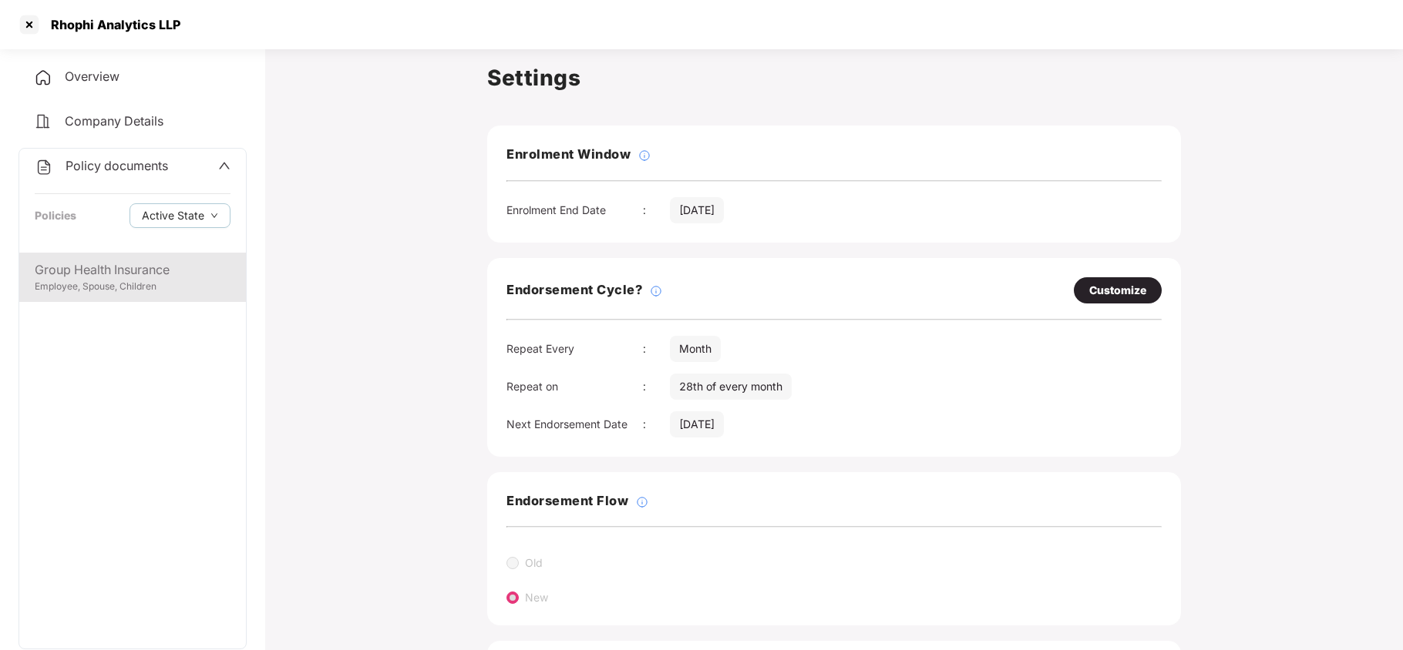
click at [114, 254] on div "Group Health Insurance Employee, Spouse, Children" at bounding box center [132, 277] width 227 height 49
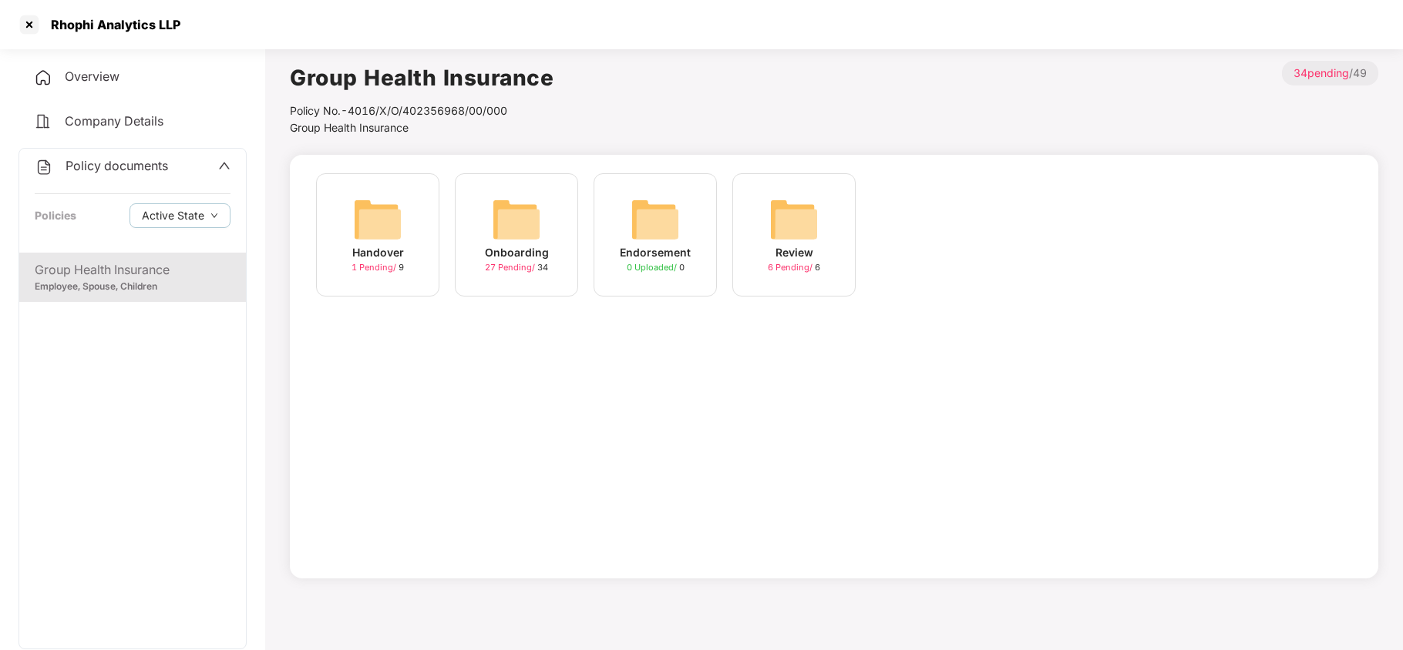
click at [547, 202] on div "Onboarding 27 Pending / 34" at bounding box center [516, 234] width 123 height 123
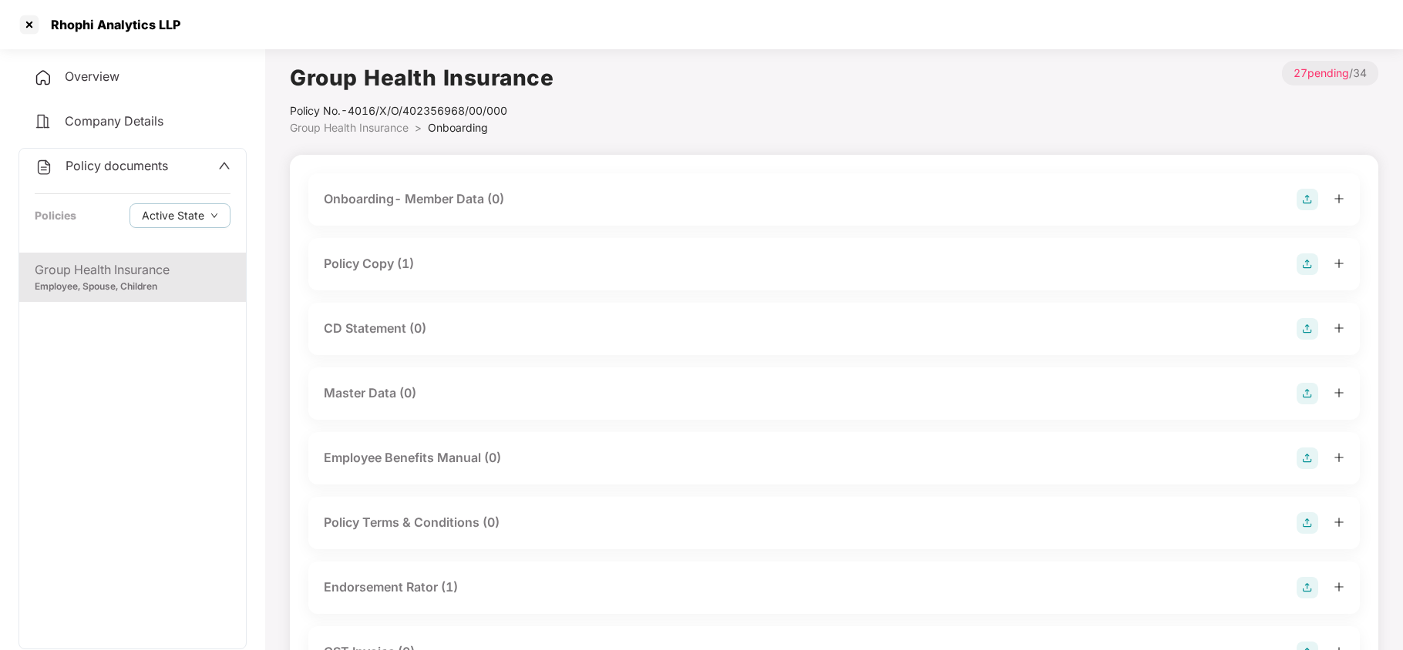
click at [407, 267] on div "Policy Copy (1)" at bounding box center [369, 263] width 90 height 19
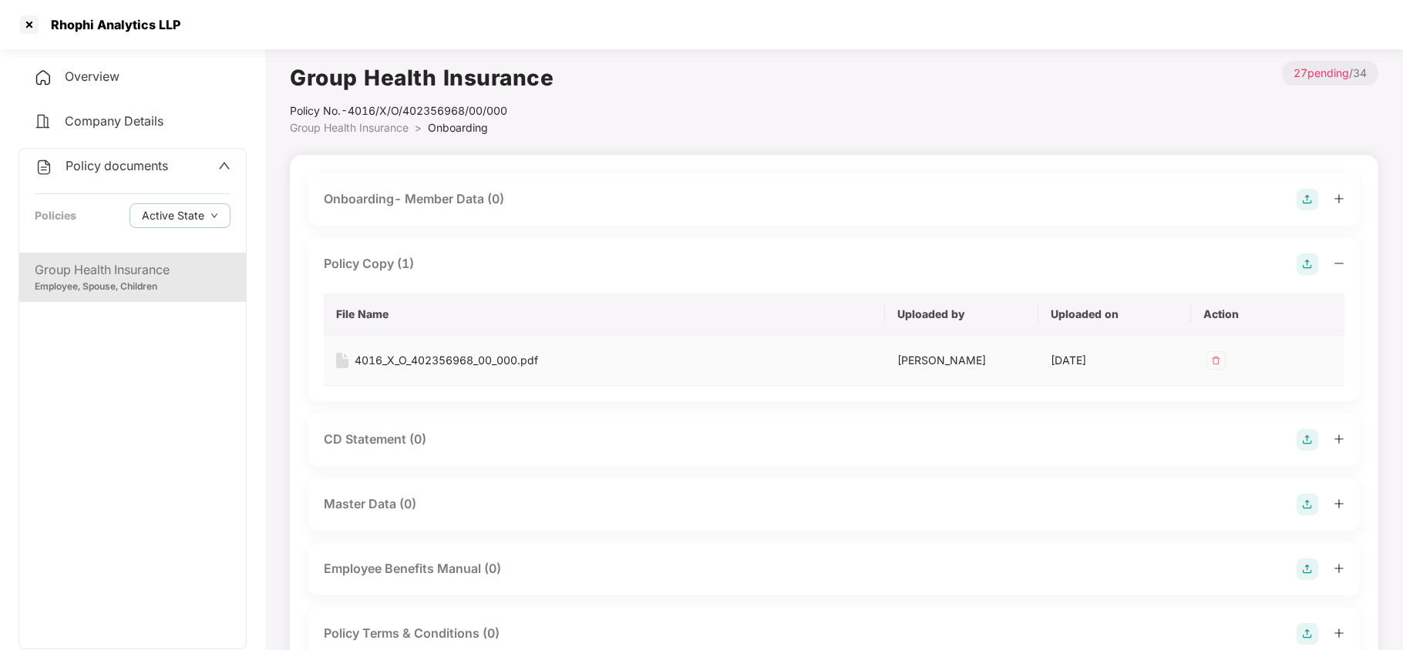
click at [439, 361] on div "4016_X_O_402356968_00_000.pdf" at bounding box center [446, 360] width 183 height 17
click at [139, 159] on span "Policy documents" at bounding box center [117, 165] width 103 height 15
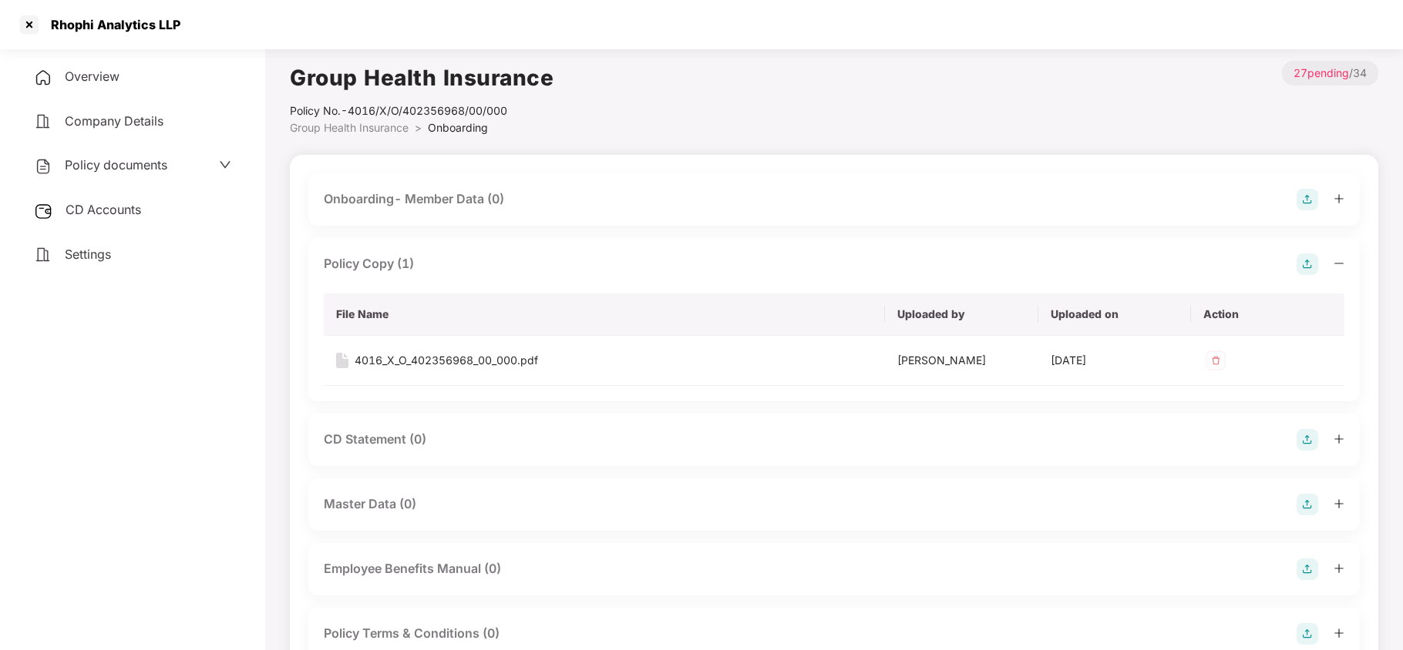
click at [100, 193] on div "CD Accounts" at bounding box center [132, 210] width 228 height 35
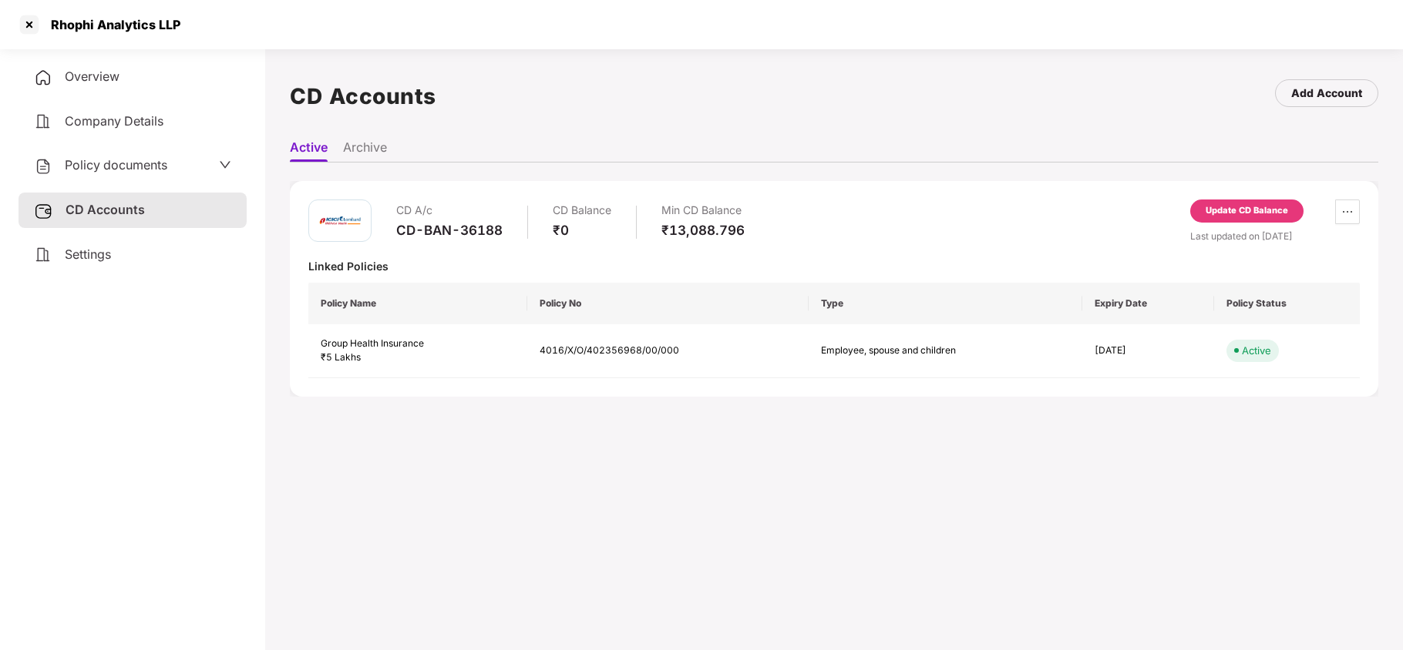
click at [103, 167] on span "Policy documents" at bounding box center [116, 164] width 103 height 15
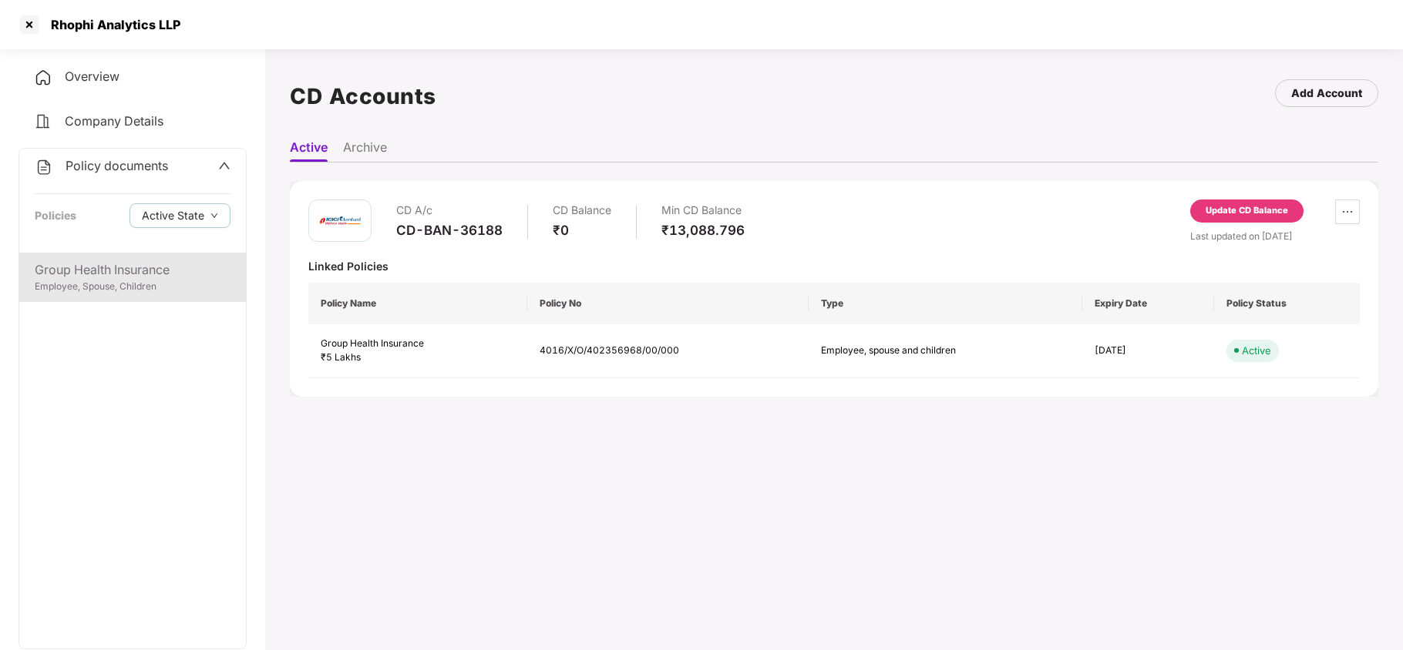
click at [109, 270] on div "Group Health Insurance" at bounding box center [133, 269] width 196 height 19
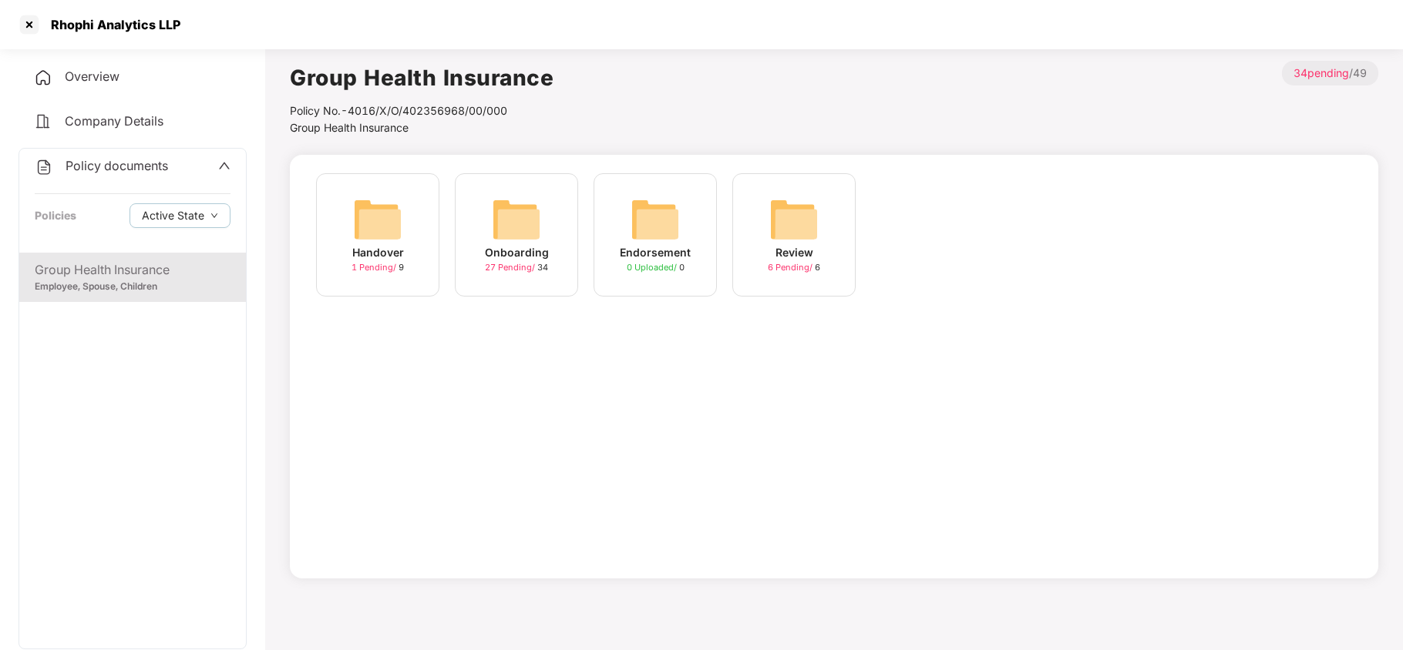
click at [502, 220] on img at bounding box center [516, 219] width 49 height 49
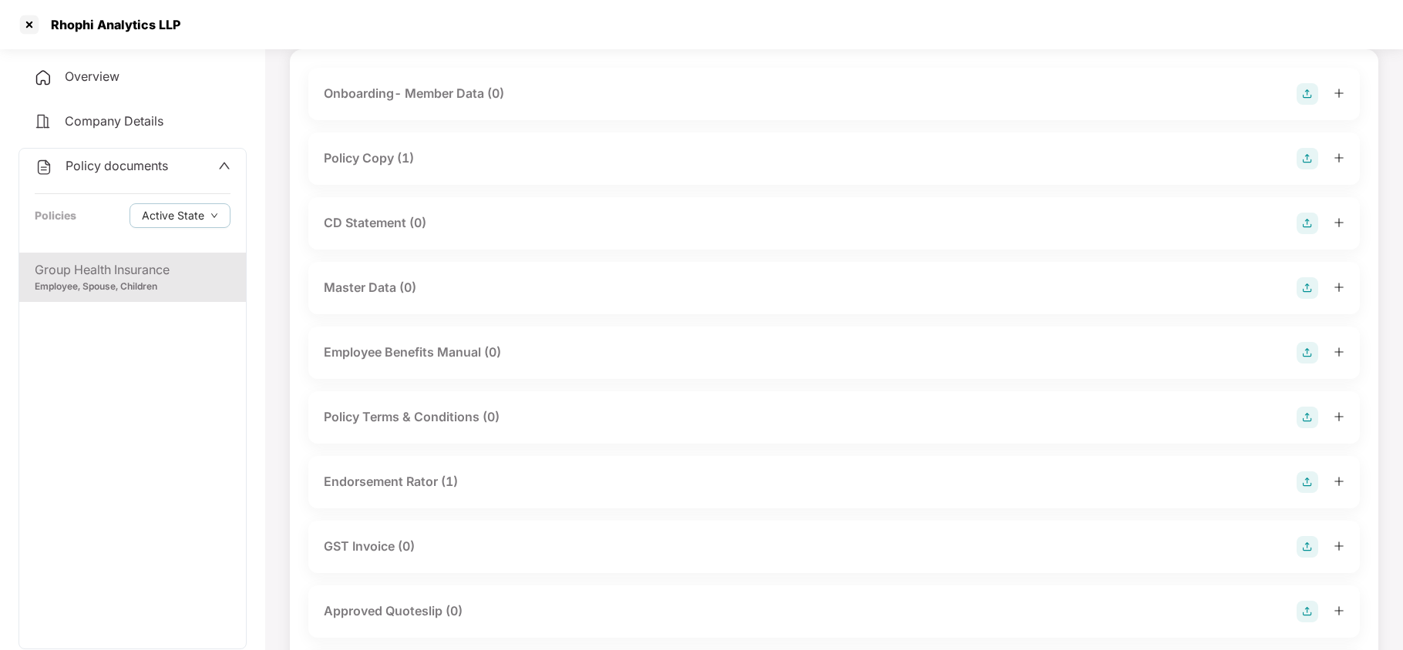
scroll to position [205, 0]
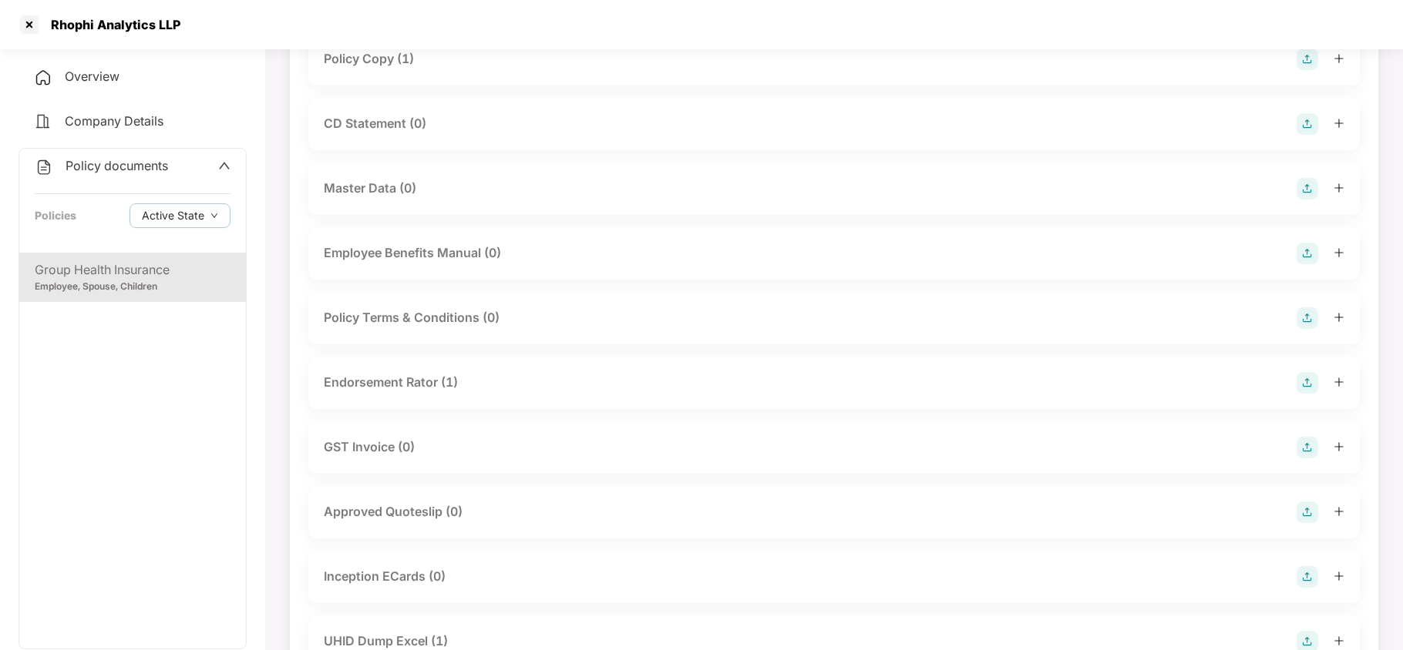
click at [435, 380] on div "Endorsement Rator (1)" at bounding box center [391, 382] width 134 height 19
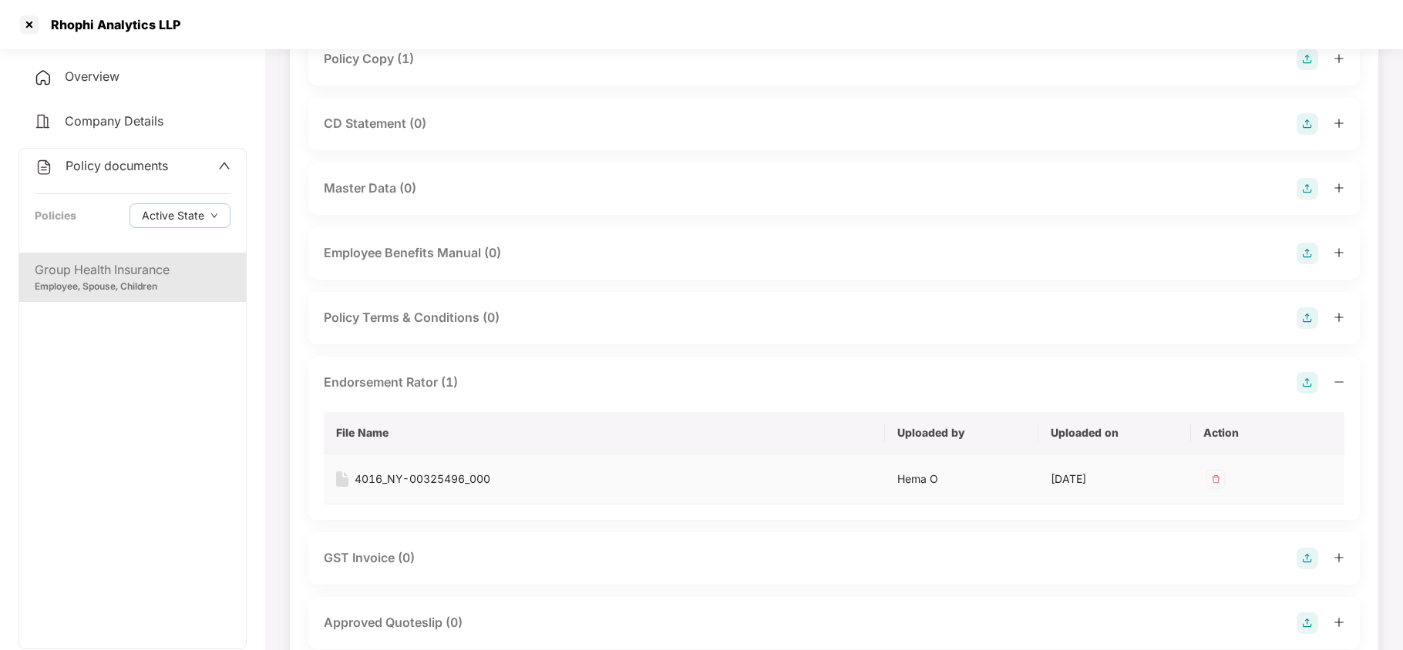
click at [417, 479] on div "4016_NY-00325496_000" at bounding box center [423, 479] width 136 height 17
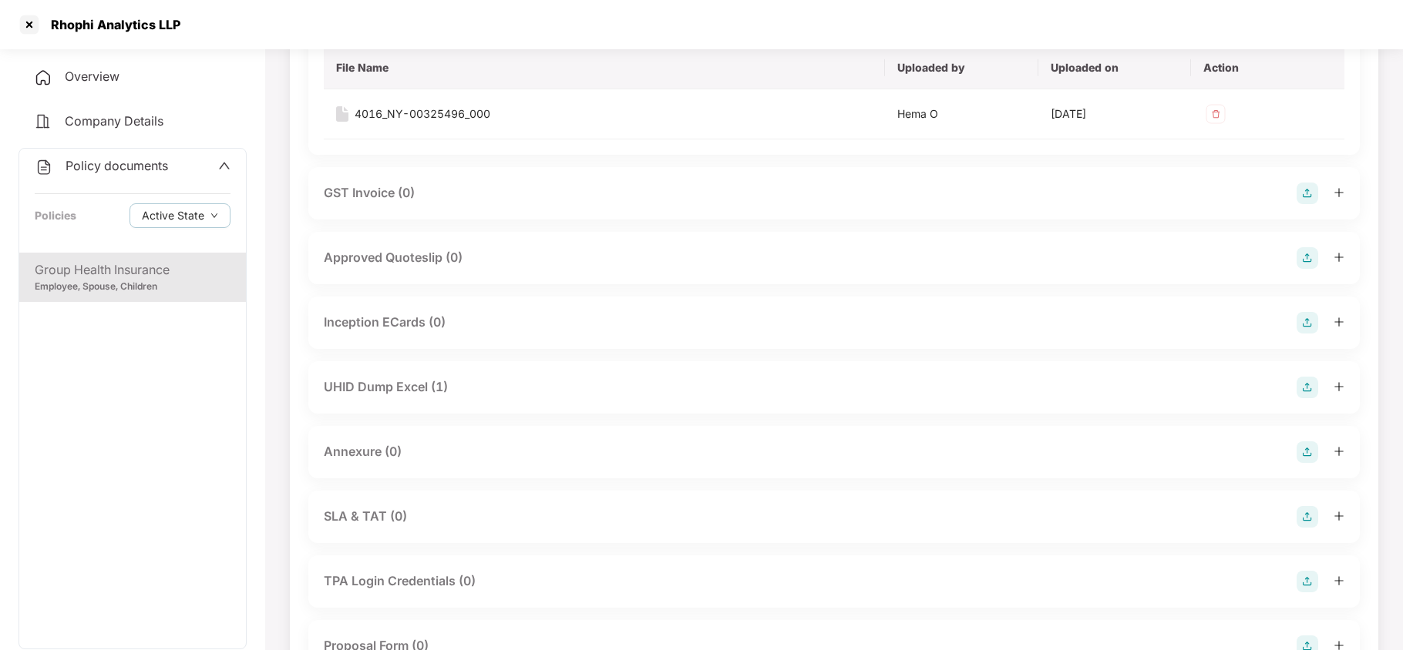
scroll to position [617, 0]
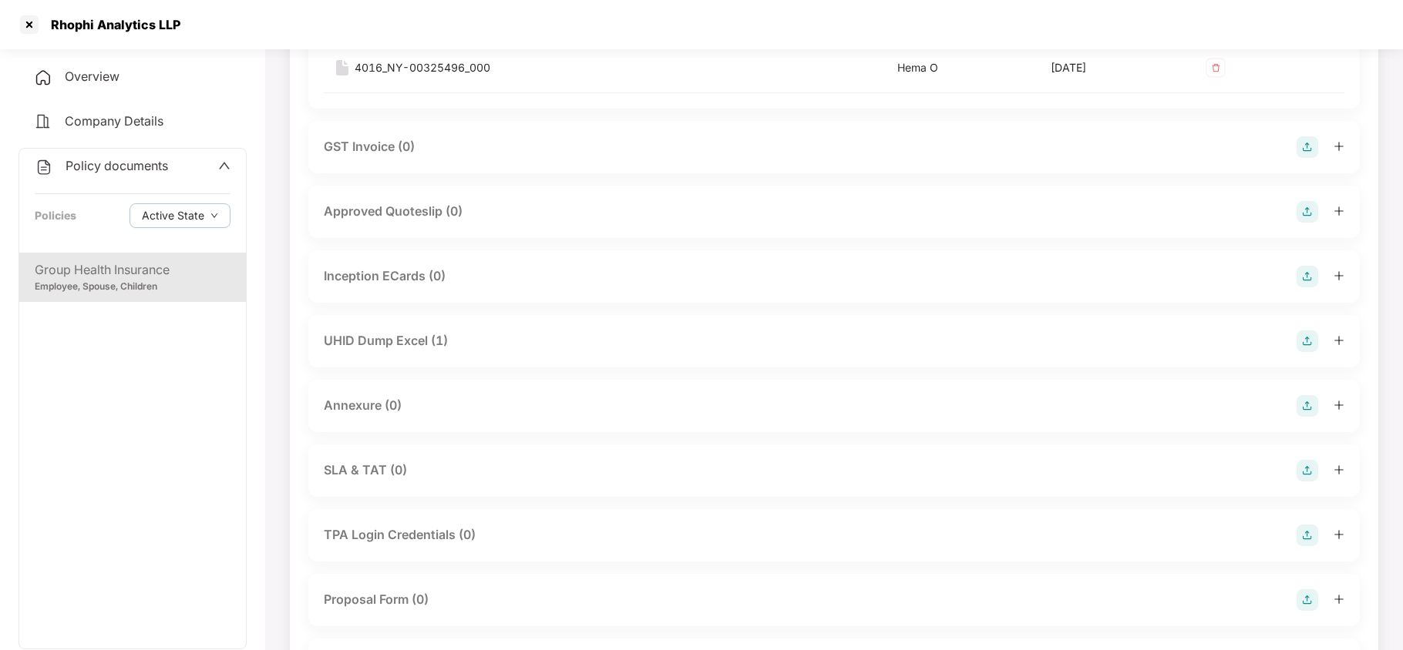
click at [420, 346] on div "UHID Dump Excel (1)" at bounding box center [386, 340] width 124 height 19
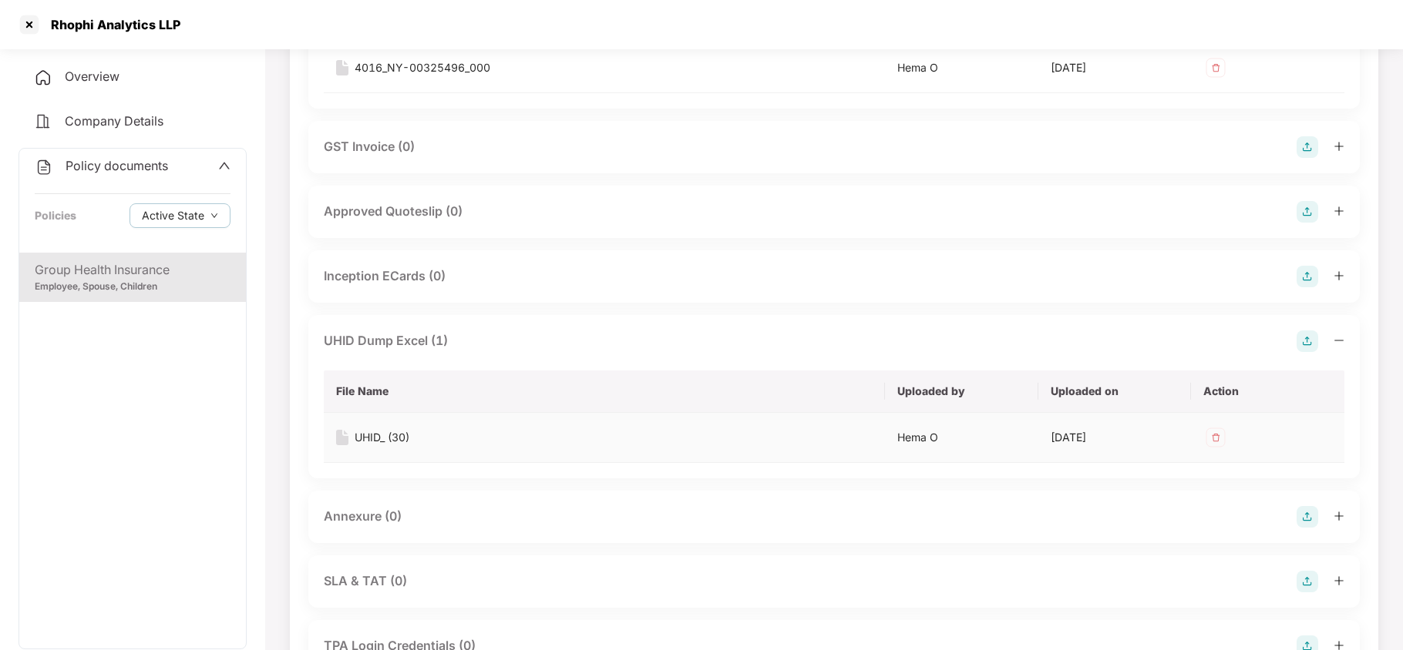
click at [381, 439] on div "UHID_ (30)" at bounding box center [382, 437] width 55 height 17
drag, startPoint x: 48, startPoint y: 28, endPoint x: 134, endPoint y: 34, distance: 86.5
click at [134, 34] on div "Rhophi Analytics LLP" at bounding box center [98, 24] width 163 height 25
copy div "Rhophi Analy"
click at [22, 22] on div at bounding box center [29, 24] width 25 height 25
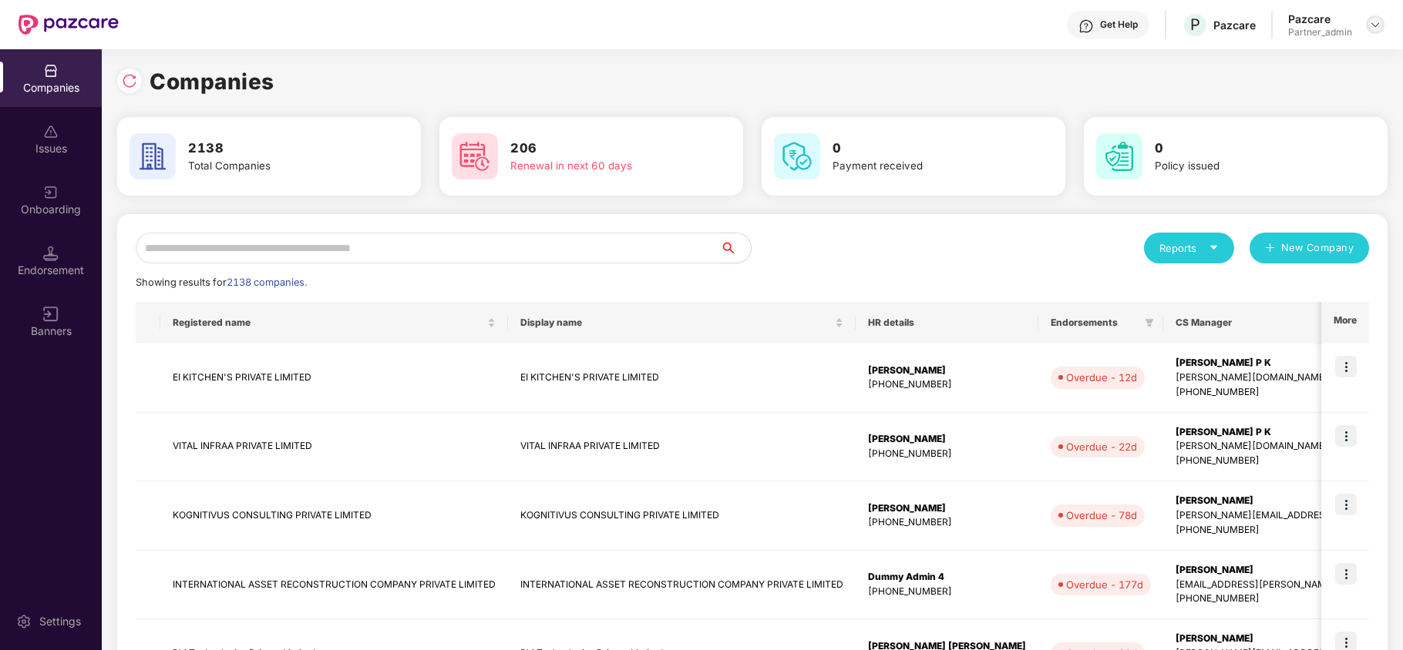
click at [1373, 28] on img at bounding box center [1375, 24] width 12 height 12
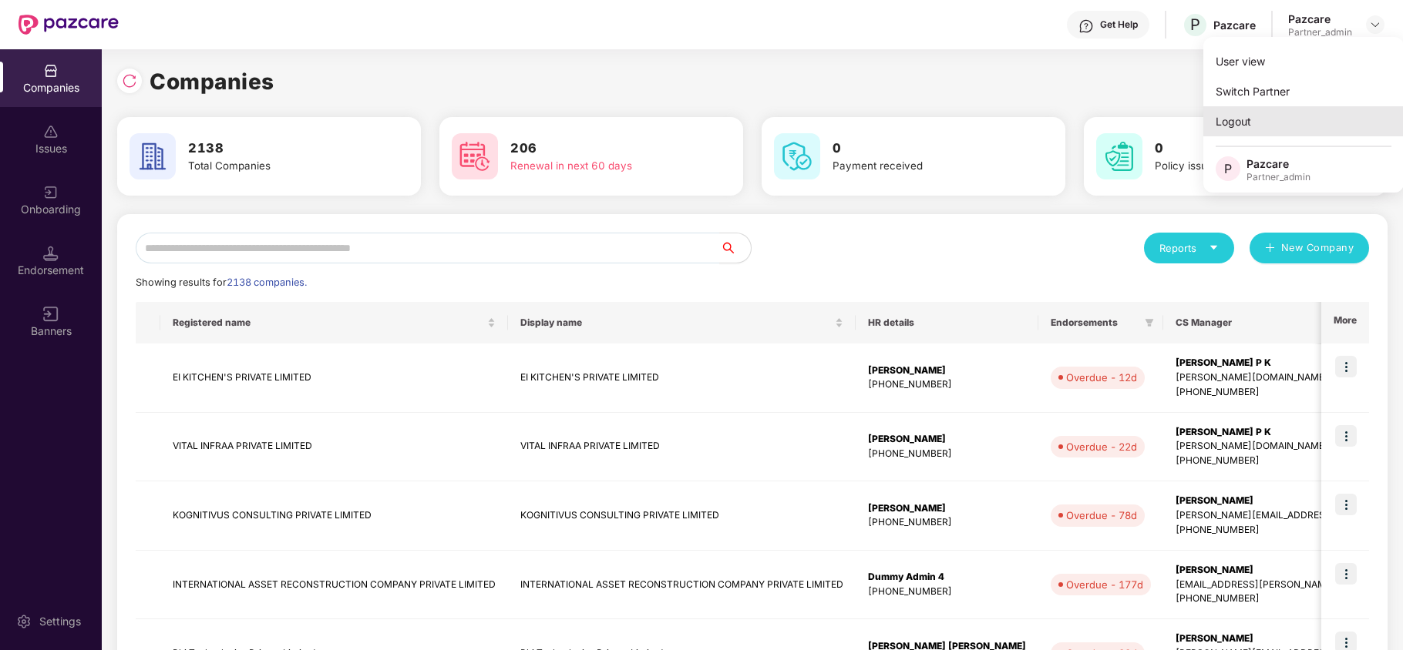
click at [1252, 127] on div "Logout" at bounding box center [1303, 121] width 200 height 30
